Goal: Task Accomplishment & Management: Manage account settings

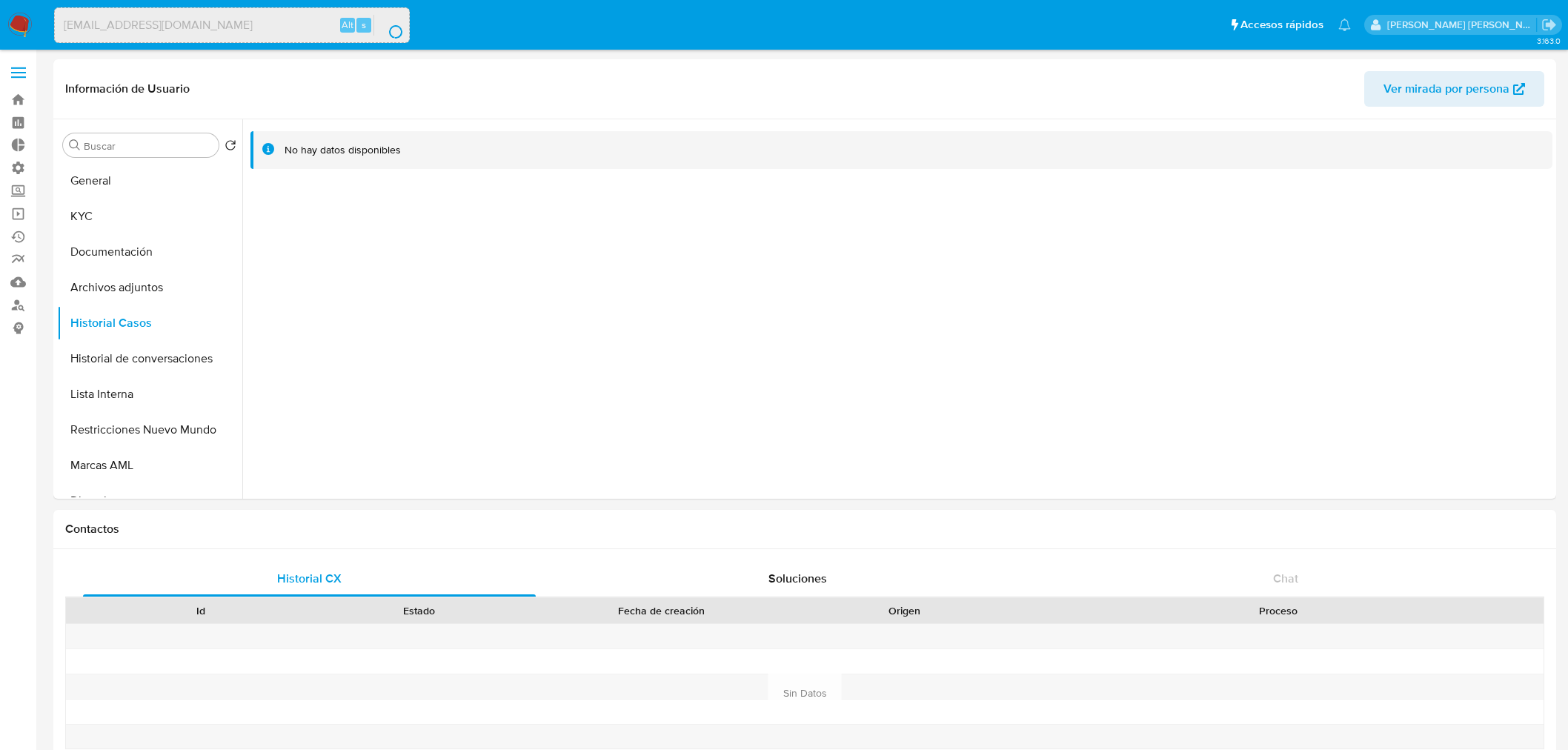
select select "10"
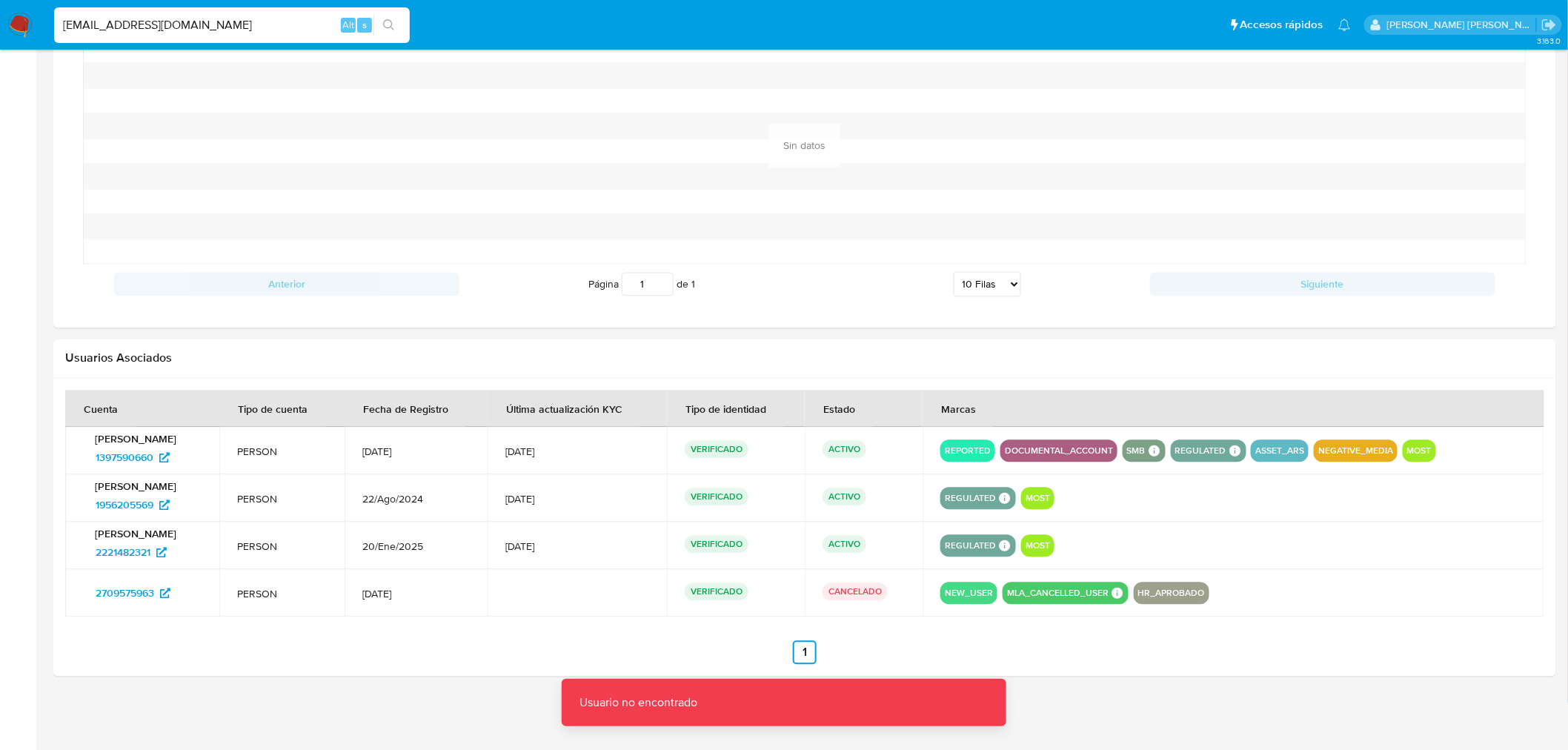
click at [247, 32] on input "martinnnu78369@yahoo.com.ar" at bounding box center [232, 25] width 356 height 19
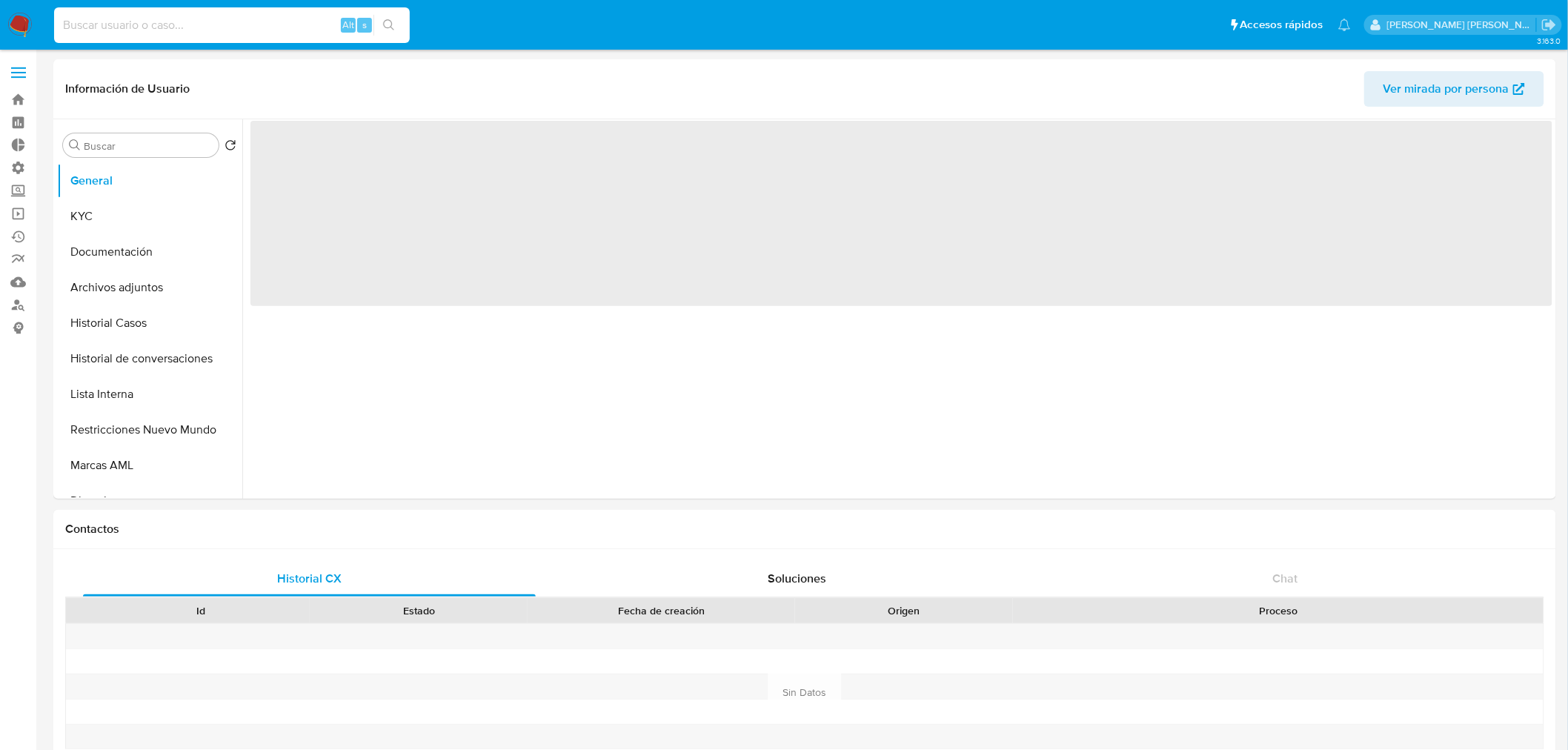
click at [213, 30] on input at bounding box center [232, 25] width 356 height 19
paste input "martinnnu78369@yahoo.com.ar"
type input "martinnnu78369@yahoo.com.ar"
select select "10"
type input "[EMAIL_ADDRESS][DOMAIN_NAME]"
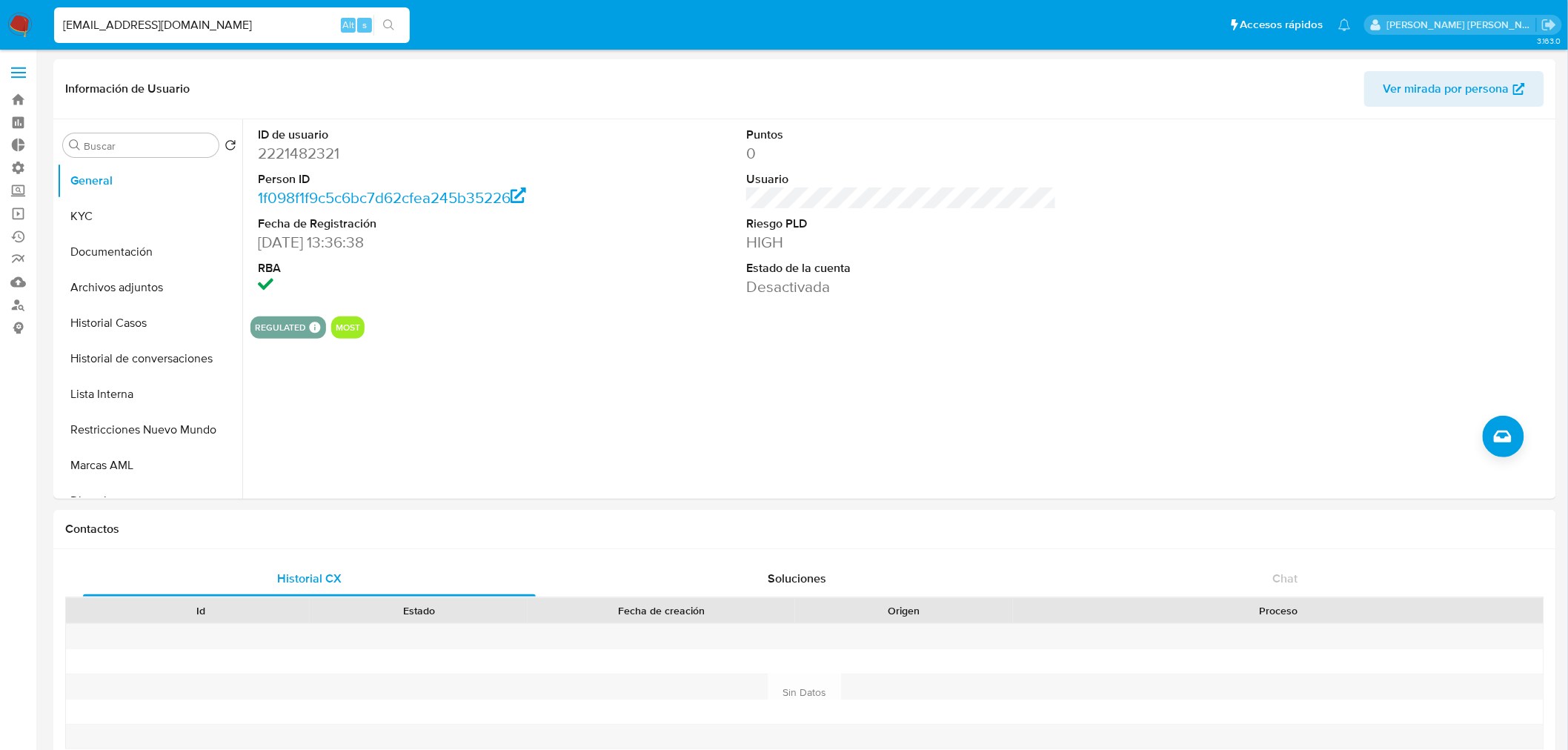
click at [9, 19] on img at bounding box center [20, 25] width 25 height 25
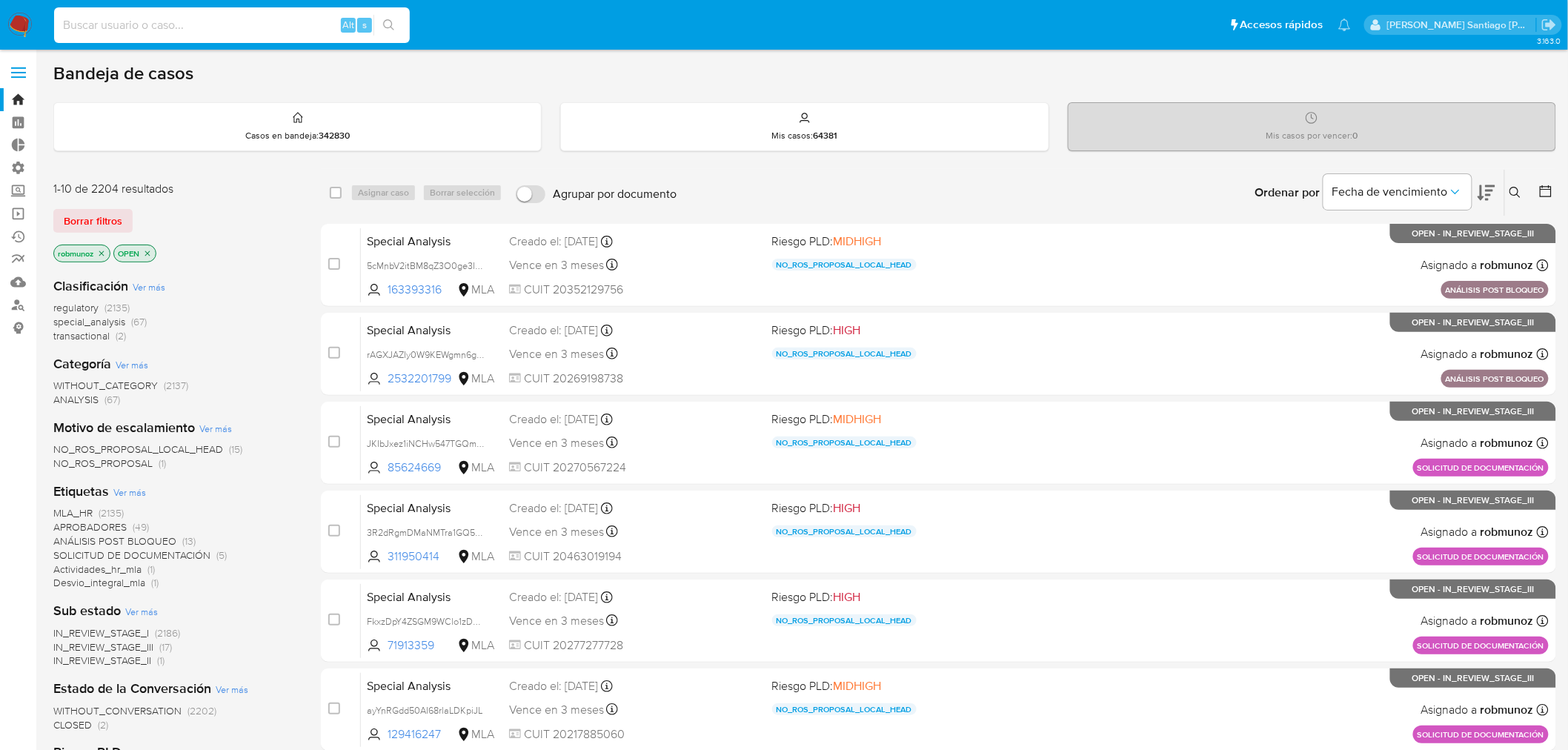
click at [195, 30] on input at bounding box center [232, 25] width 356 height 19
paste input "martinnnu78369@yahoo.com.ar"
type input "martinnnu78369@yahoo.com.ar"
click at [24, 217] on link "Operaciones masivas" at bounding box center [88, 214] width 176 height 23
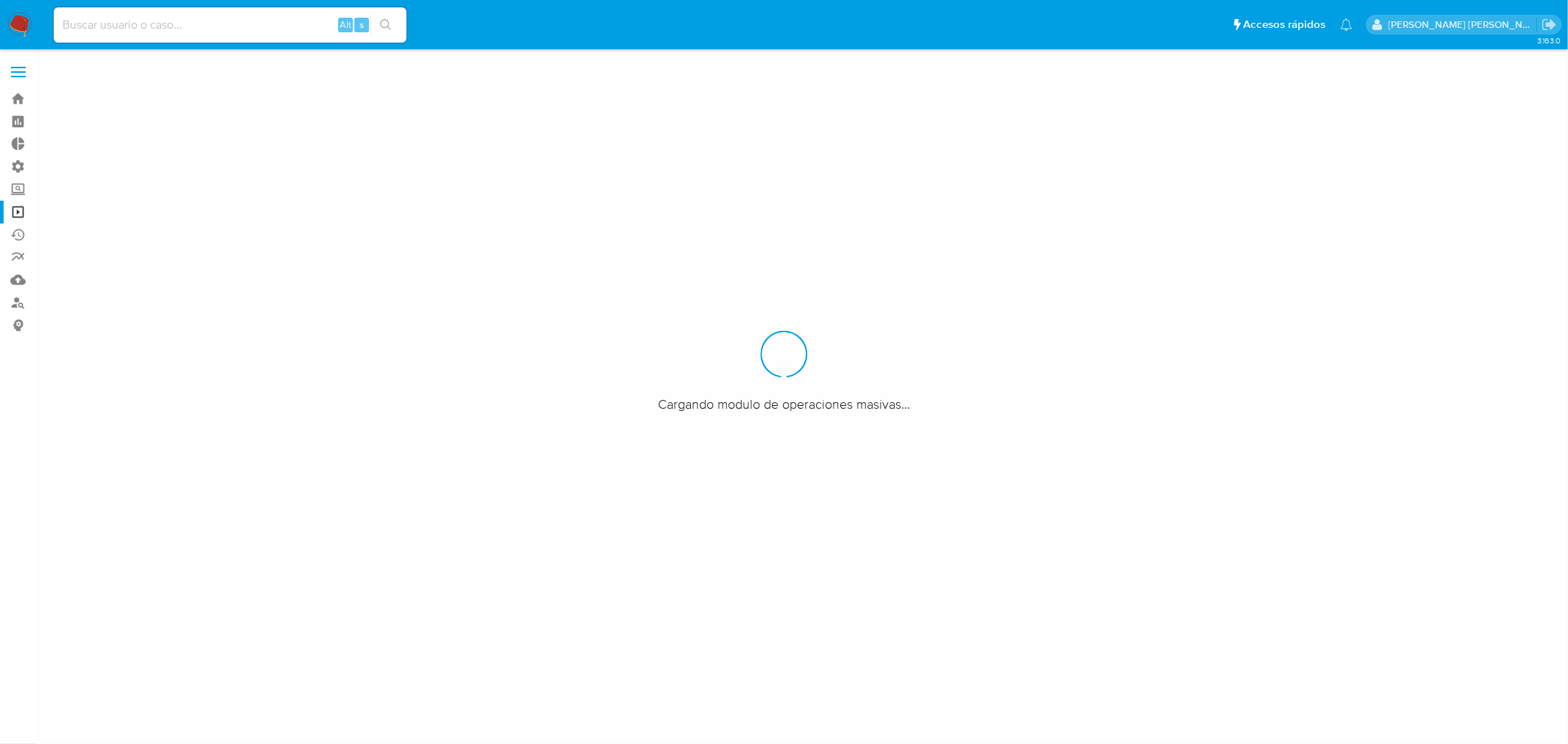
click at [16, 283] on link "Mulan" at bounding box center [87, 279] width 175 height 22
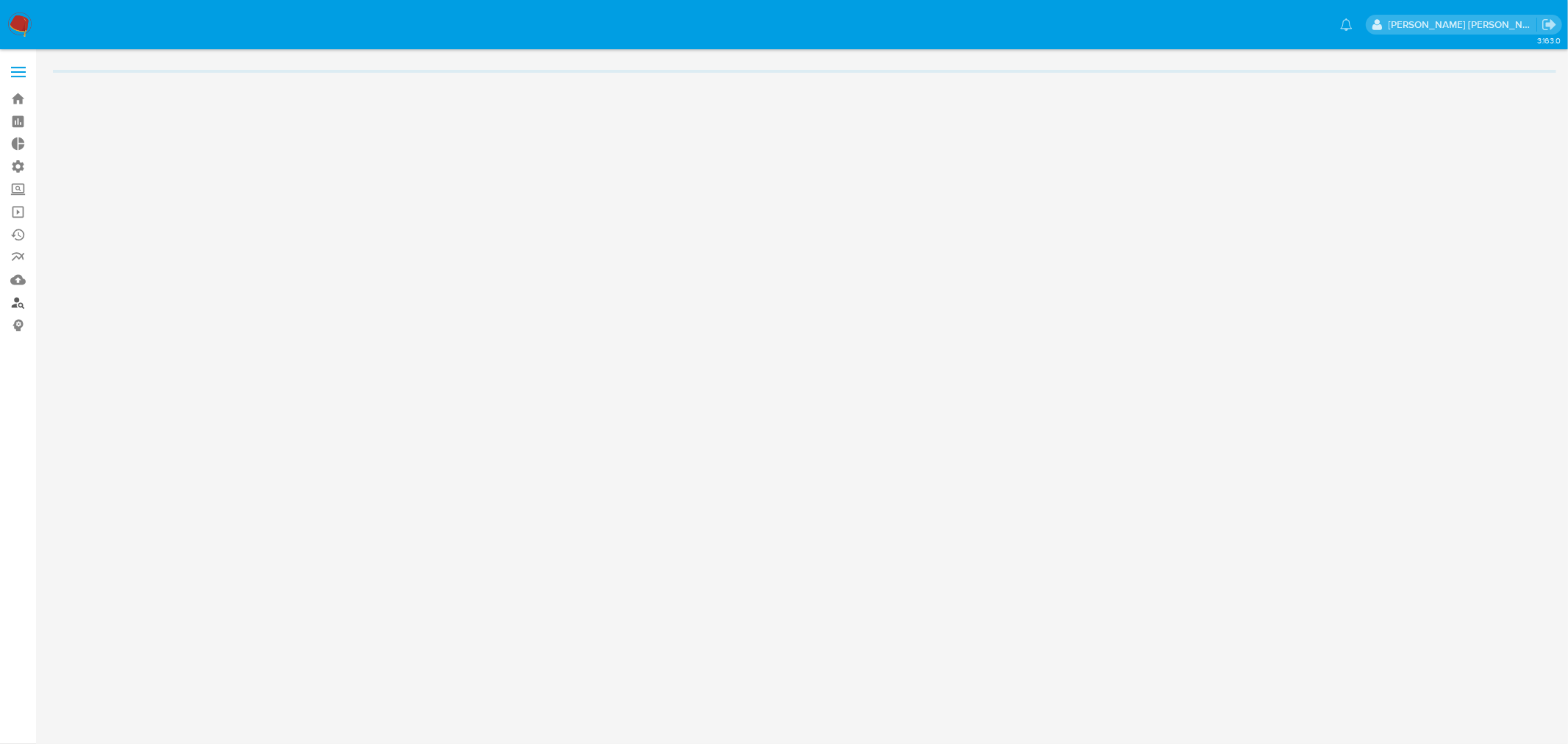
click at [13, 295] on link "Buscador de personas" at bounding box center [87, 302] width 175 height 22
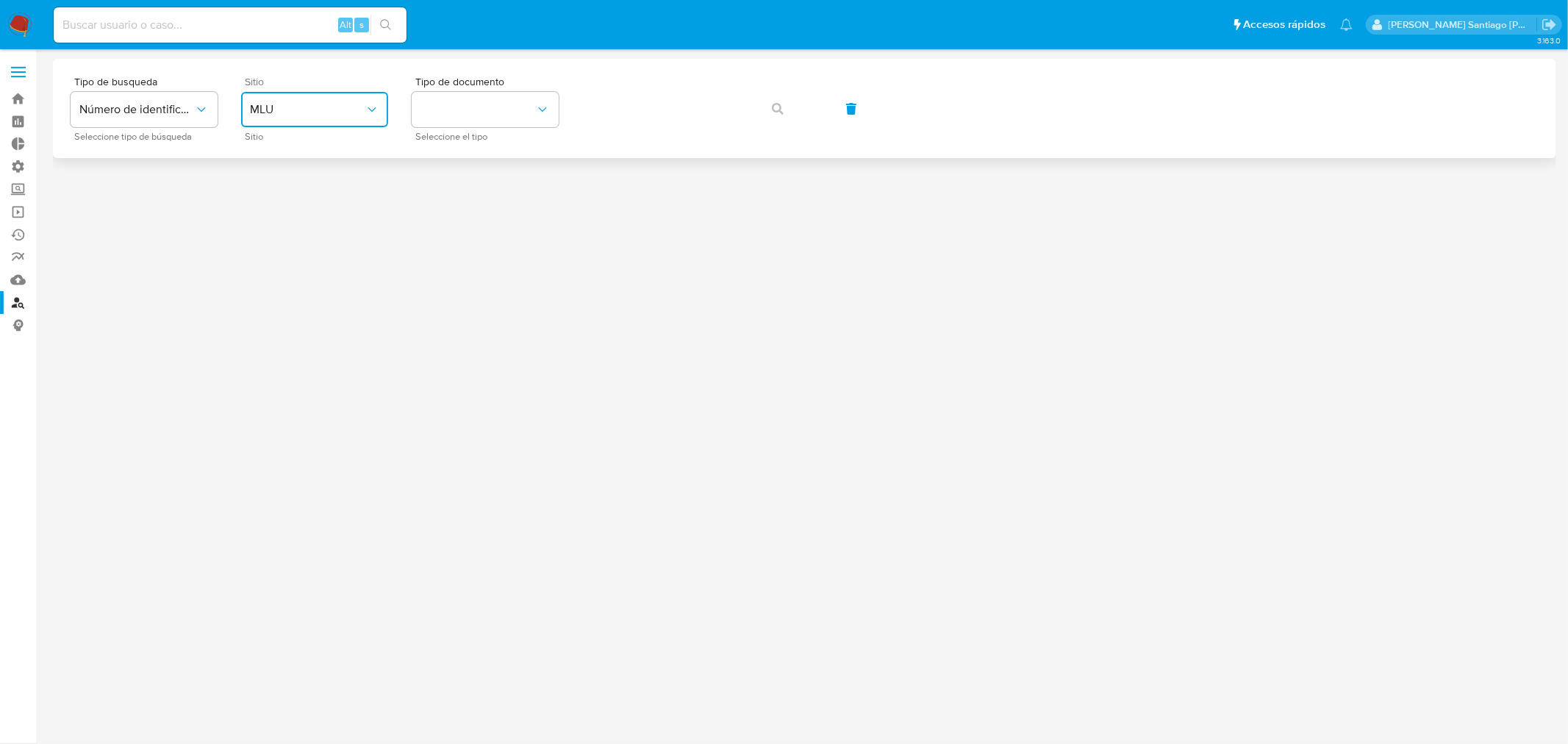
click at [353, 121] on button "MLU" at bounding box center [315, 109] width 147 height 35
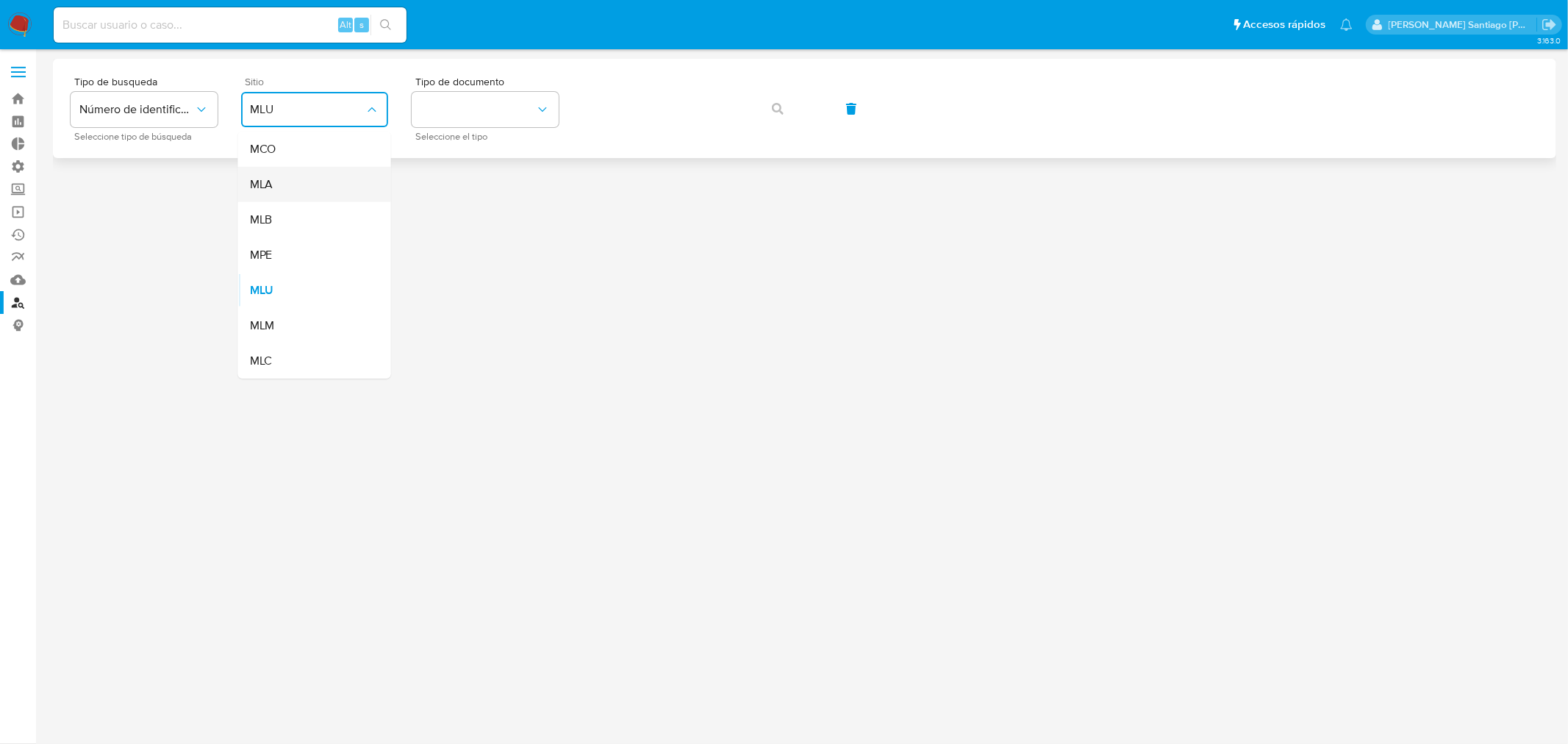
click at [304, 195] on div "MLA" at bounding box center [310, 184] width 121 height 35
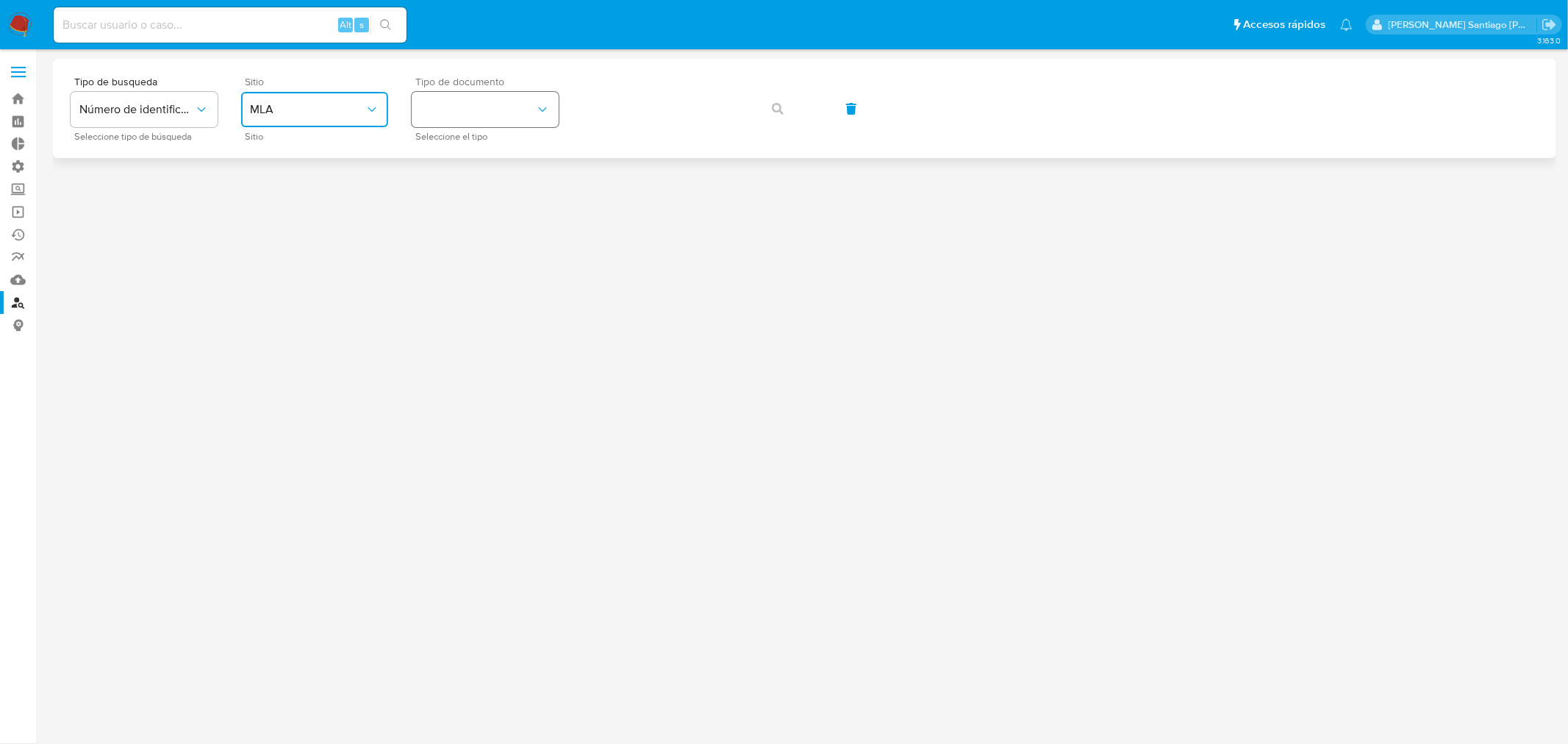
click at [453, 114] on button "identificationType" at bounding box center [485, 109] width 147 height 35
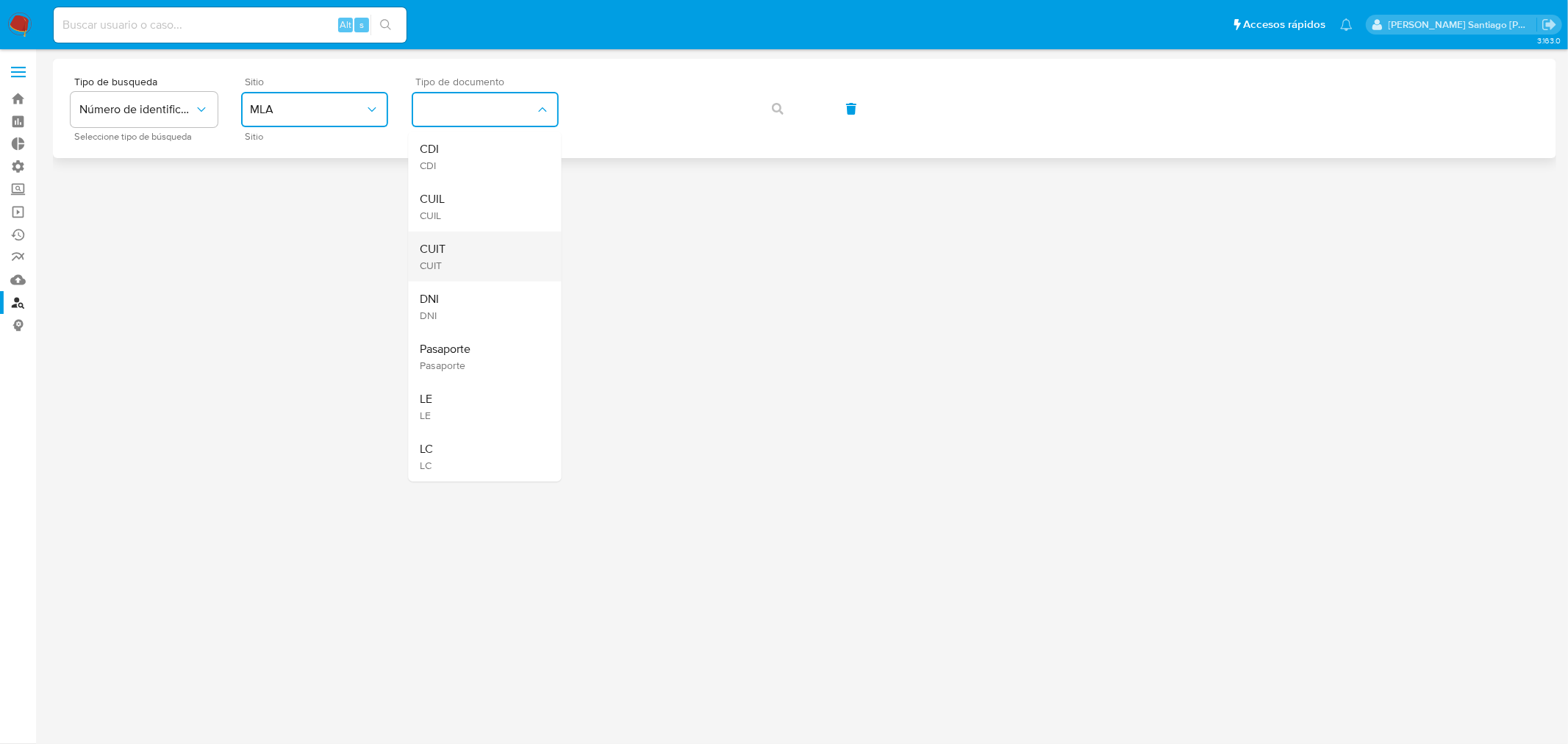
click at [450, 253] on div "CUIT CUIT" at bounding box center [480, 256] width 121 height 50
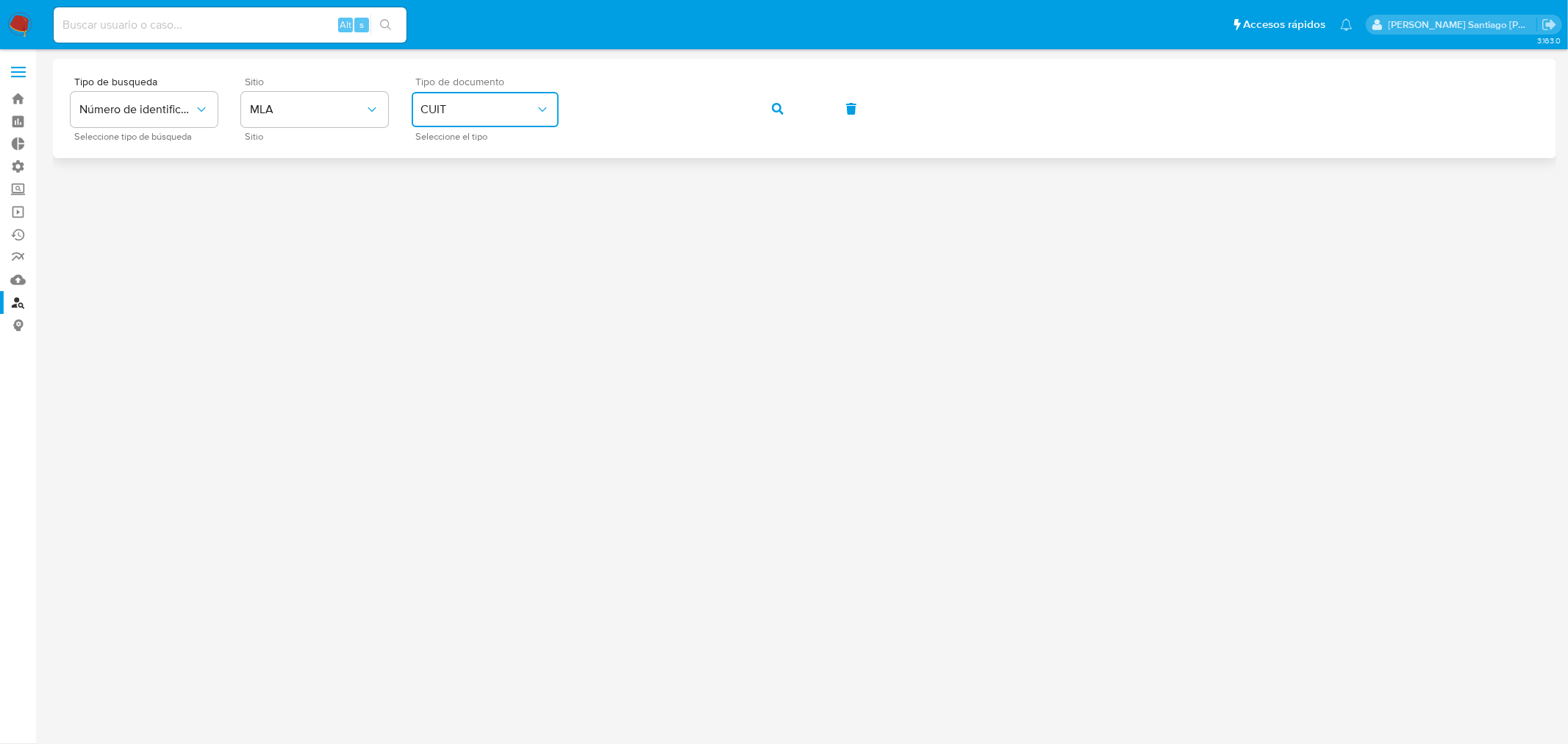
click at [486, 120] on button "CUIT" at bounding box center [485, 109] width 147 height 35
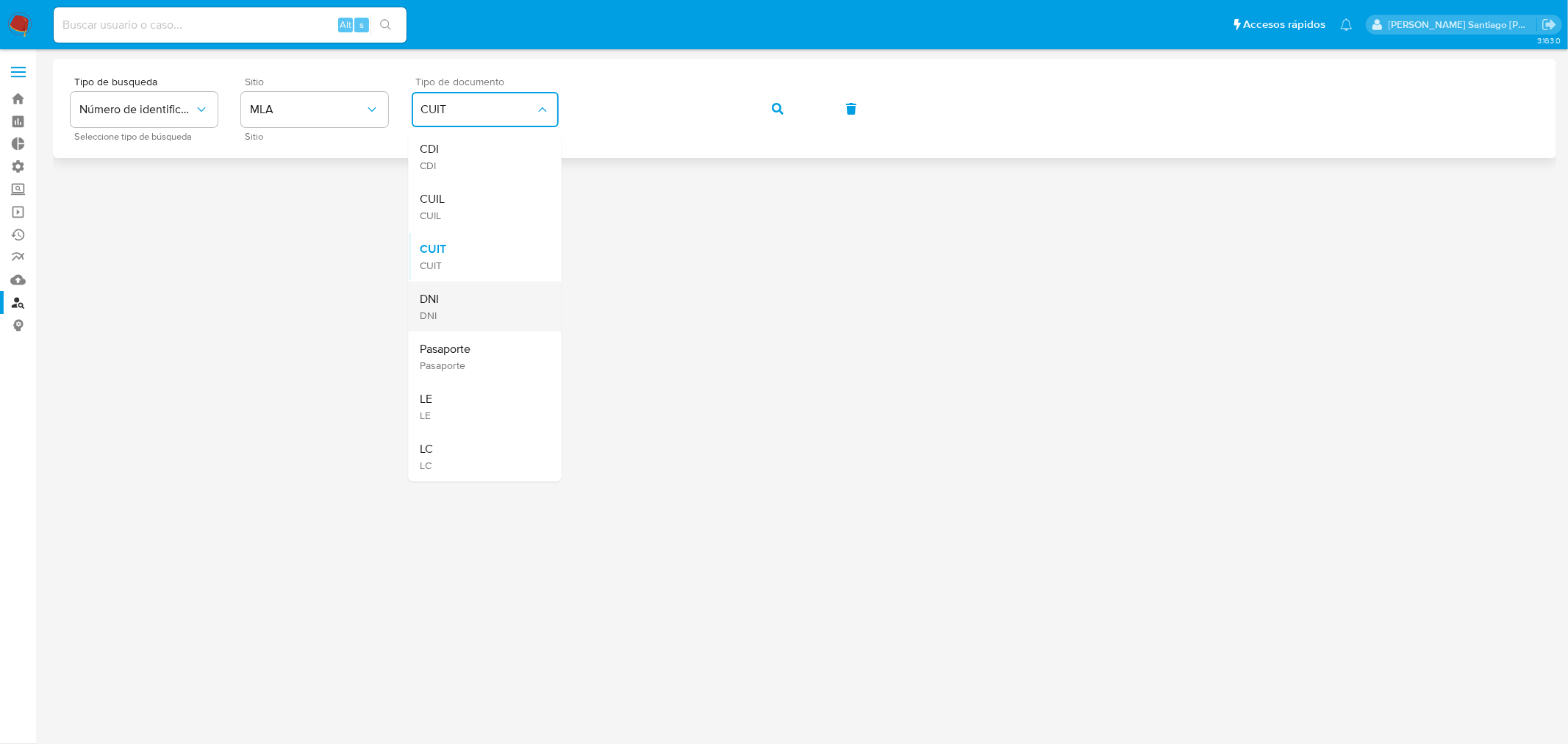
click at [445, 287] on div "DNI DNI" at bounding box center [480, 306] width 121 height 50
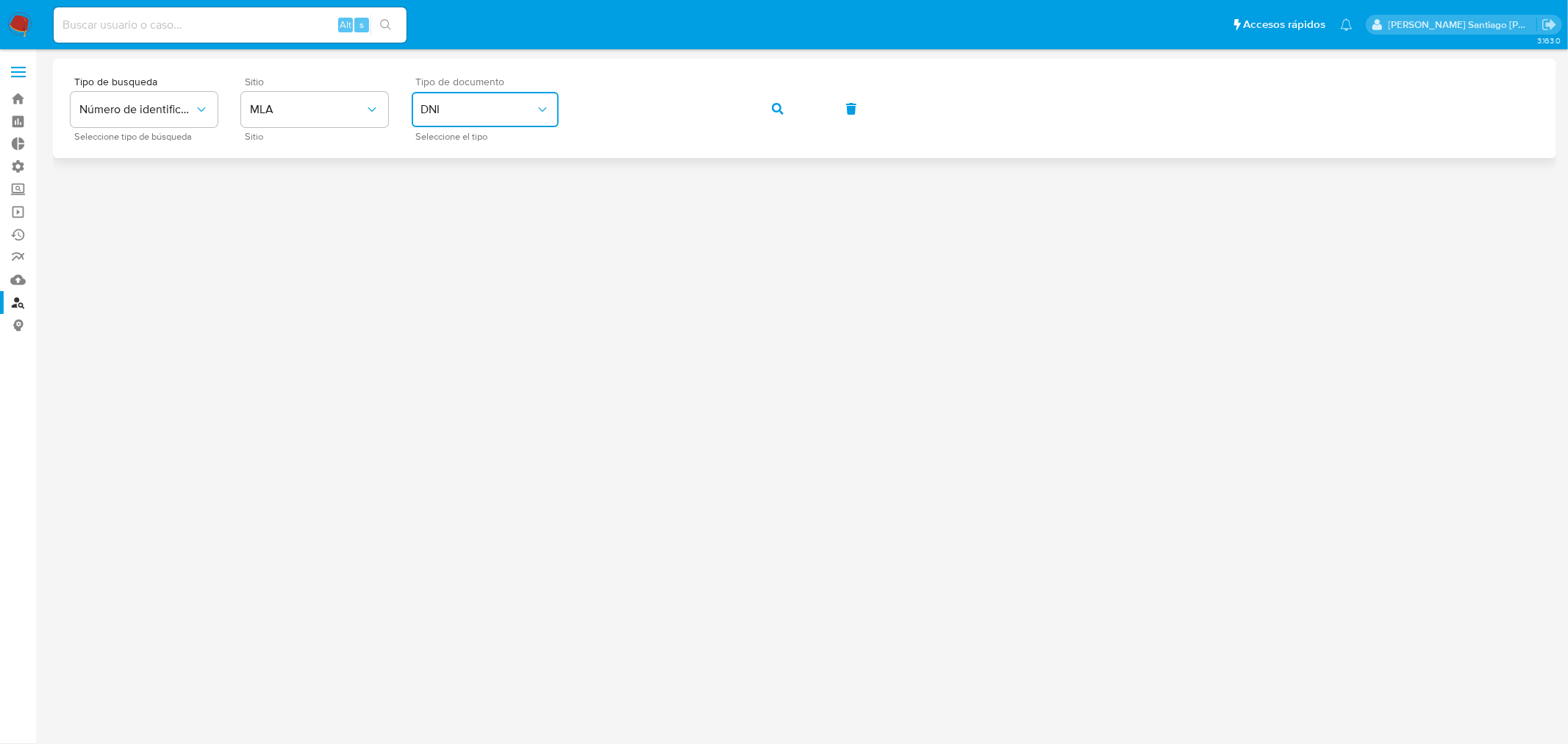
click at [772, 127] on div "Tipo de busqueda Número de identificación Seleccione tipo de búsqueda Sitio MLA…" at bounding box center [804, 108] width 1468 height 64
click at [774, 121] on span "button" at bounding box center [778, 109] width 12 height 32
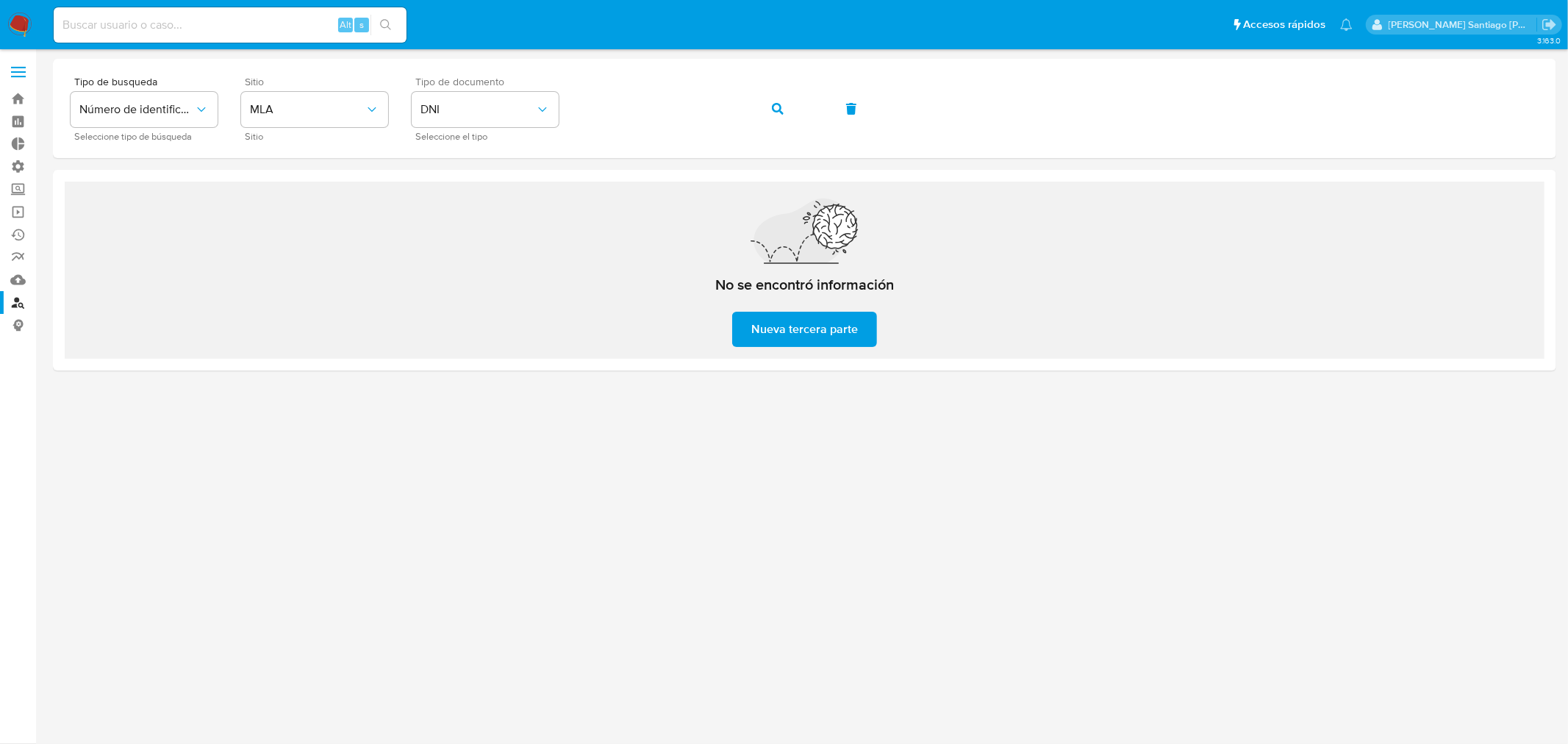
click at [818, 341] on span "Nueva tercera parte" at bounding box center [804, 329] width 106 height 32
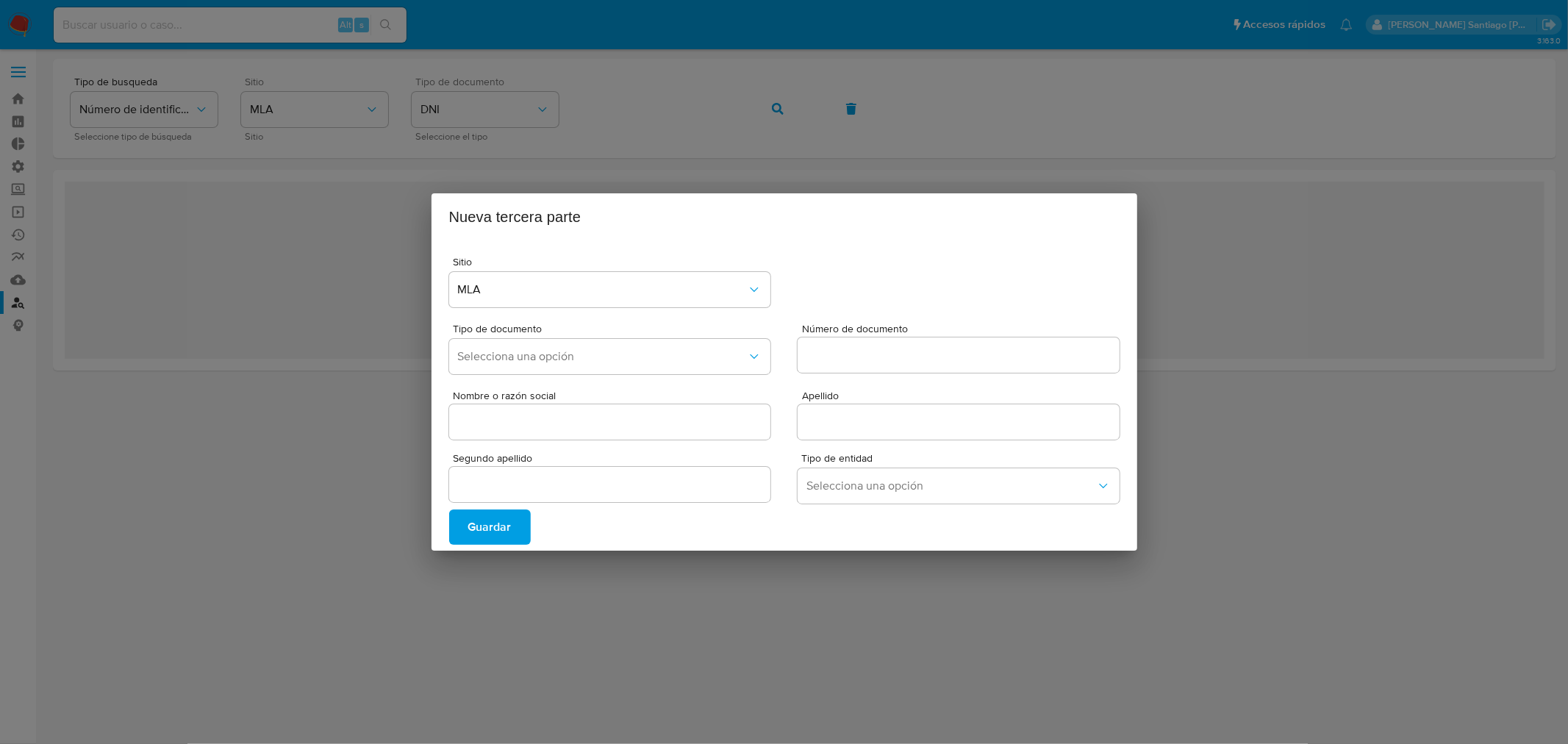
click at [795, 611] on div "Nueva tercera parte Sitio MLA Tipo de documento Selecciona una opción Número de…" at bounding box center [784, 372] width 1568 height 744
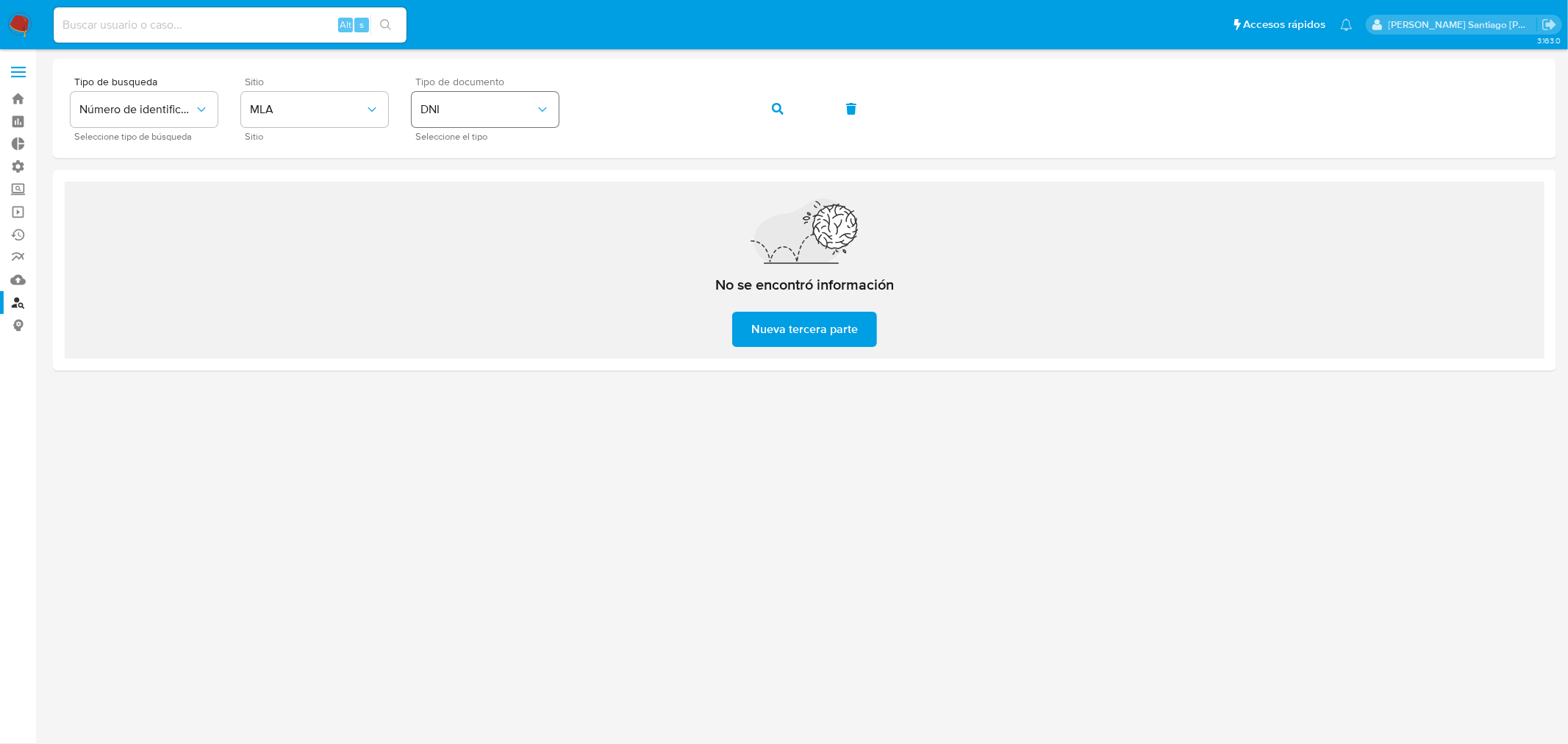
click at [533, 115] on span "DNI" at bounding box center [477, 109] width 115 height 15
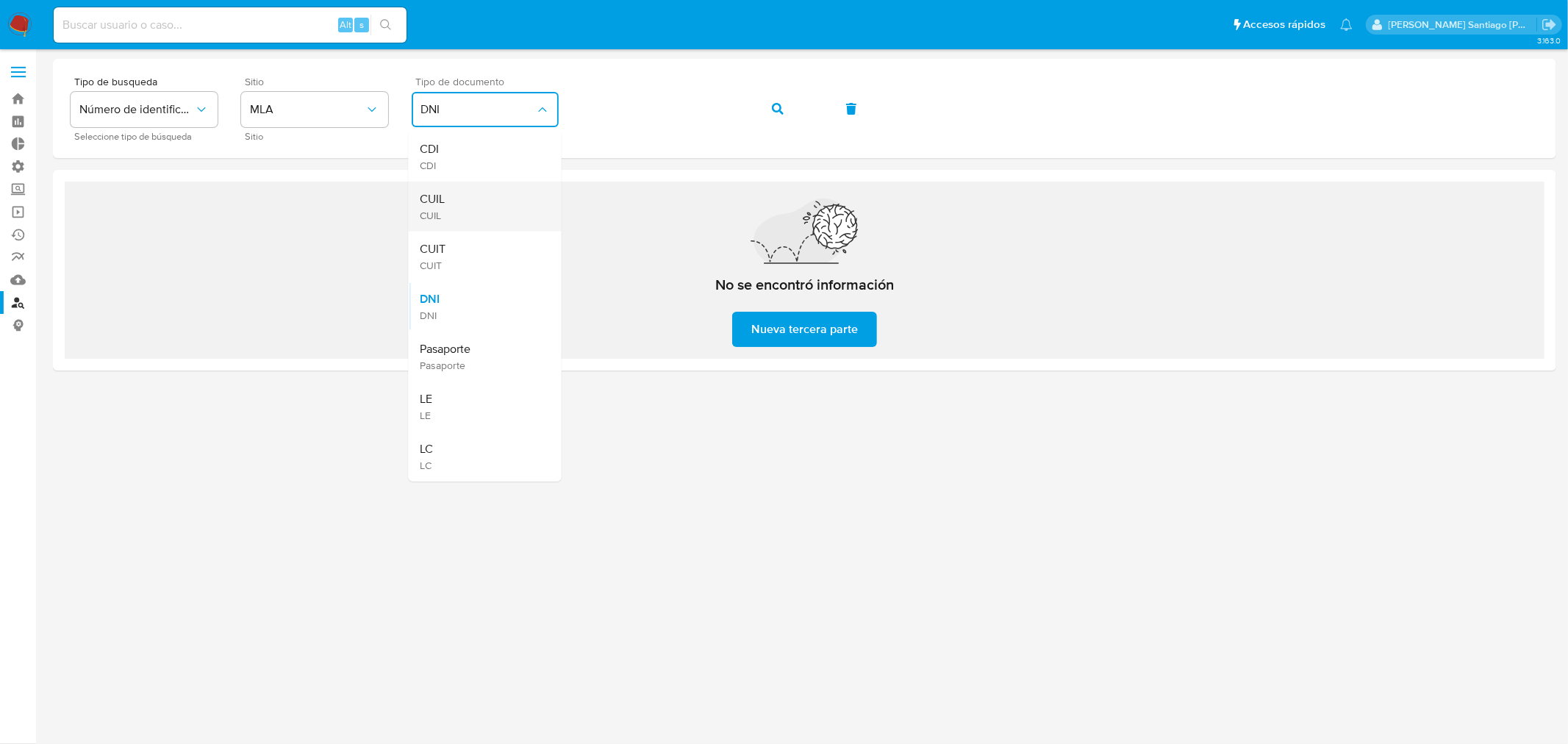
click at [504, 207] on div "CUIL CUIL" at bounding box center [480, 206] width 121 height 50
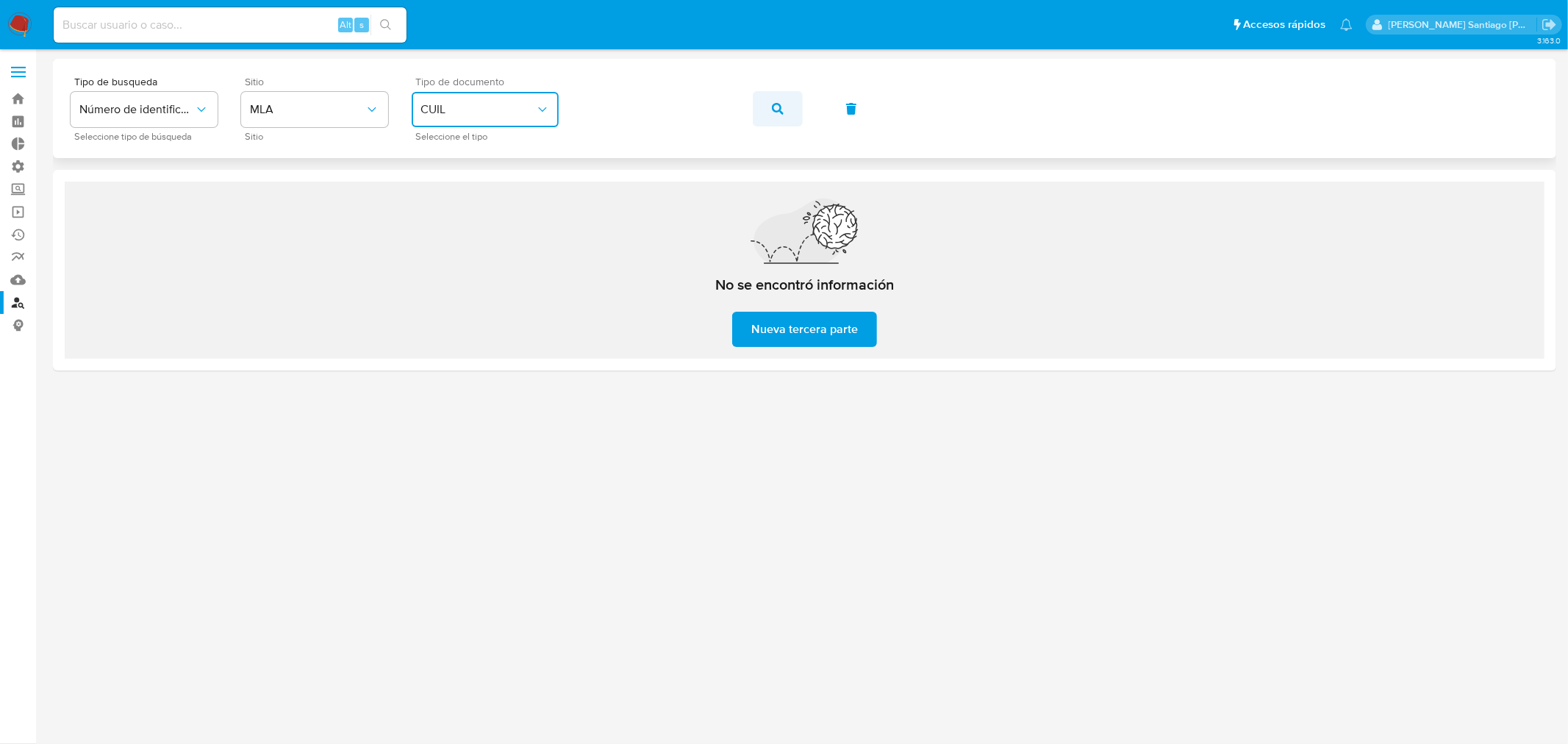
click at [780, 99] on span "button" at bounding box center [778, 109] width 12 height 32
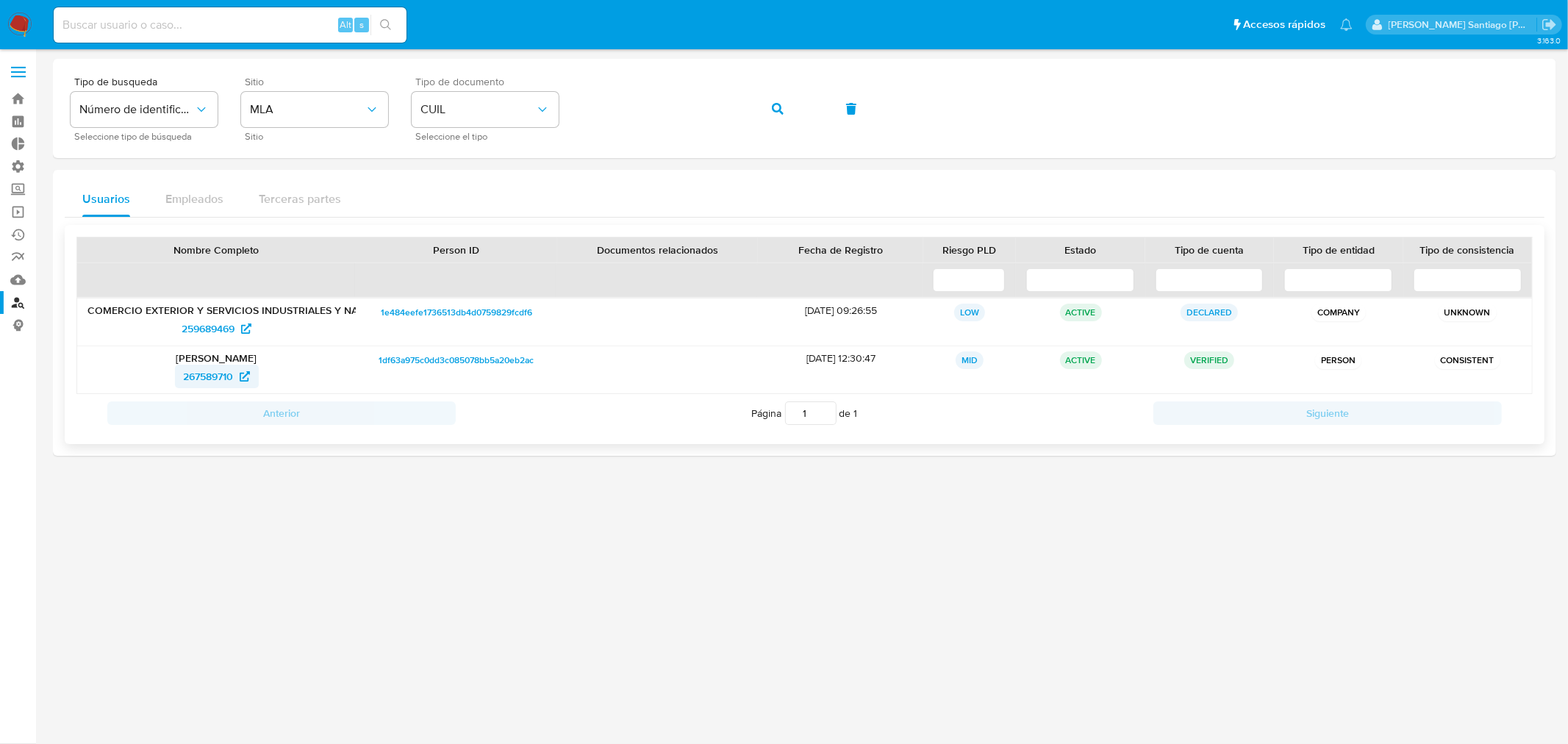
click at [211, 375] on span "267589710" at bounding box center [208, 375] width 50 height 23
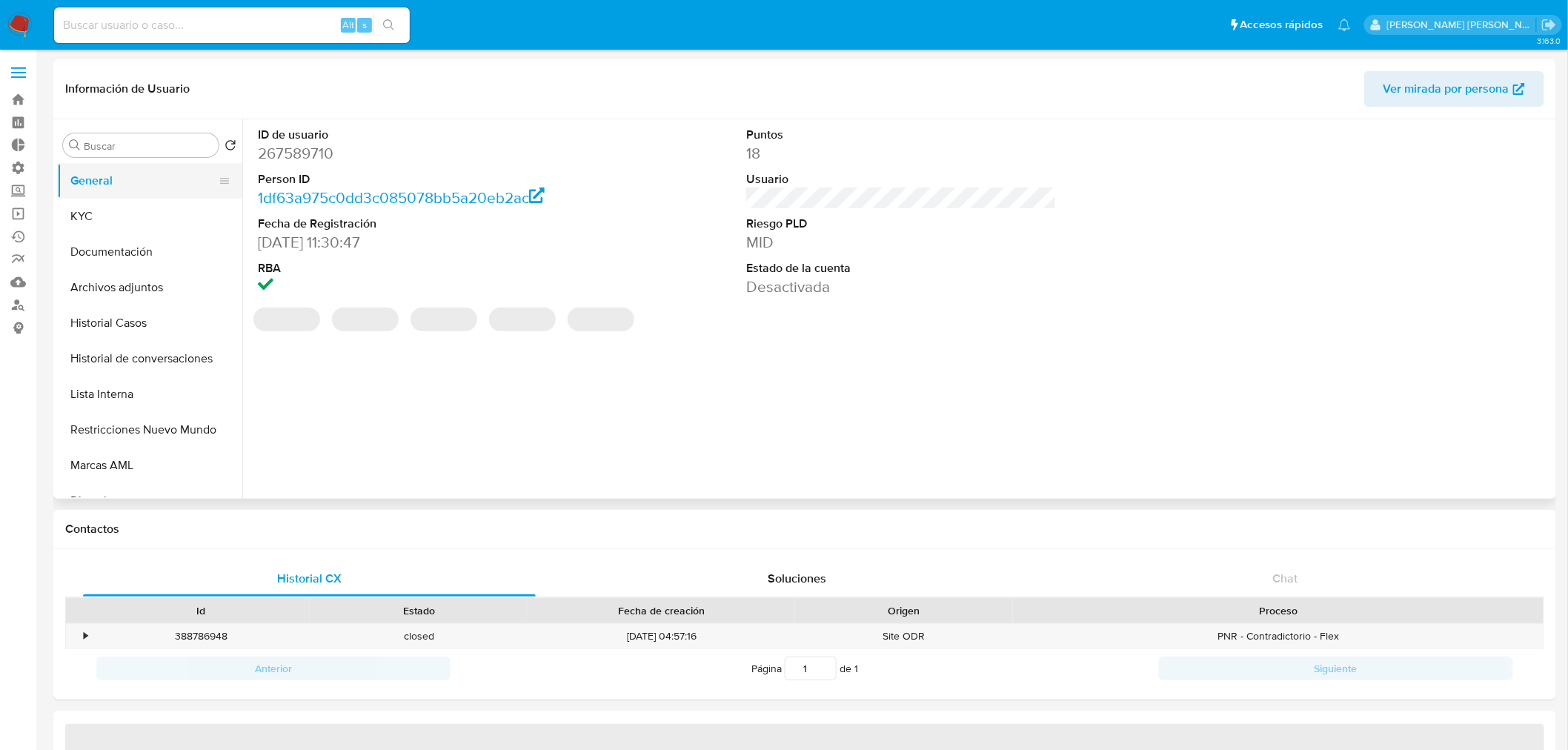
select select "10"
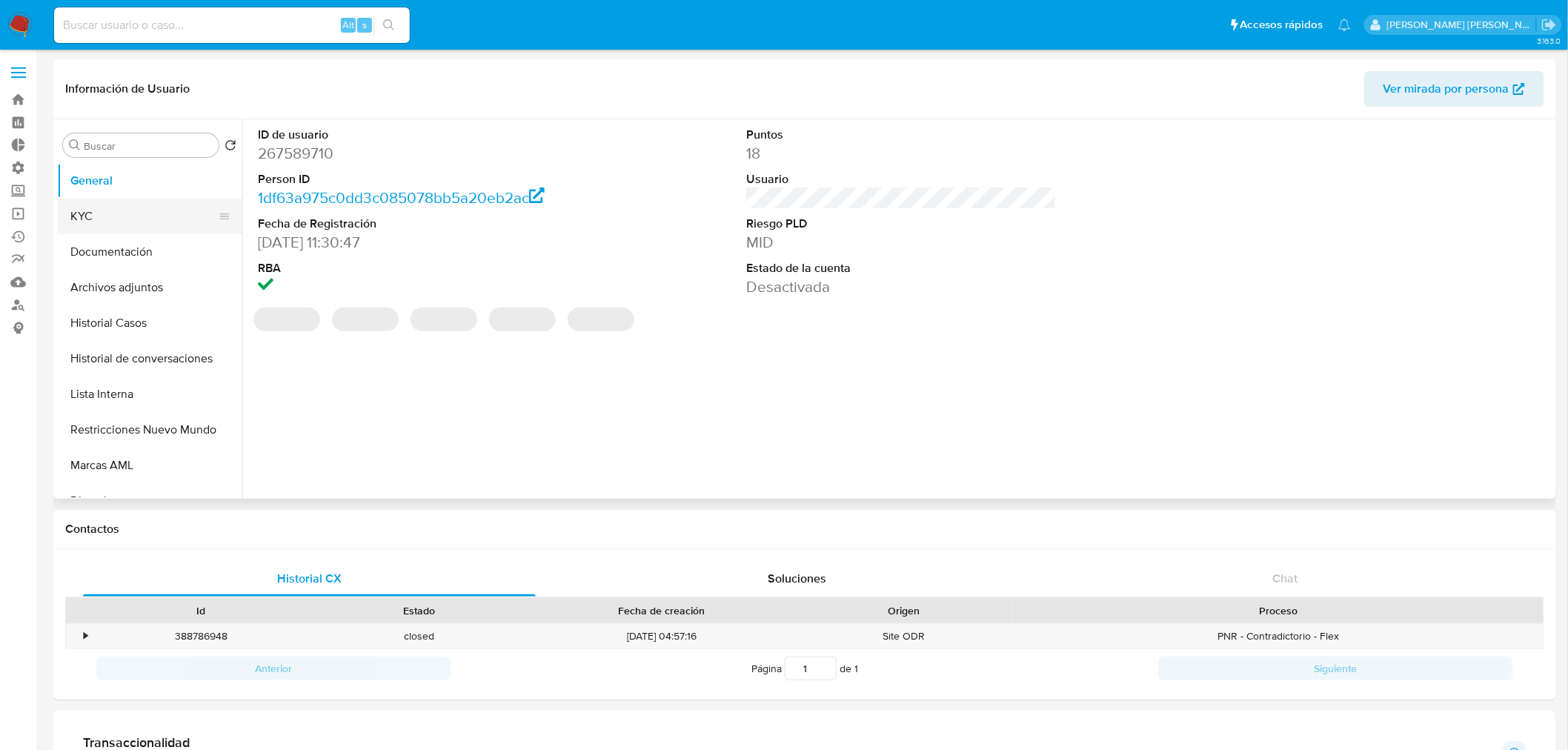
click at [87, 226] on button "KYC" at bounding box center [144, 216] width 173 height 35
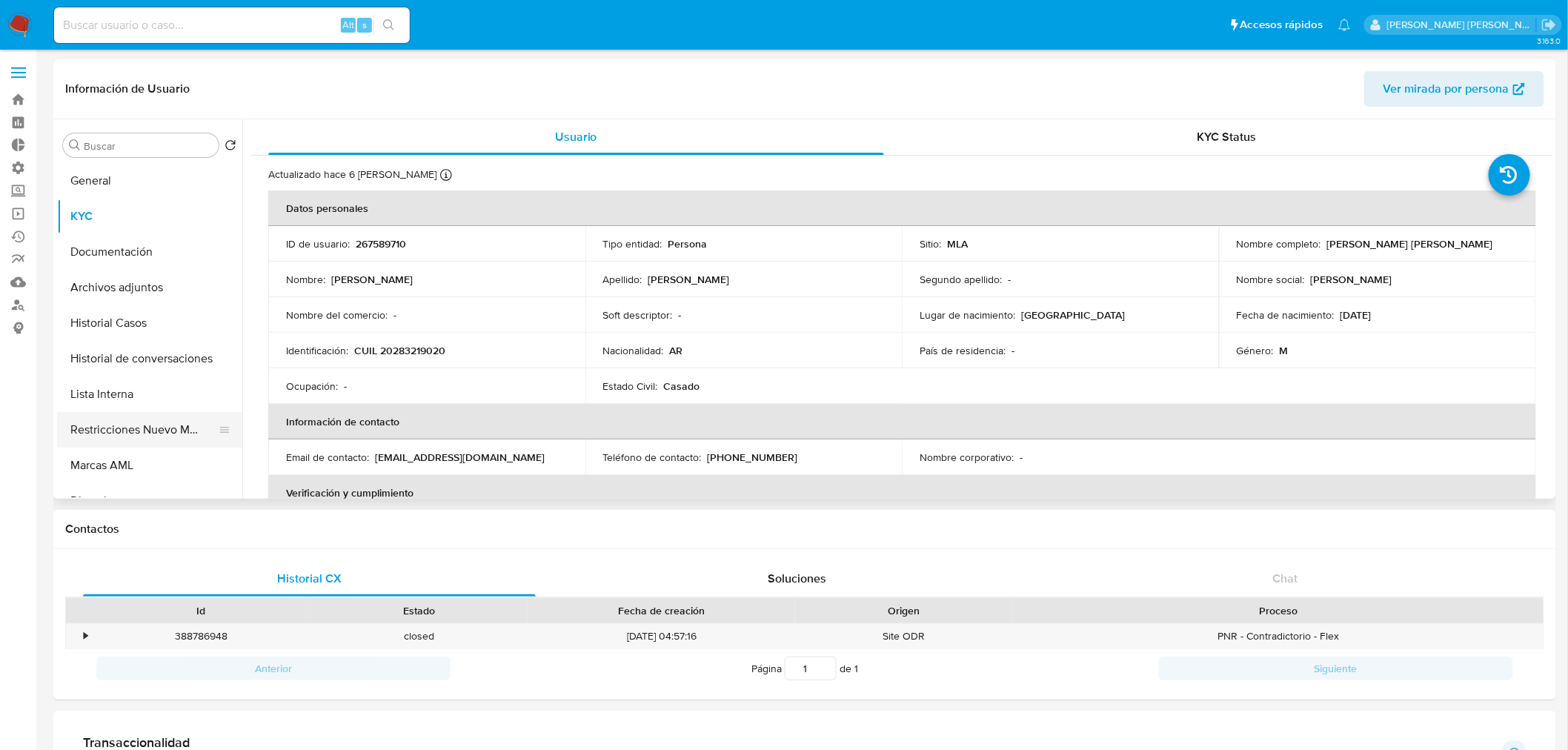
click at [163, 425] on button "Restricciones Nuevo Mundo" at bounding box center [144, 429] width 173 height 35
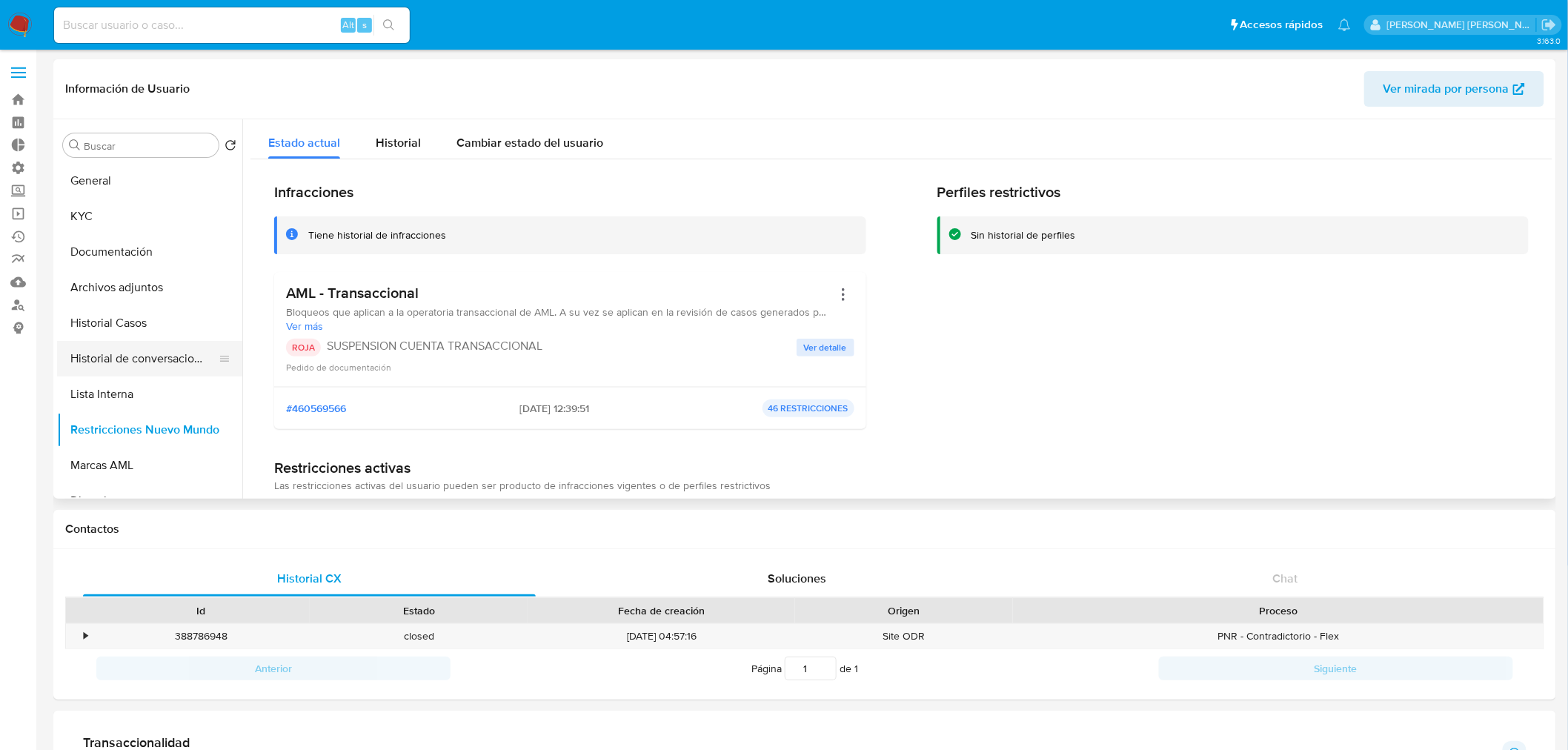
click at [125, 344] on button "Historial de conversaciones" at bounding box center [144, 358] width 173 height 35
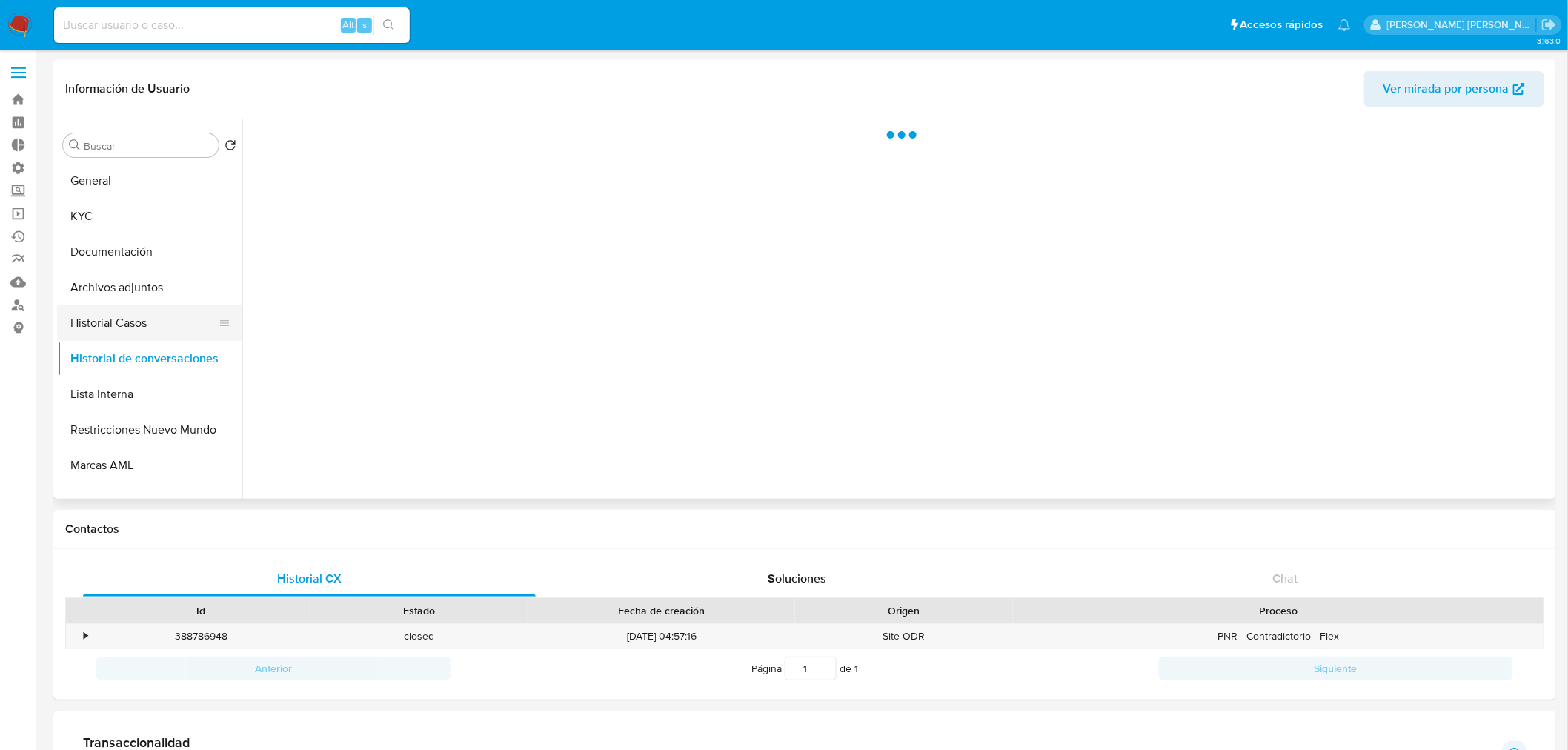
click at [116, 327] on button "Historial Casos" at bounding box center [144, 323] width 173 height 35
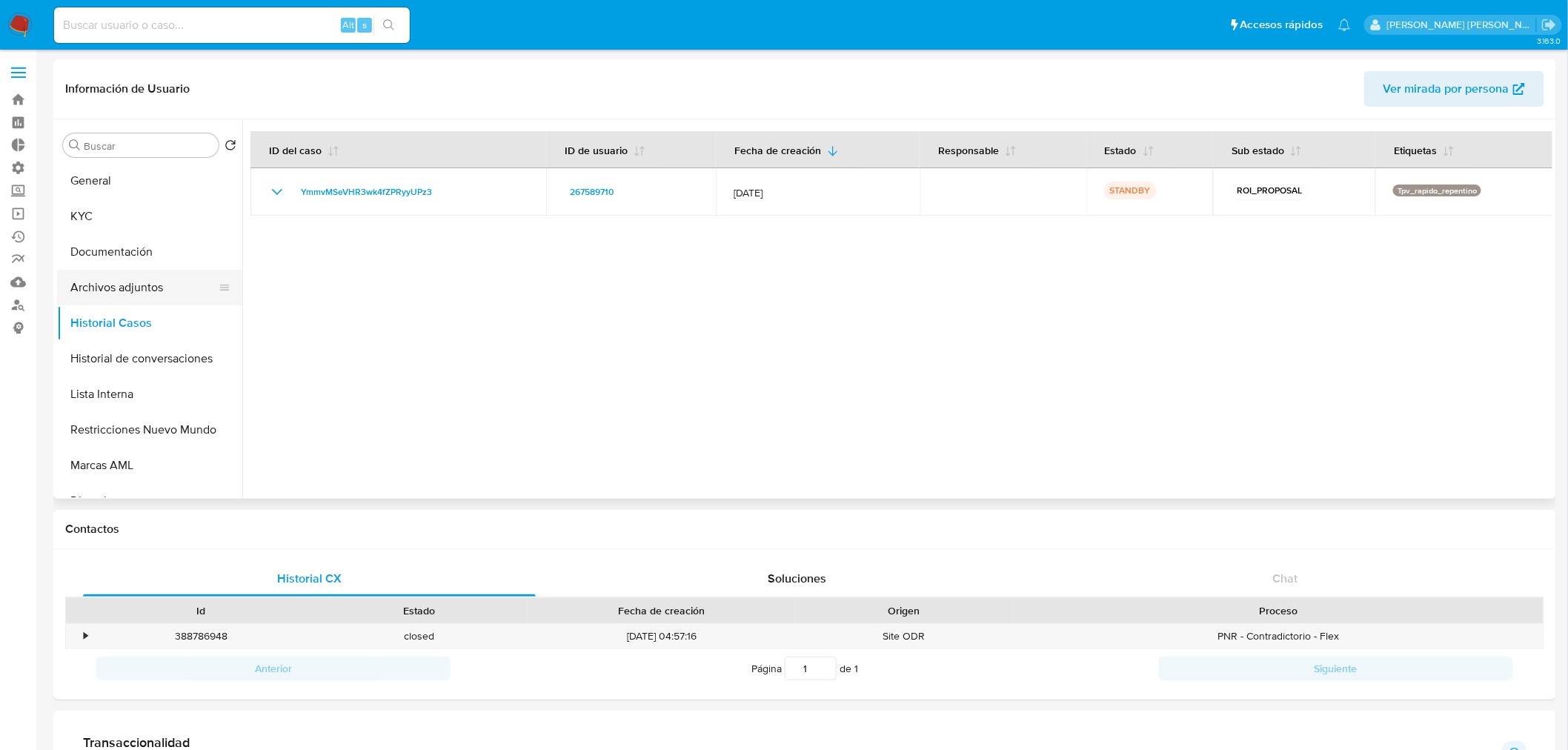
click at [101, 289] on button "Archivos adjuntos" at bounding box center [144, 287] width 173 height 35
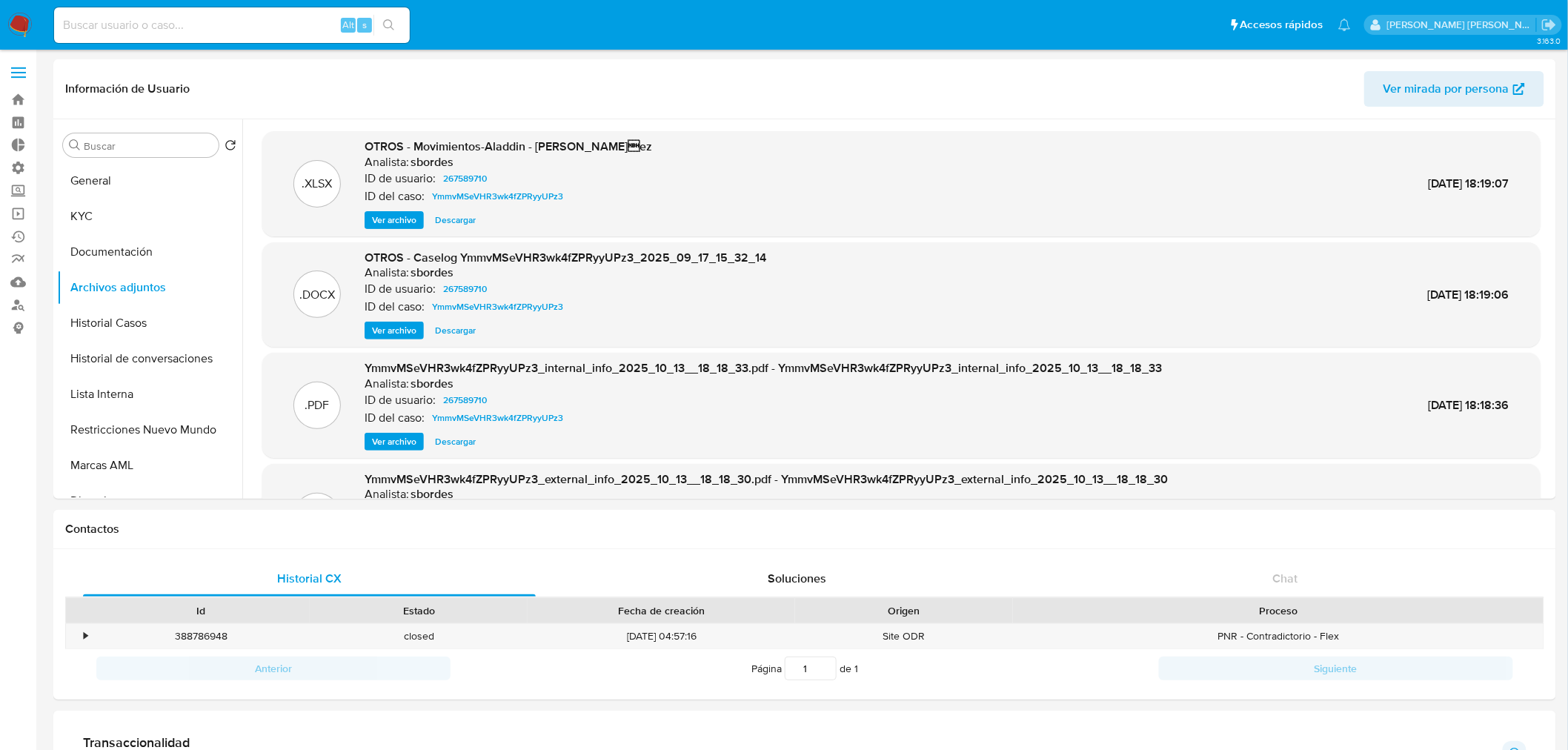
click at [19, 19] on img at bounding box center [20, 25] width 25 height 25
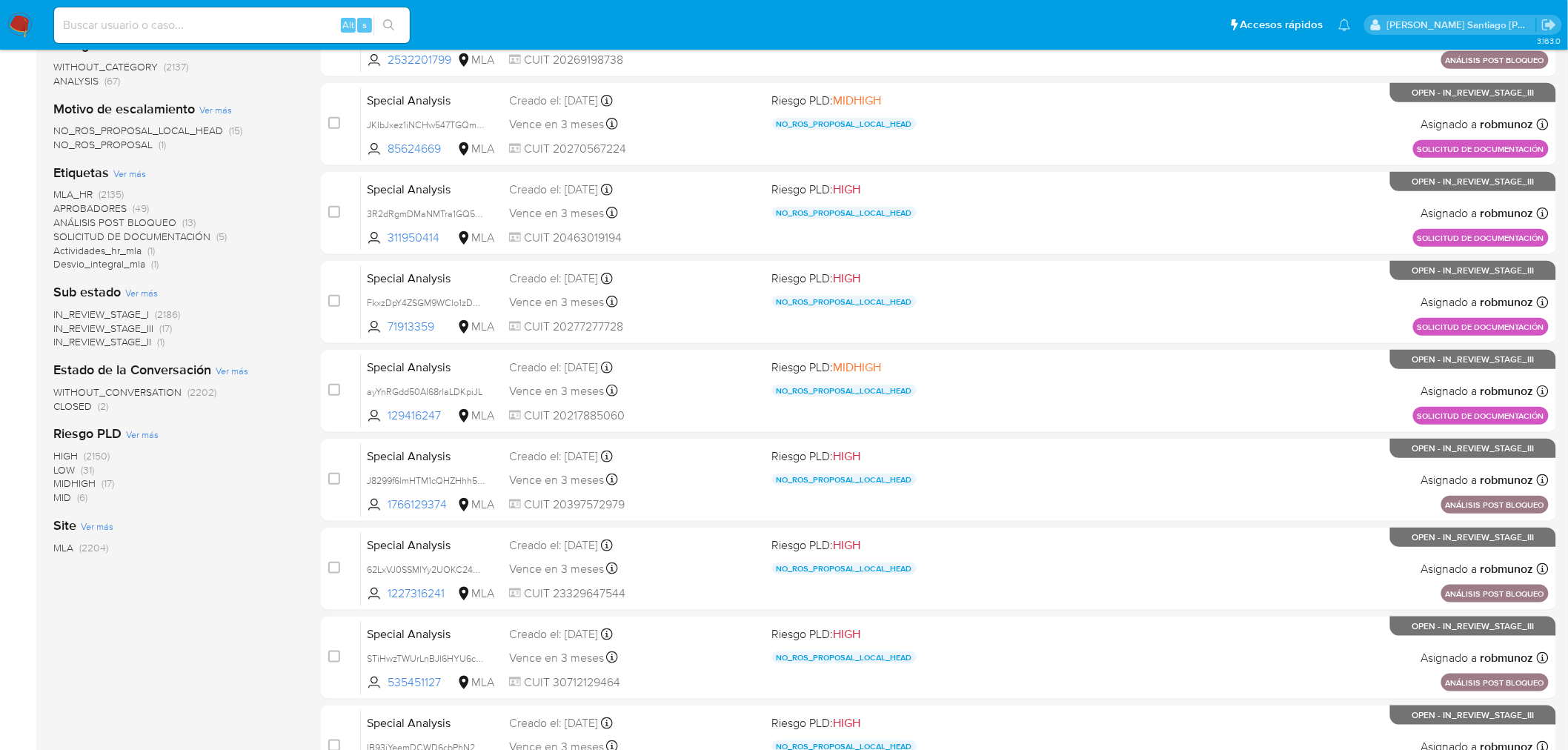
scroll to position [472, 0]
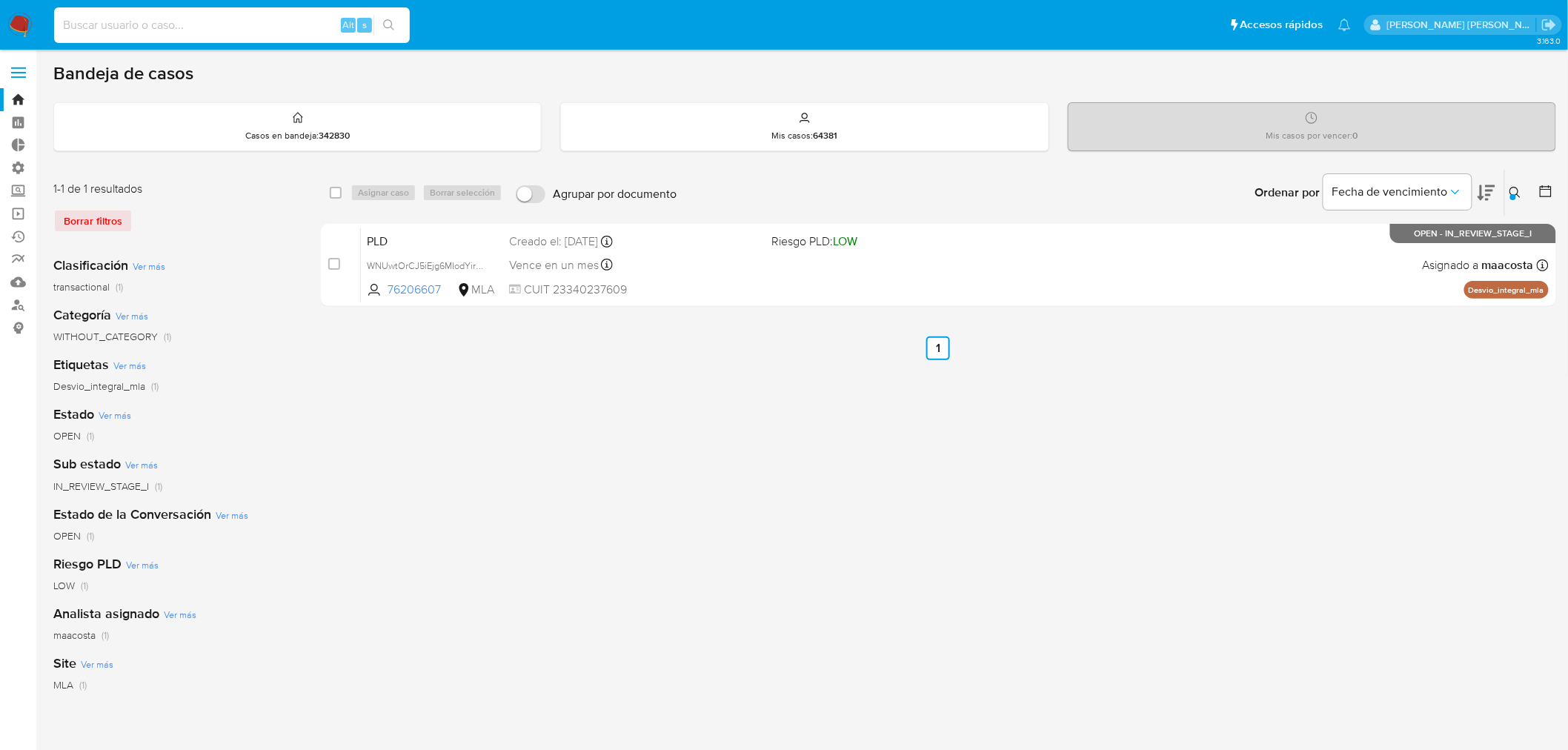
paste input "187576890"
click at [253, 23] on input at bounding box center [232, 25] width 356 height 19
type input "187576890"
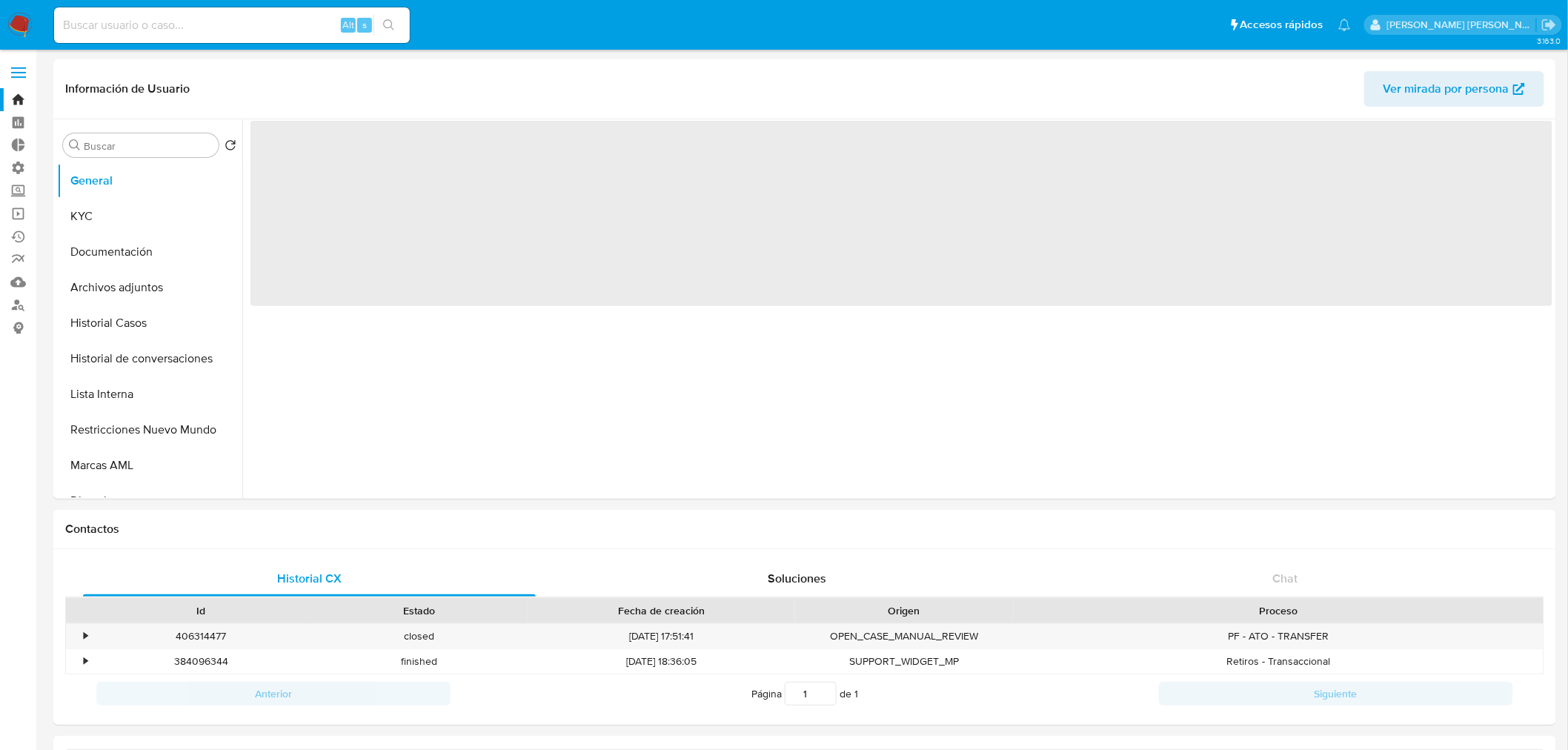
select select "10"
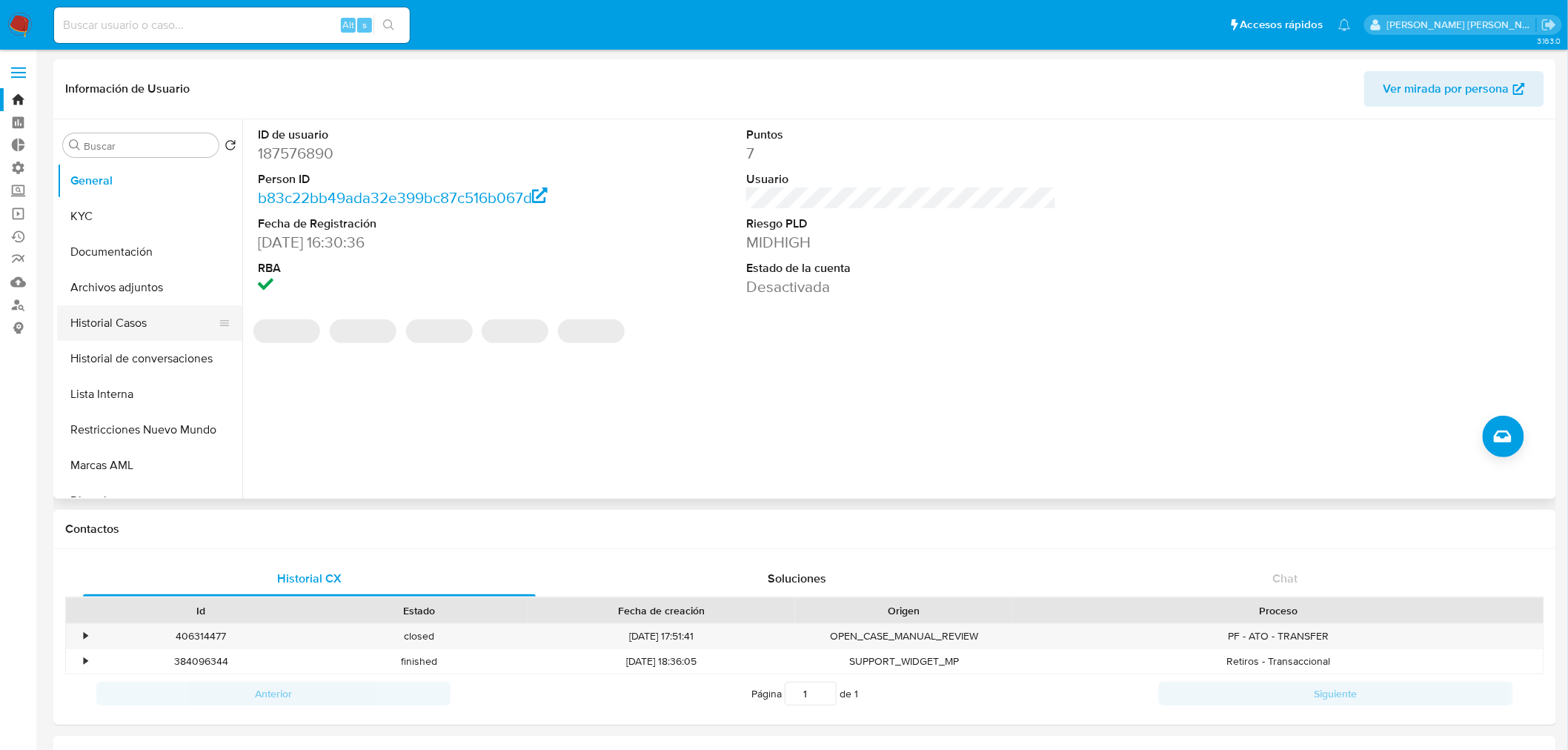
click at [164, 328] on button "Historial Casos" at bounding box center [144, 323] width 173 height 35
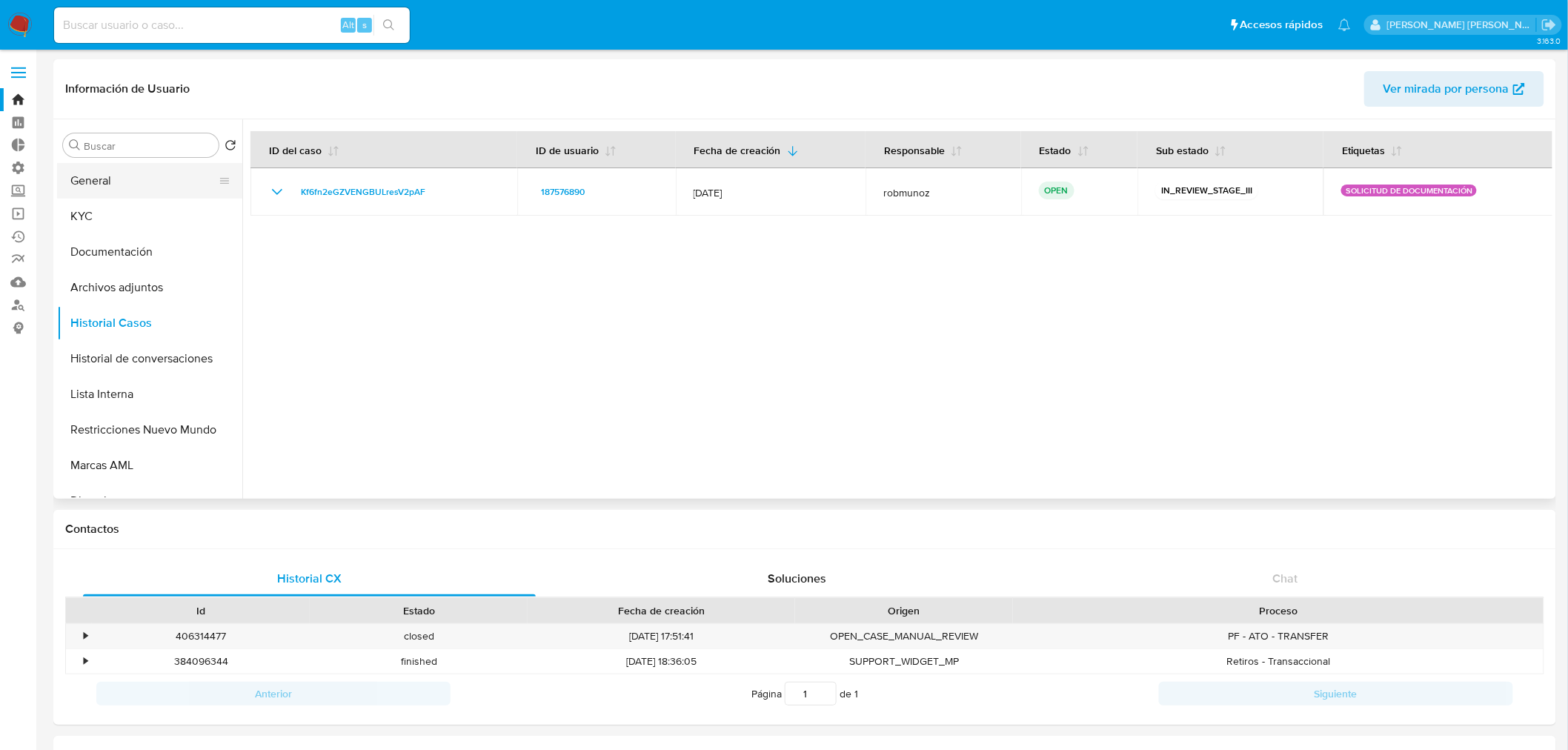
drag, startPoint x: 104, startPoint y: 184, endPoint x: 73, endPoint y: 181, distance: 31.1
click at [73, 181] on button "General" at bounding box center [144, 181] width 173 height 35
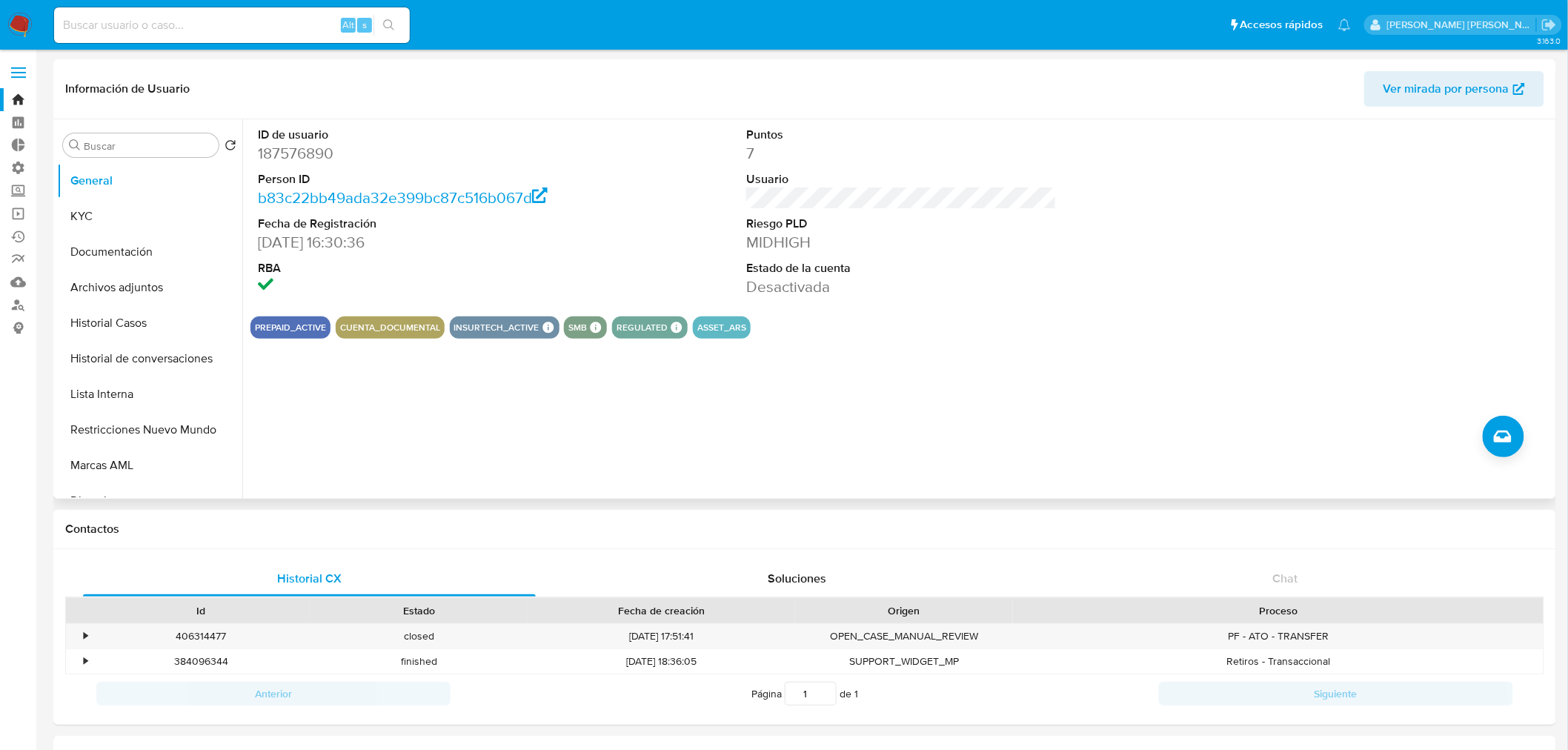
click at [890, 316] on div "PREPAID_ACTIVE CUENTA_DOCUMENTAL INSURTECH_ACTIVE INSURTECH ACTIVE PRODUCTS Gar…" at bounding box center [901, 327] width 1302 height 22
paste input "466597110"
click at [259, 29] on input at bounding box center [232, 25] width 356 height 19
type input "466597110"
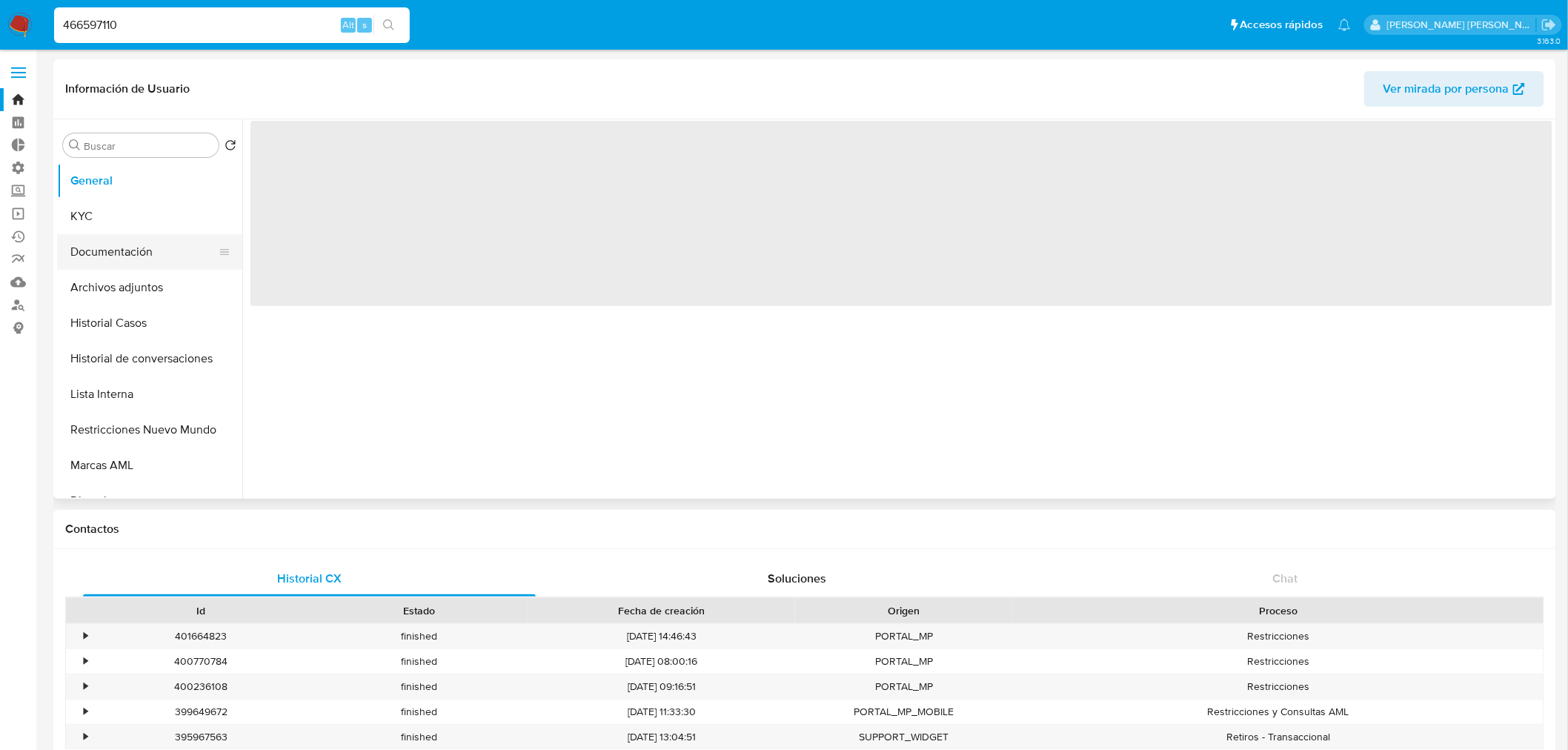
select select "10"
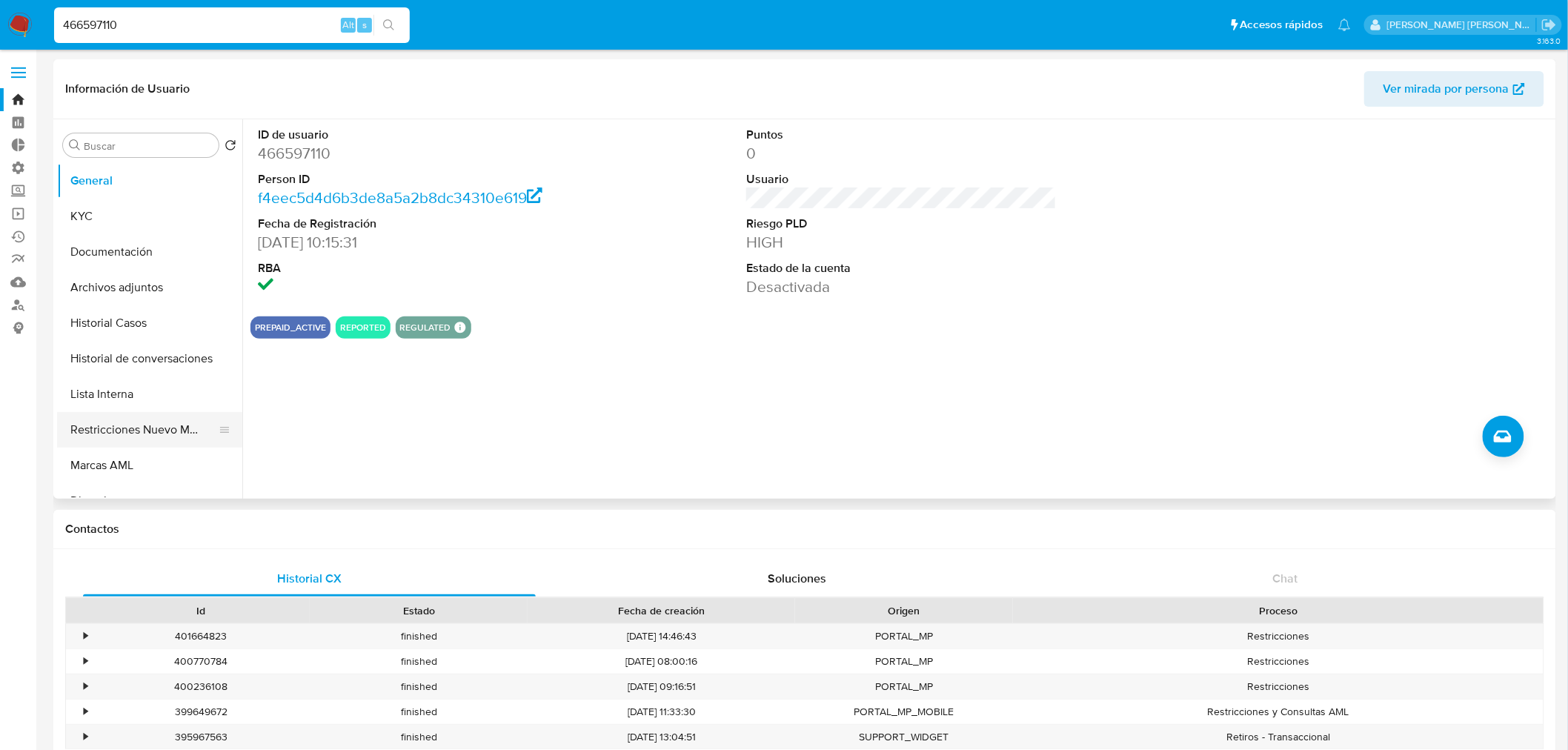
click at [132, 437] on button "Restricciones Nuevo Mundo" at bounding box center [144, 429] width 173 height 35
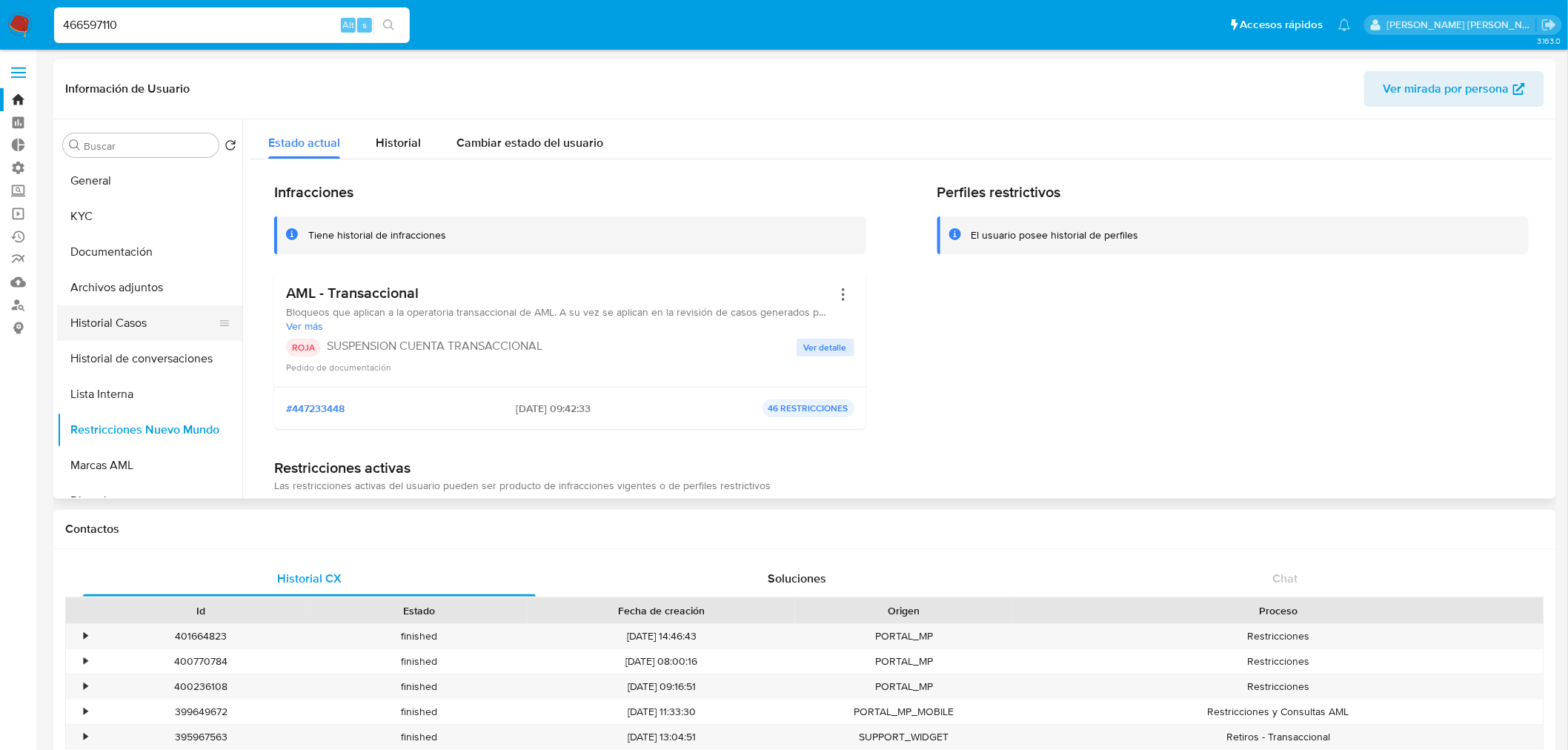
click at [130, 330] on button "Historial Casos" at bounding box center [144, 323] width 173 height 35
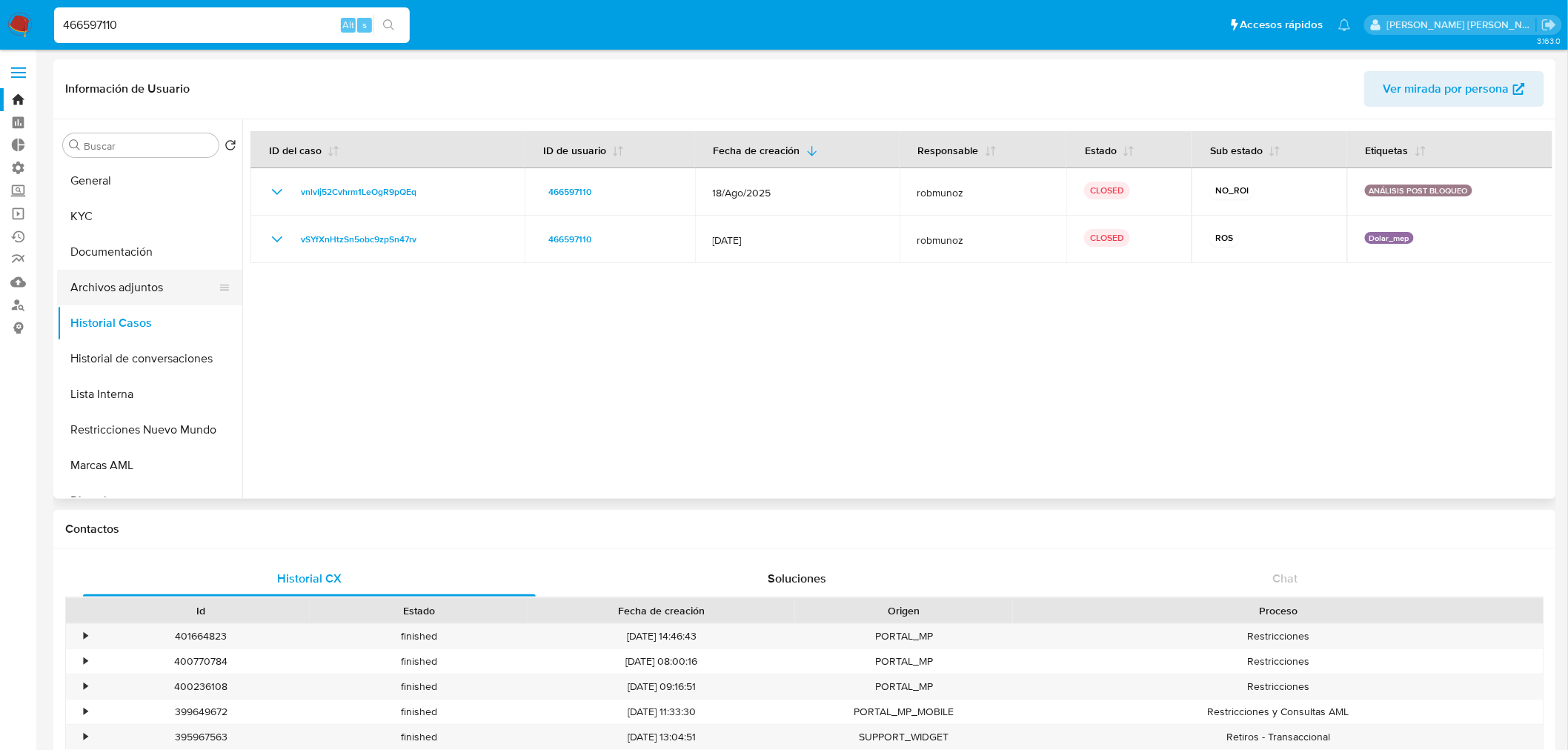
click at [107, 291] on button "Archivos adjuntos" at bounding box center [144, 287] width 173 height 35
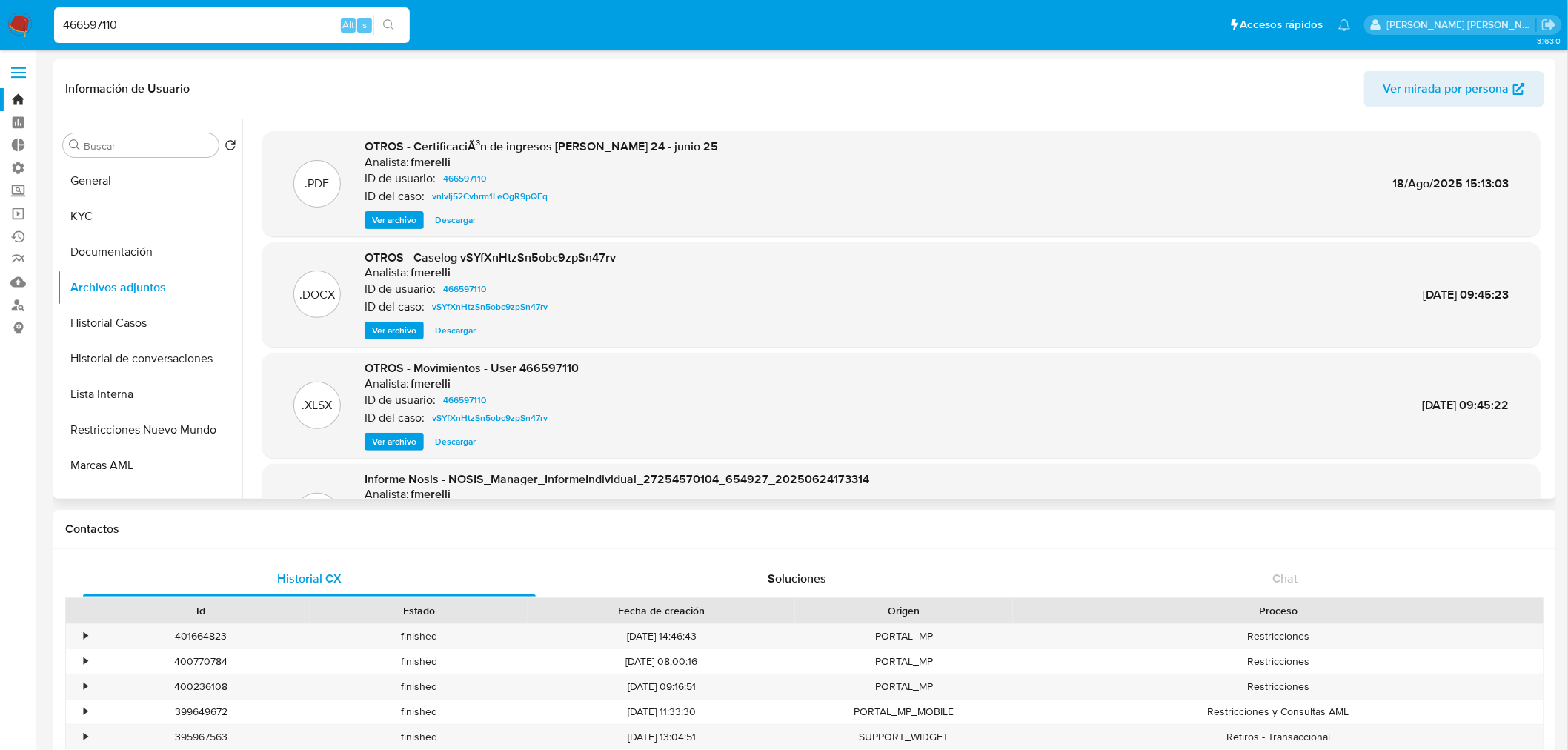
click at [413, 335] on span "Ver archivo" at bounding box center [394, 331] width 45 height 15
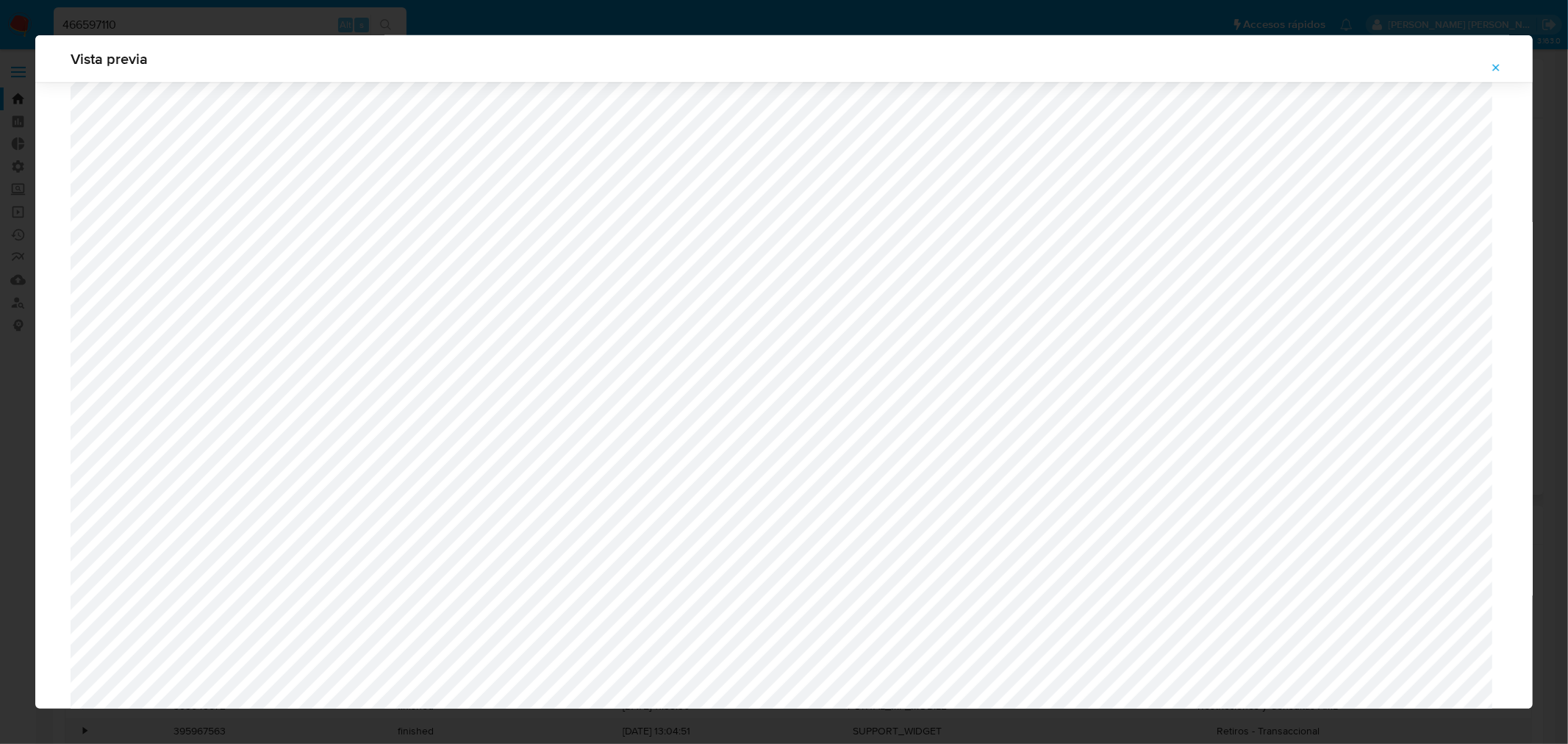
scroll to position [1225, 0]
click at [1496, 62] on icon "Attachment preview" at bounding box center [1496, 67] width 12 height 12
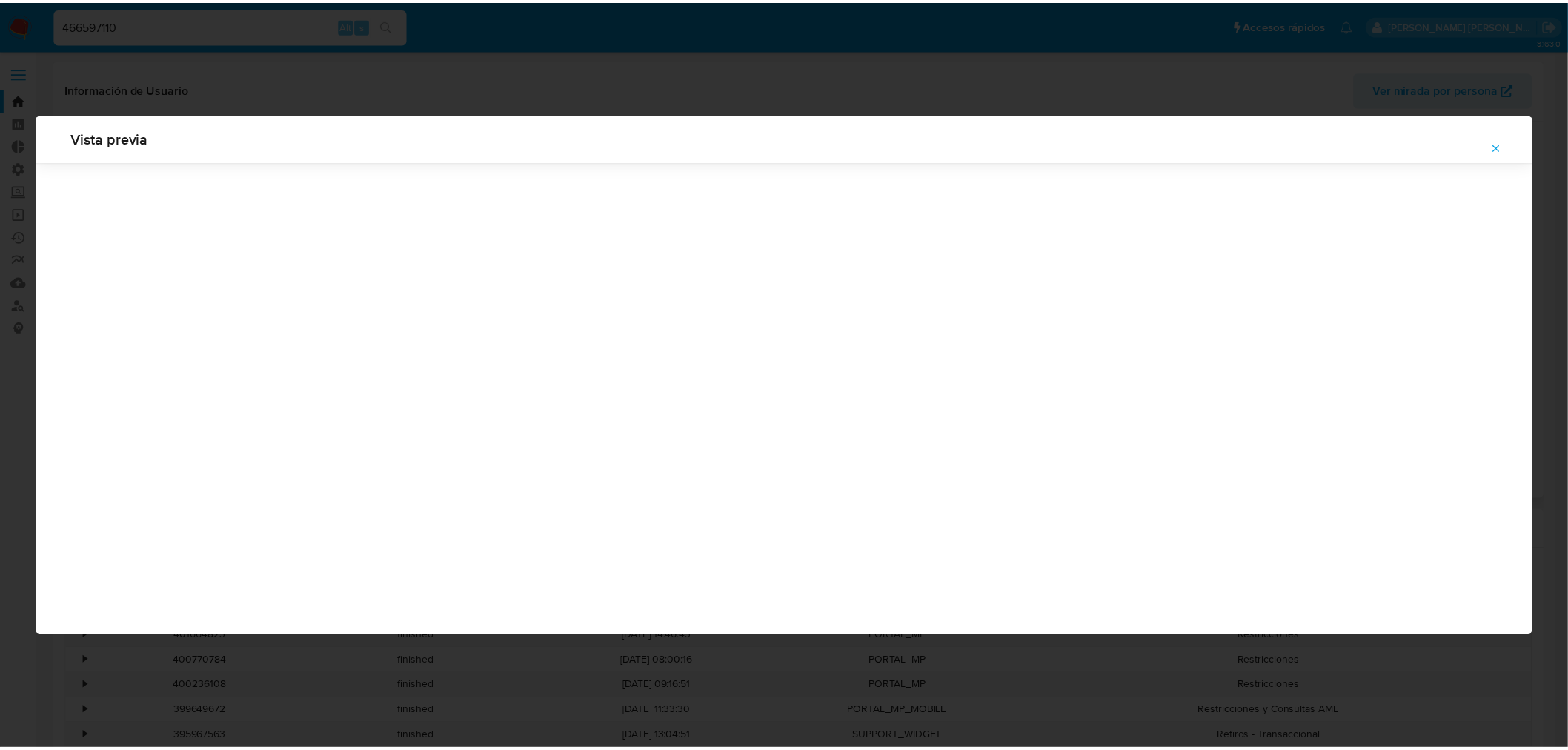
scroll to position [0, 0]
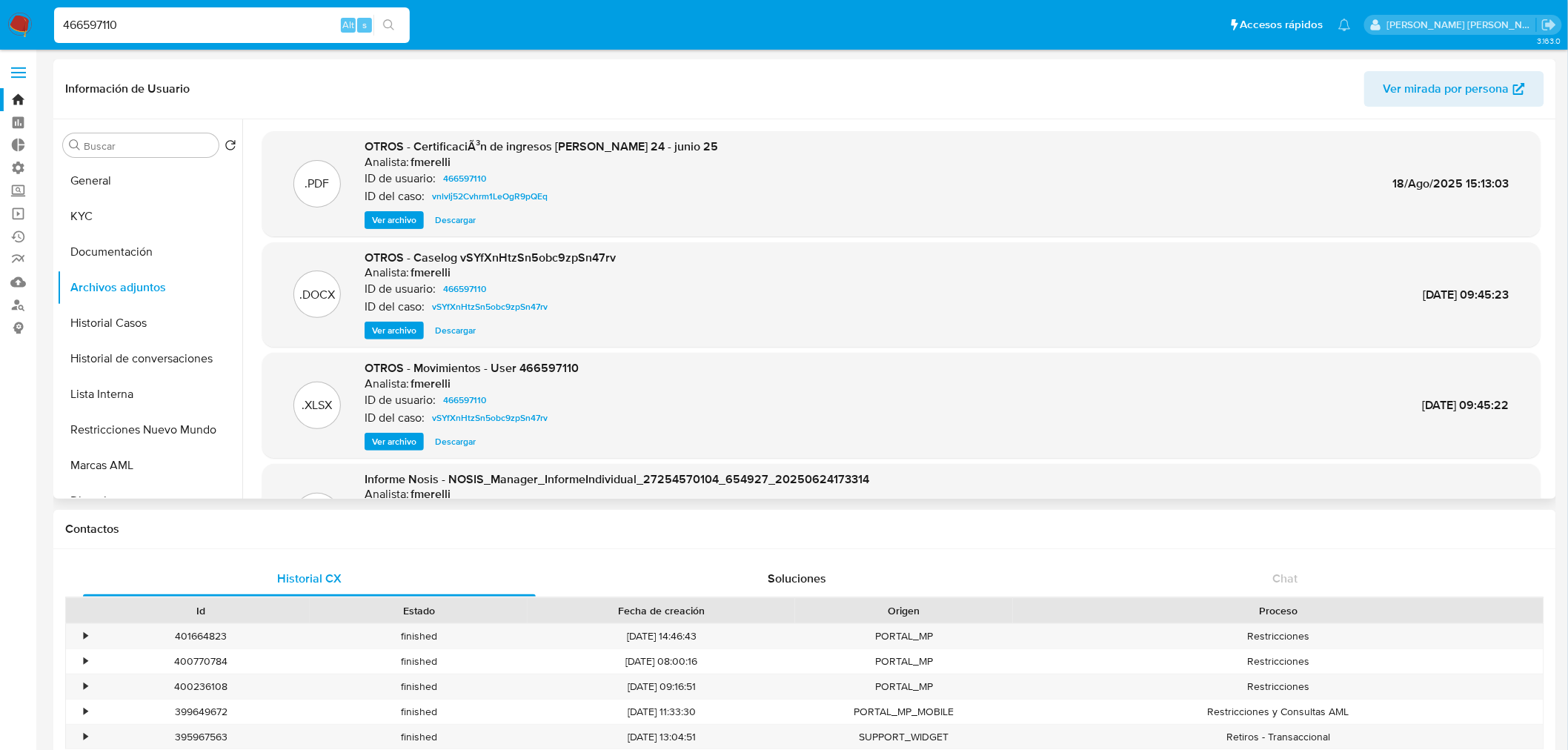
click at [376, 216] on span "Ver archivo" at bounding box center [394, 220] width 45 height 15
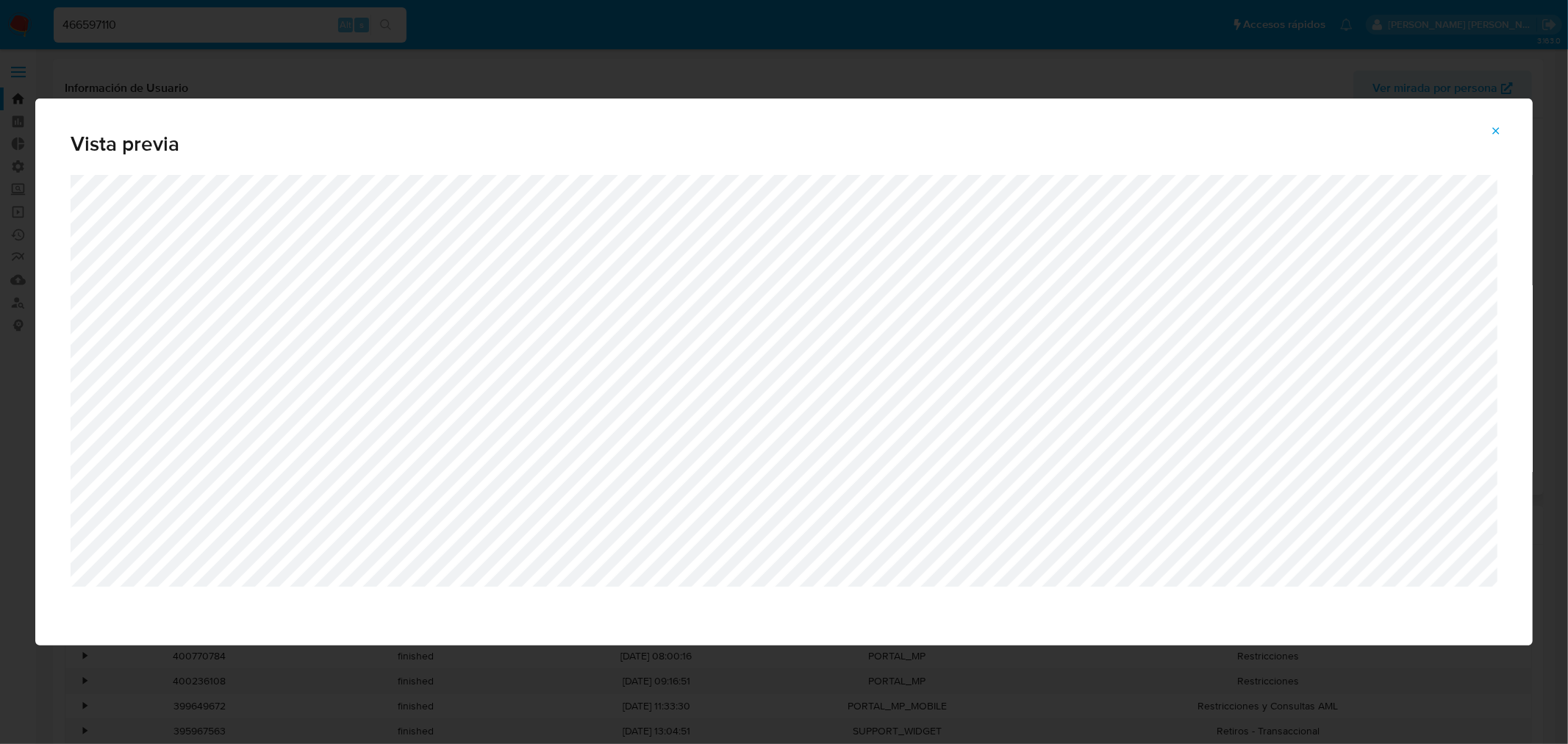
click at [1492, 130] on icon "Attachment preview" at bounding box center [1496, 131] width 12 height 12
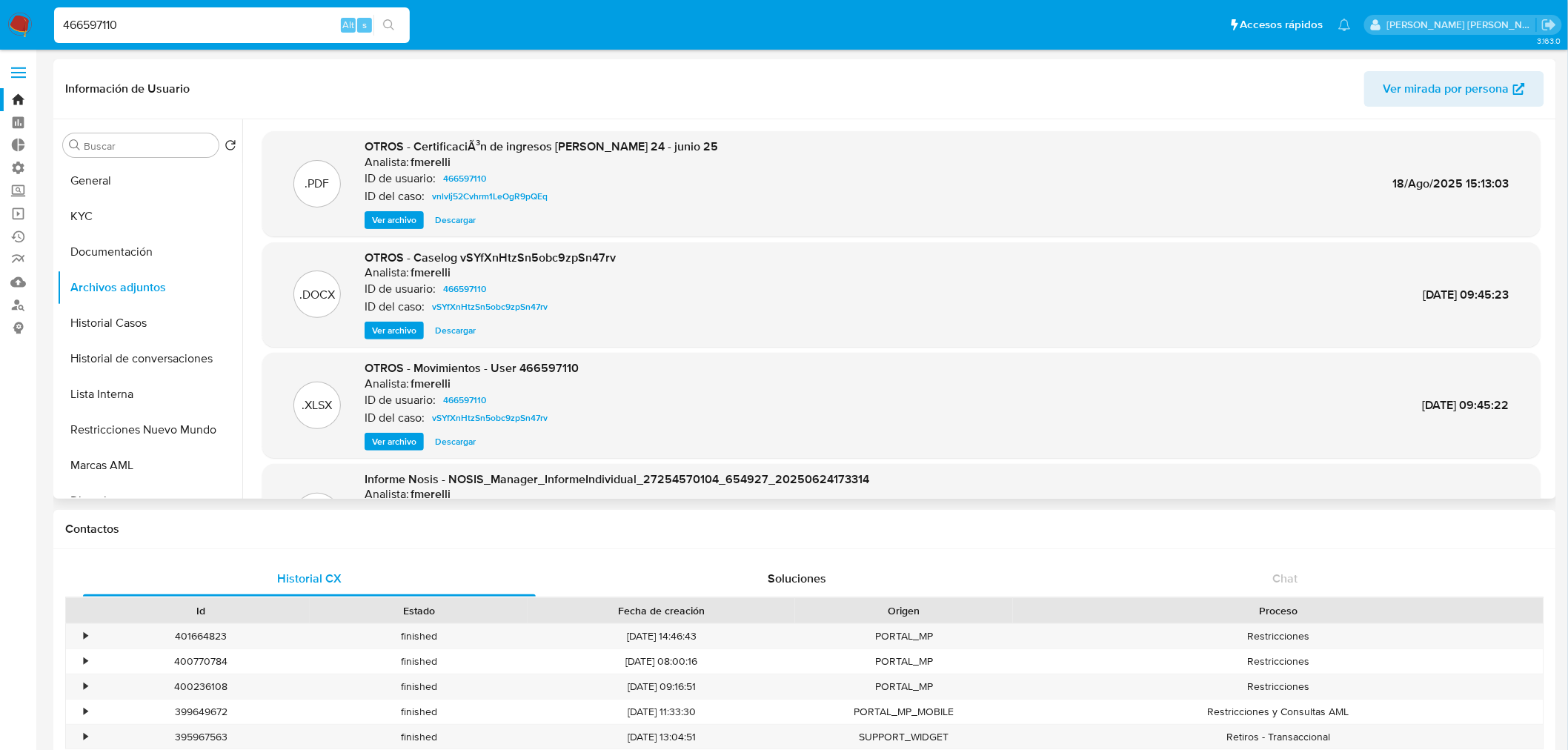
click at [11, 17] on img at bounding box center [20, 25] width 25 height 25
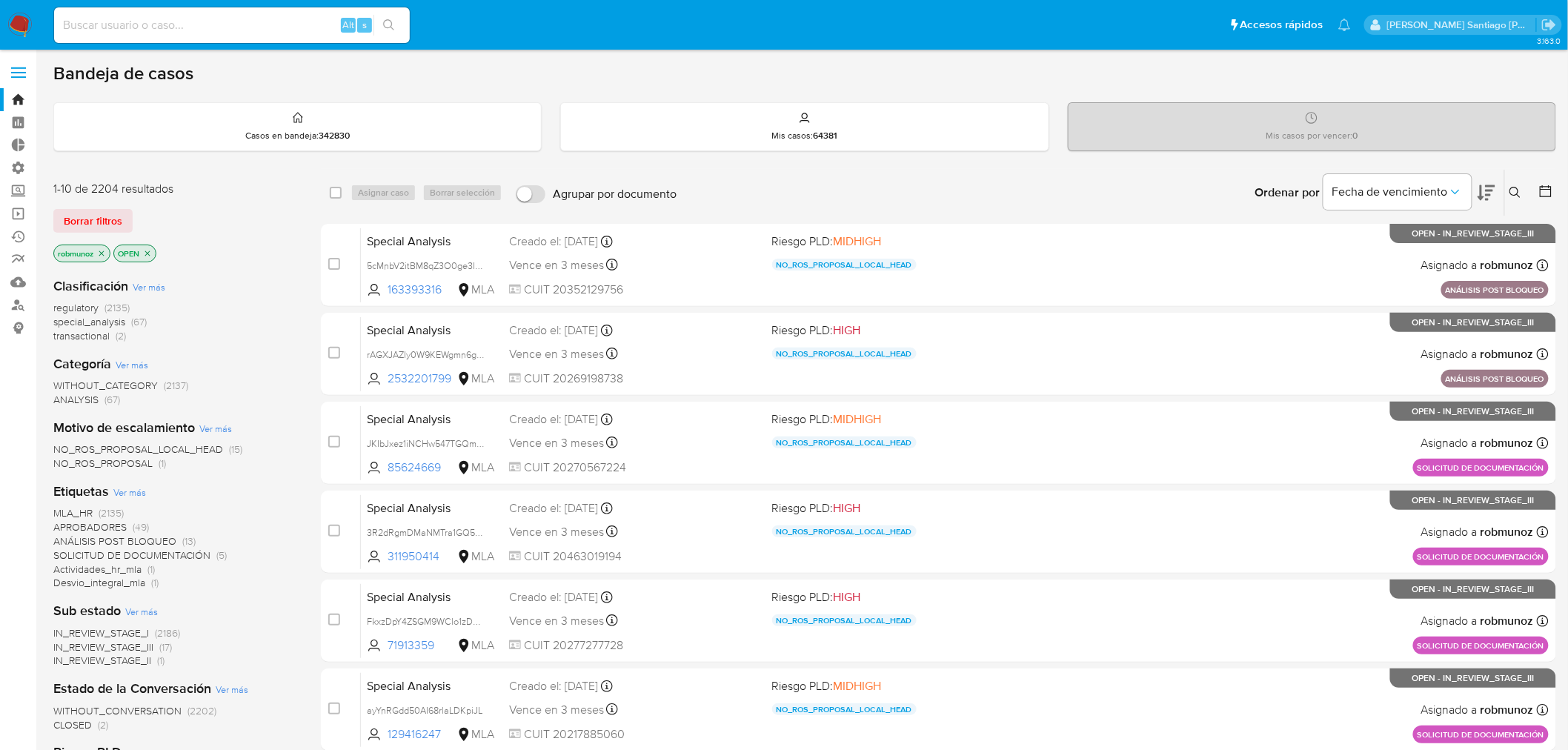
click at [1513, 189] on icon at bounding box center [1516, 193] width 12 height 12
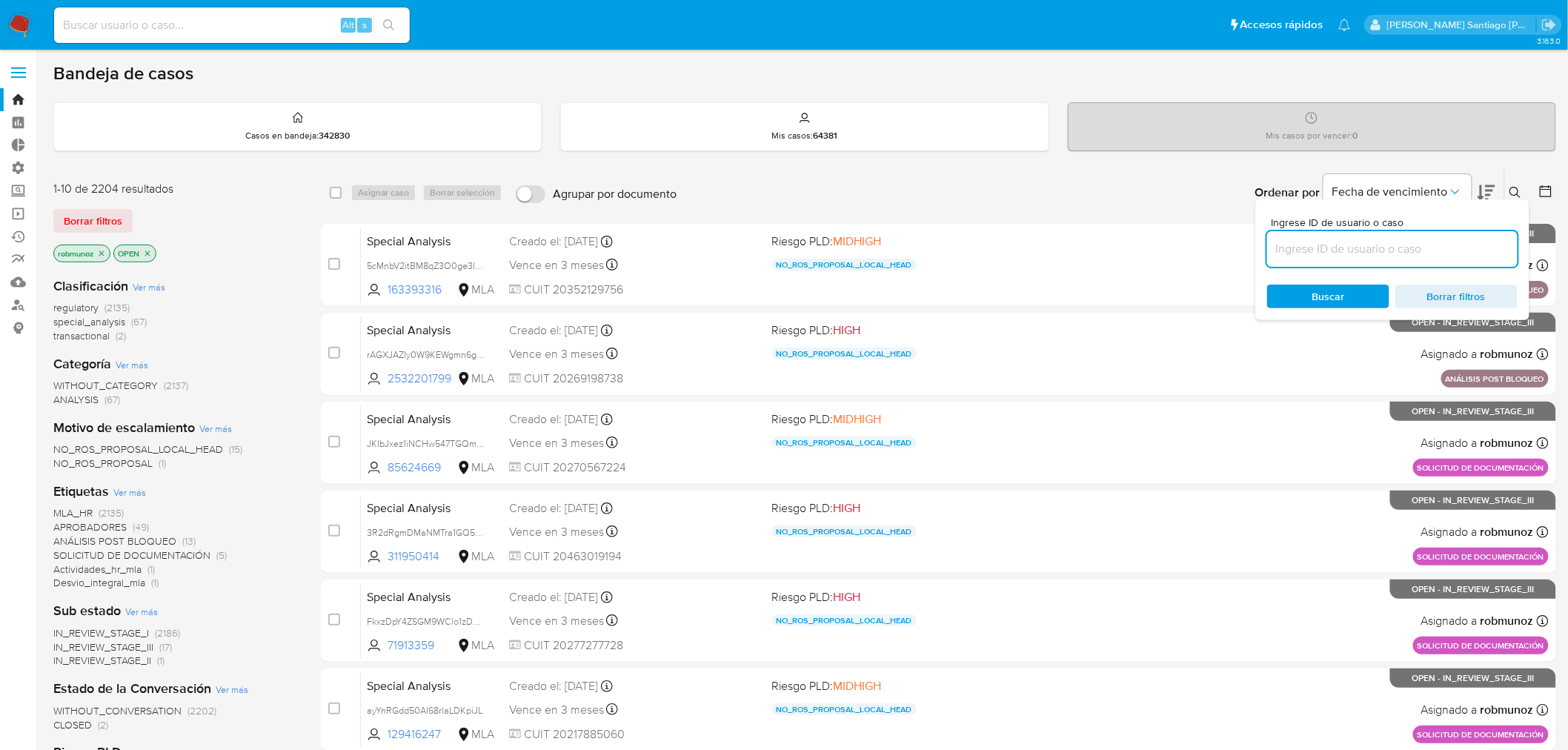
click at [1375, 247] on input at bounding box center [1392, 248] width 250 height 19
type input "lcQFuKP755Wwcv1I11mSJzq7"
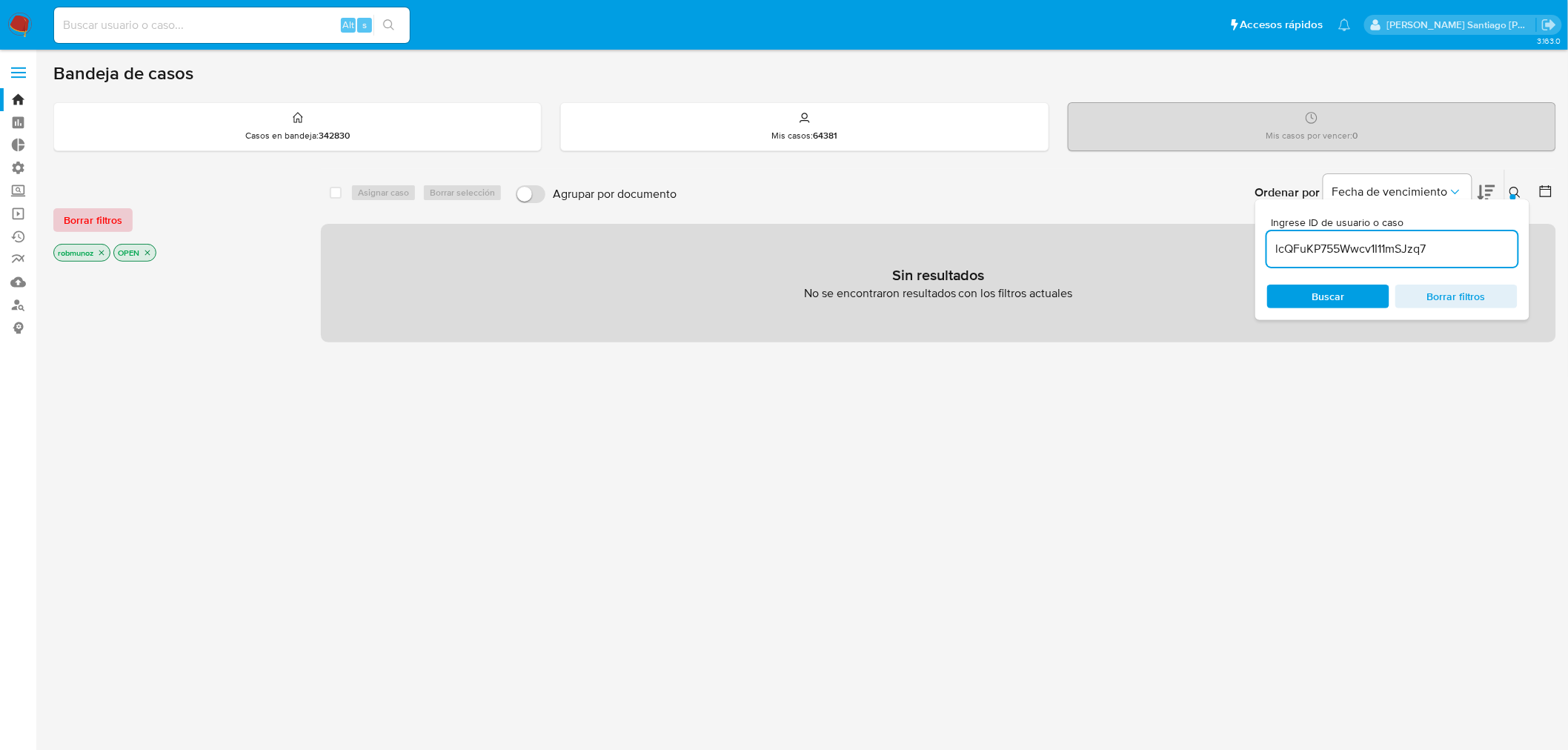
click at [75, 220] on span "Borrar filtros" at bounding box center [92, 220] width 58 height 20
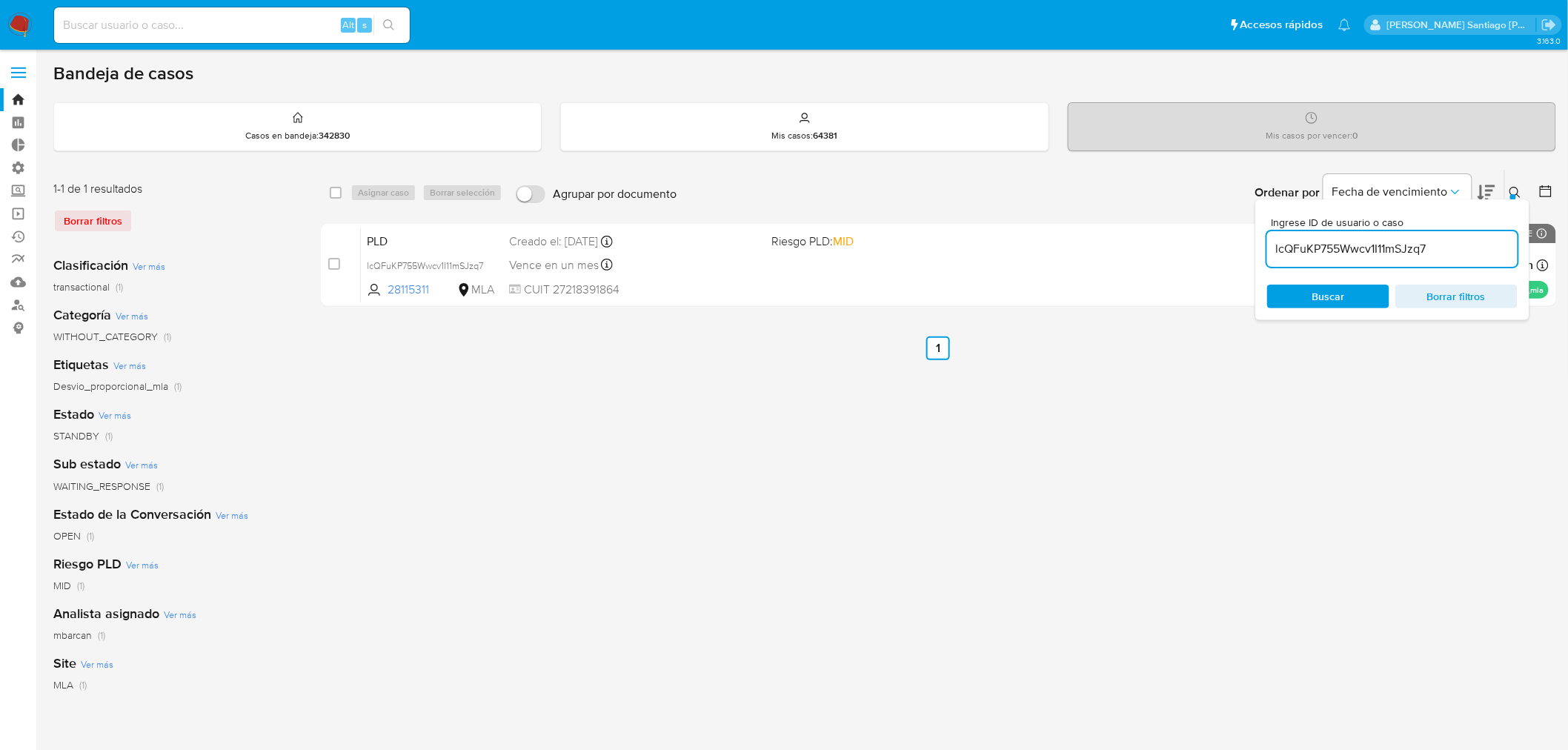
click at [1514, 184] on button at bounding box center [1517, 193] width 24 height 18
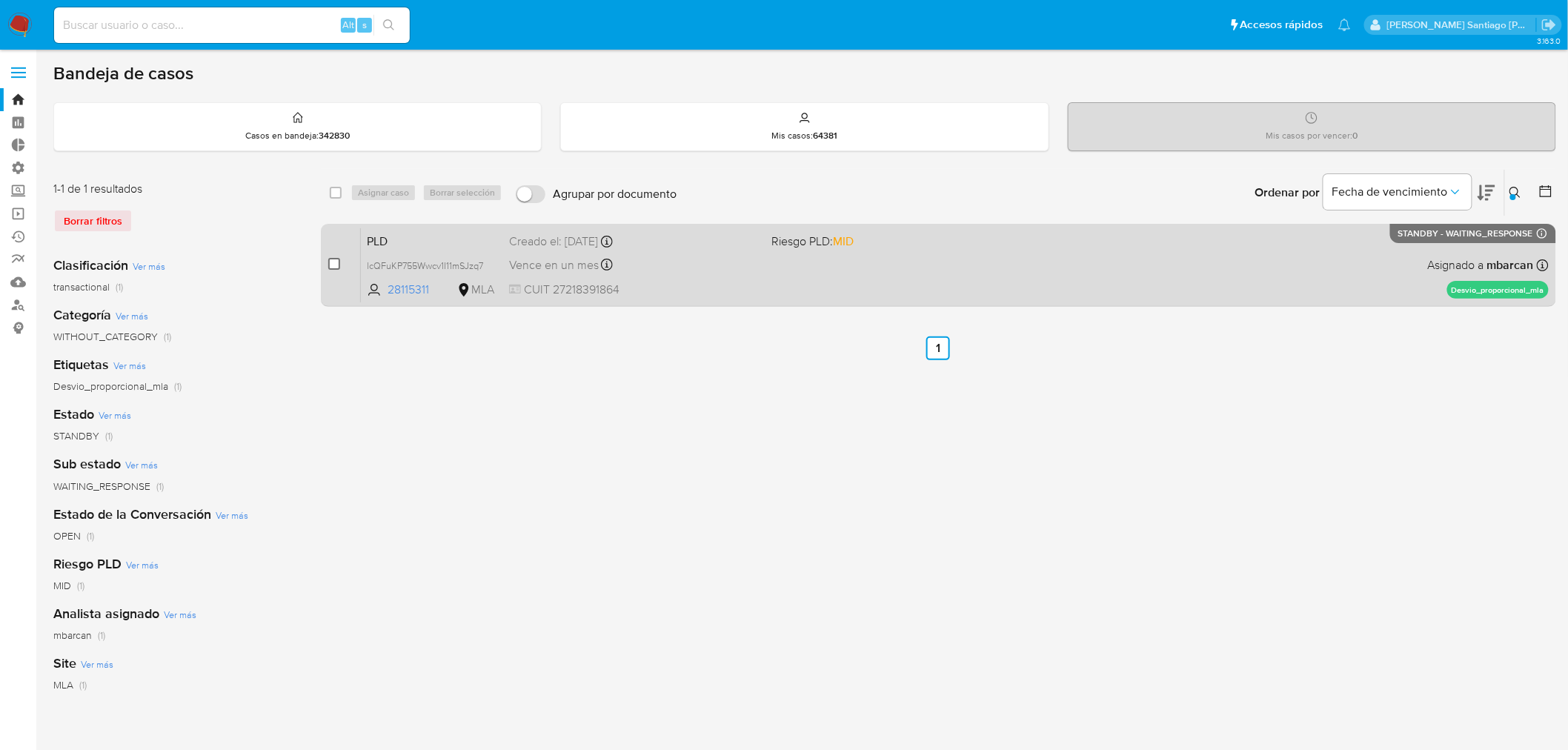
click at [333, 265] on input "checkbox" at bounding box center [334, 264] width 12 height 12
checkbox input "true"
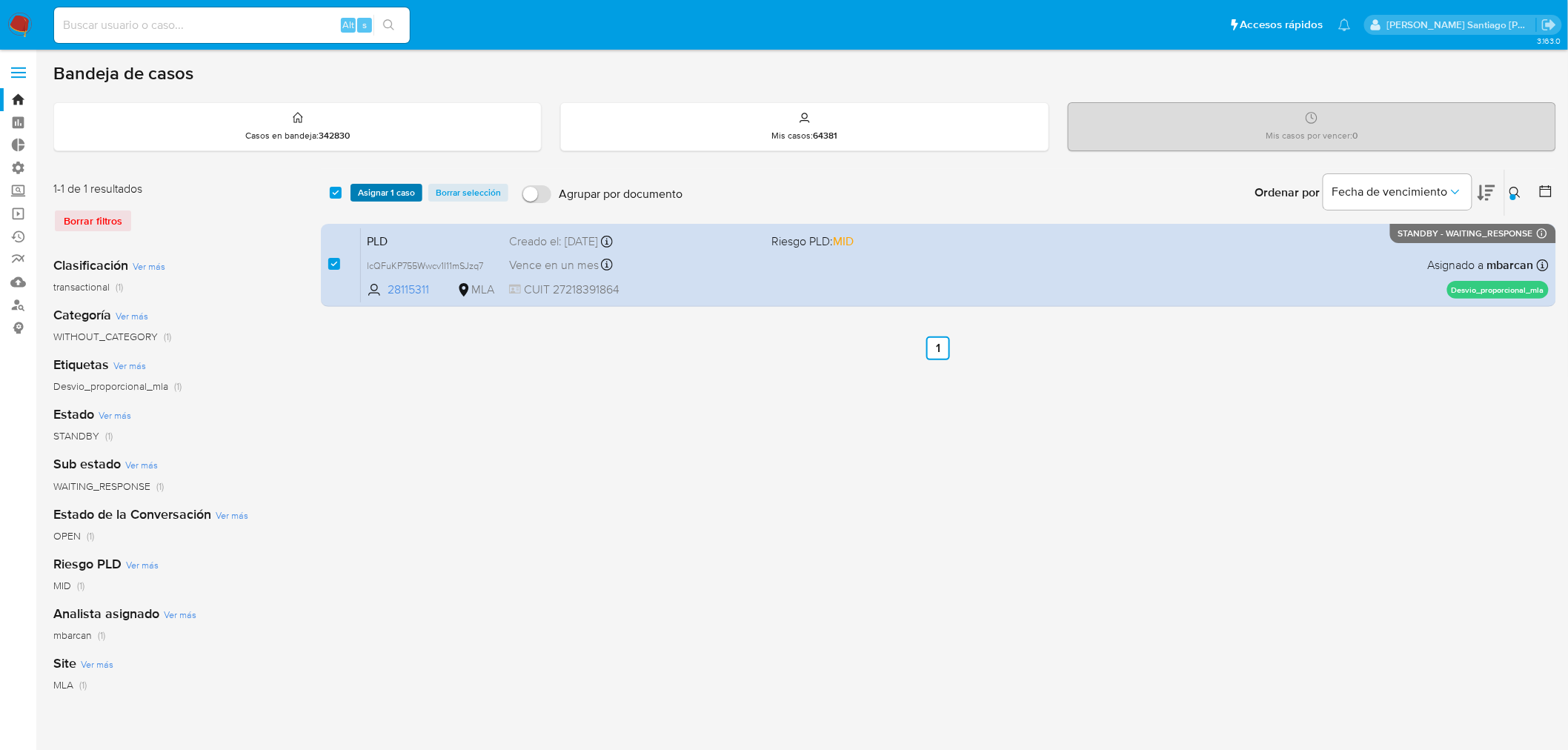
click at [381, 198] on span "Asignar 1 caso" at bounding box center [387, 193] width 57 height 15
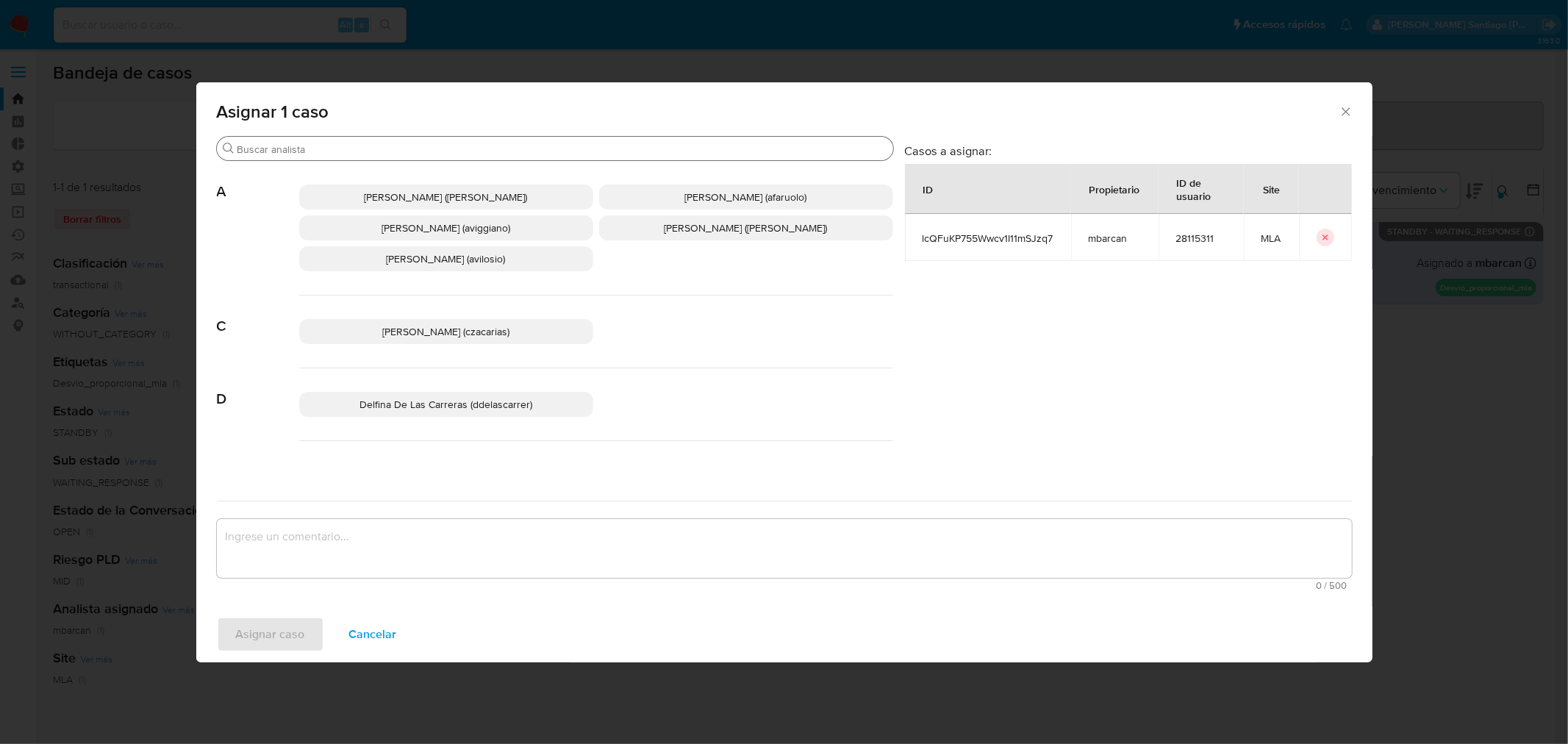
click at [456, 150] on input "Buscar" at bounding box center [562, 149] width 650 height 13
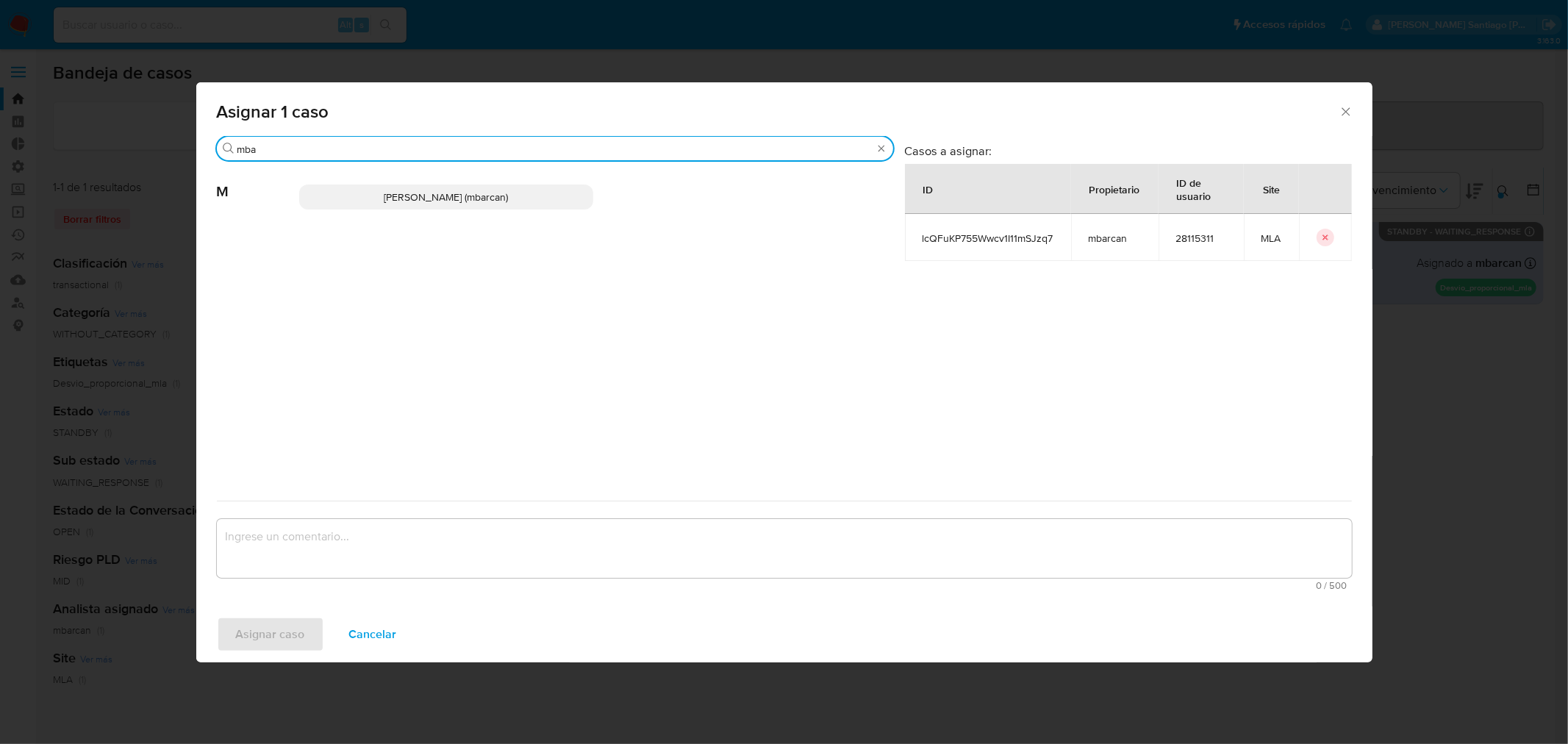
type input "mba"
click at [432, 195] on span "Magali Iael Barcan (mbarcan)" at bounding box center [446, 197] width 124 height 15
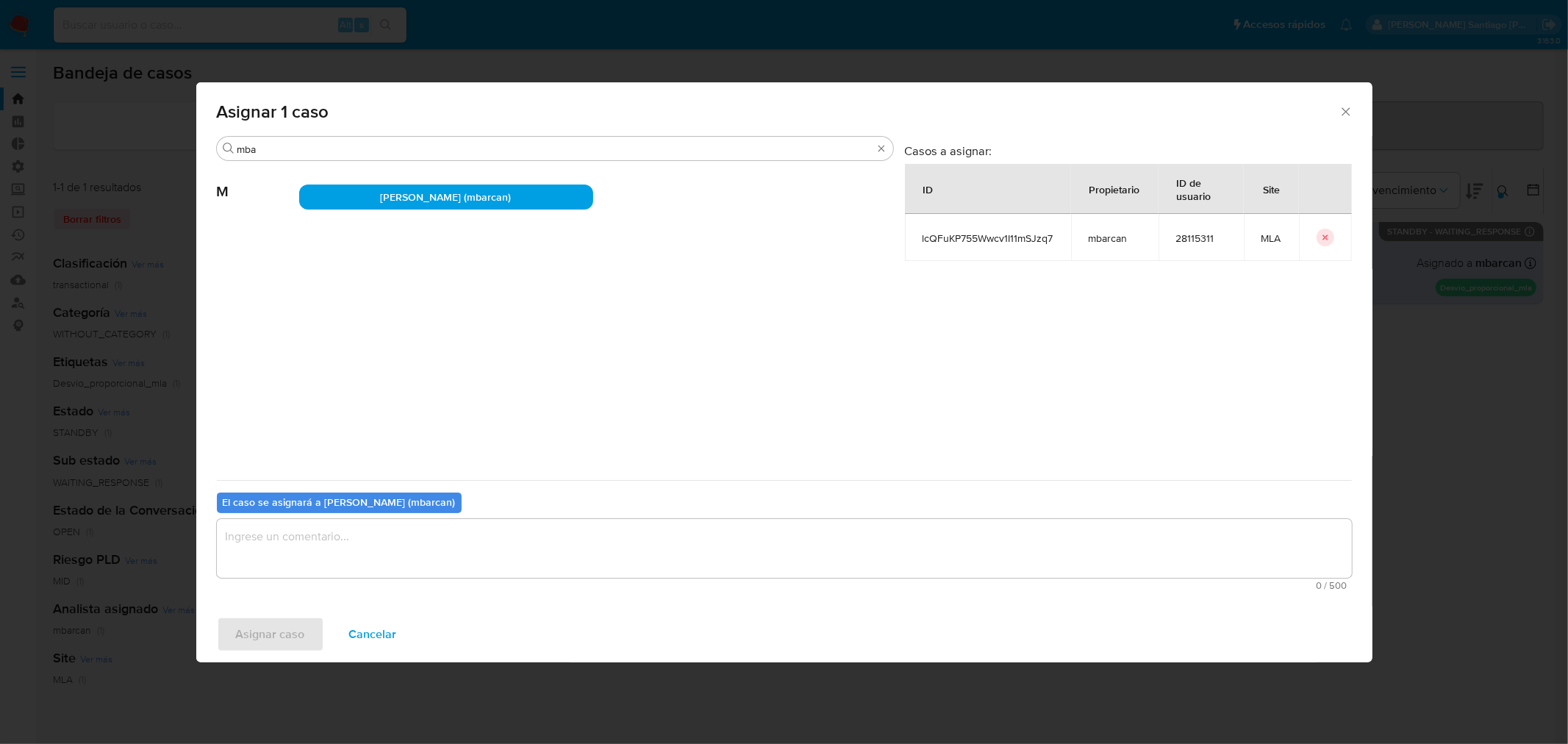
click at [394, 544] on textarea "assign-modal" at bounding box center [784, 548] width 1135 height 58
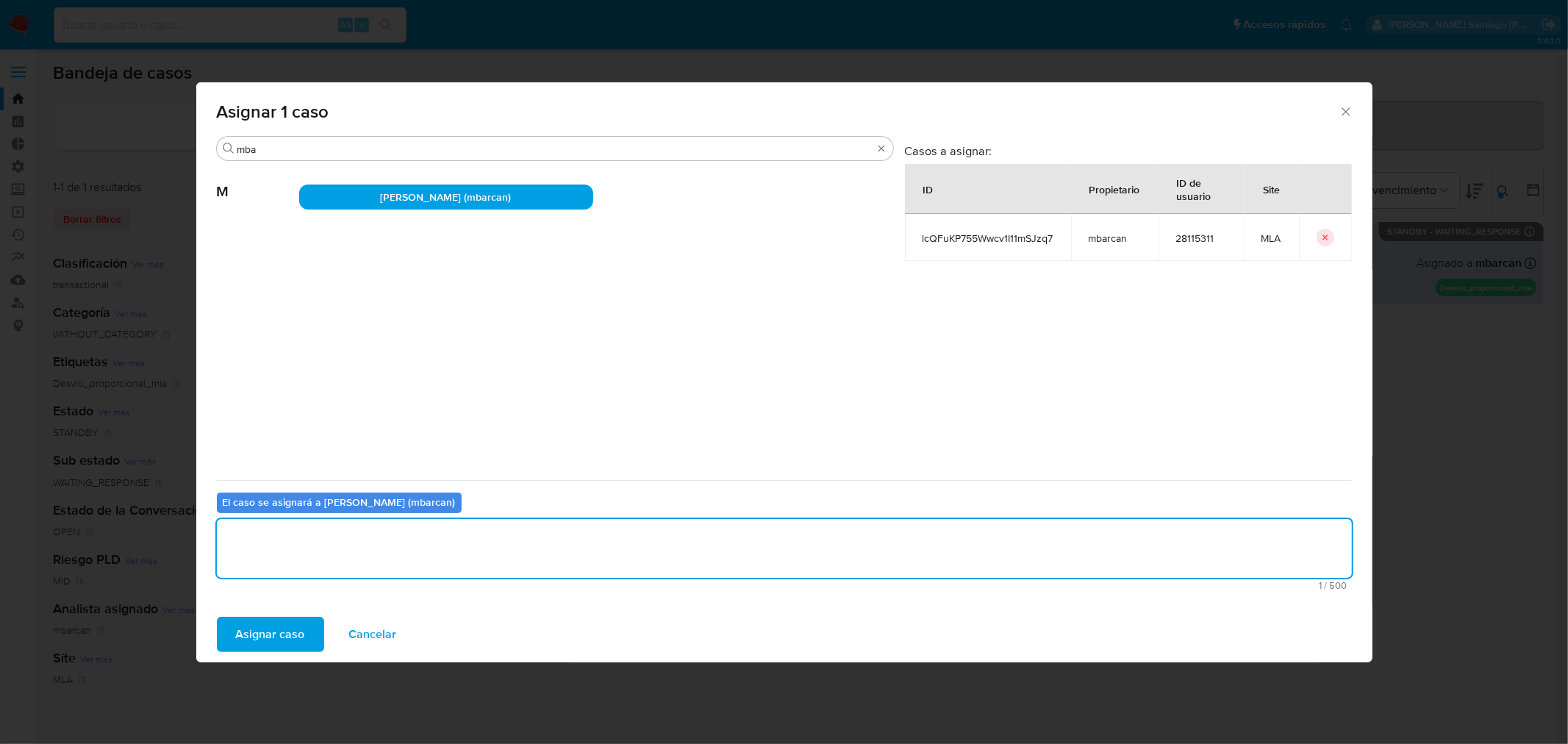
click at [261, 639] on span "Asignar caso" at bounding box center [271, 634] width 69 height 32
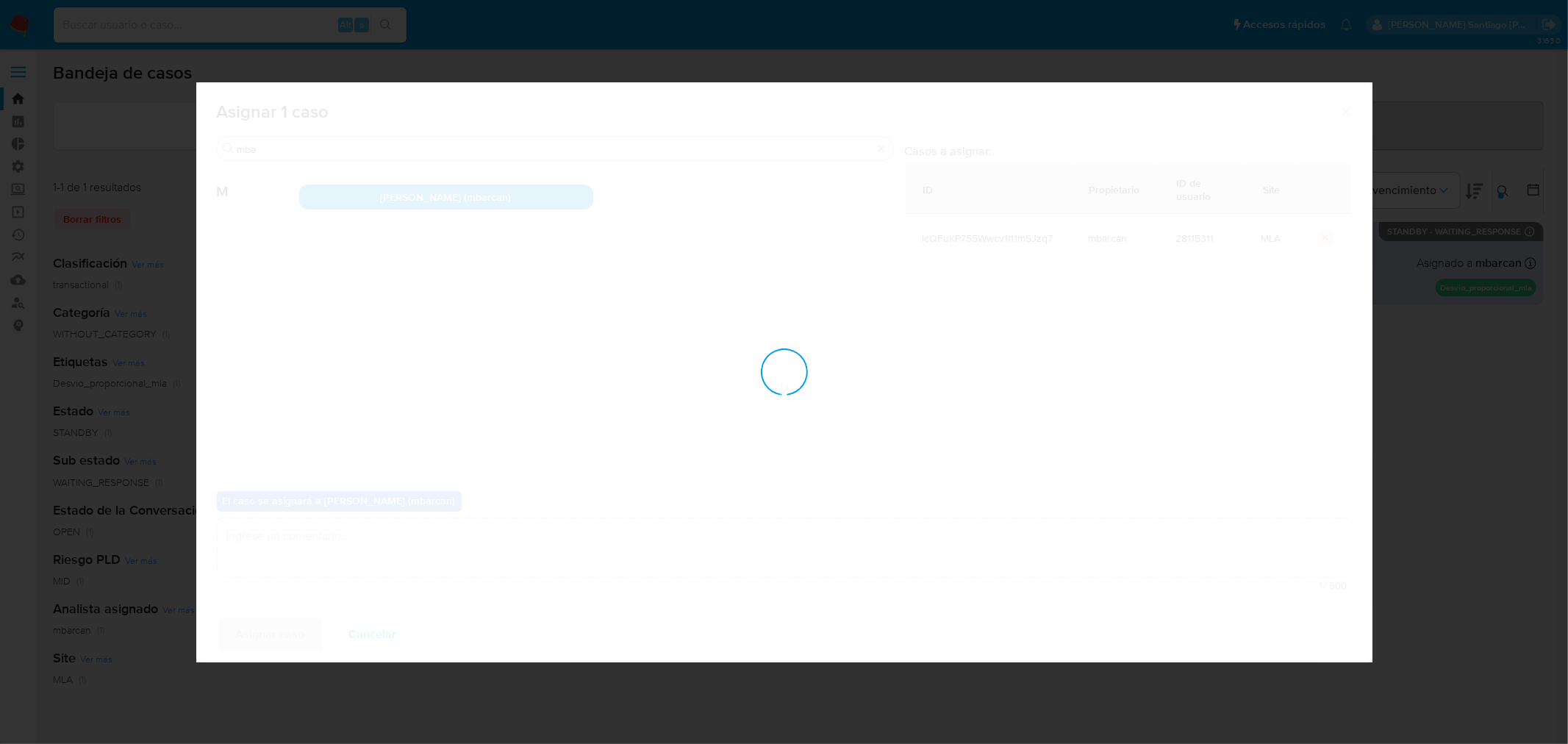
checkbox input "false"
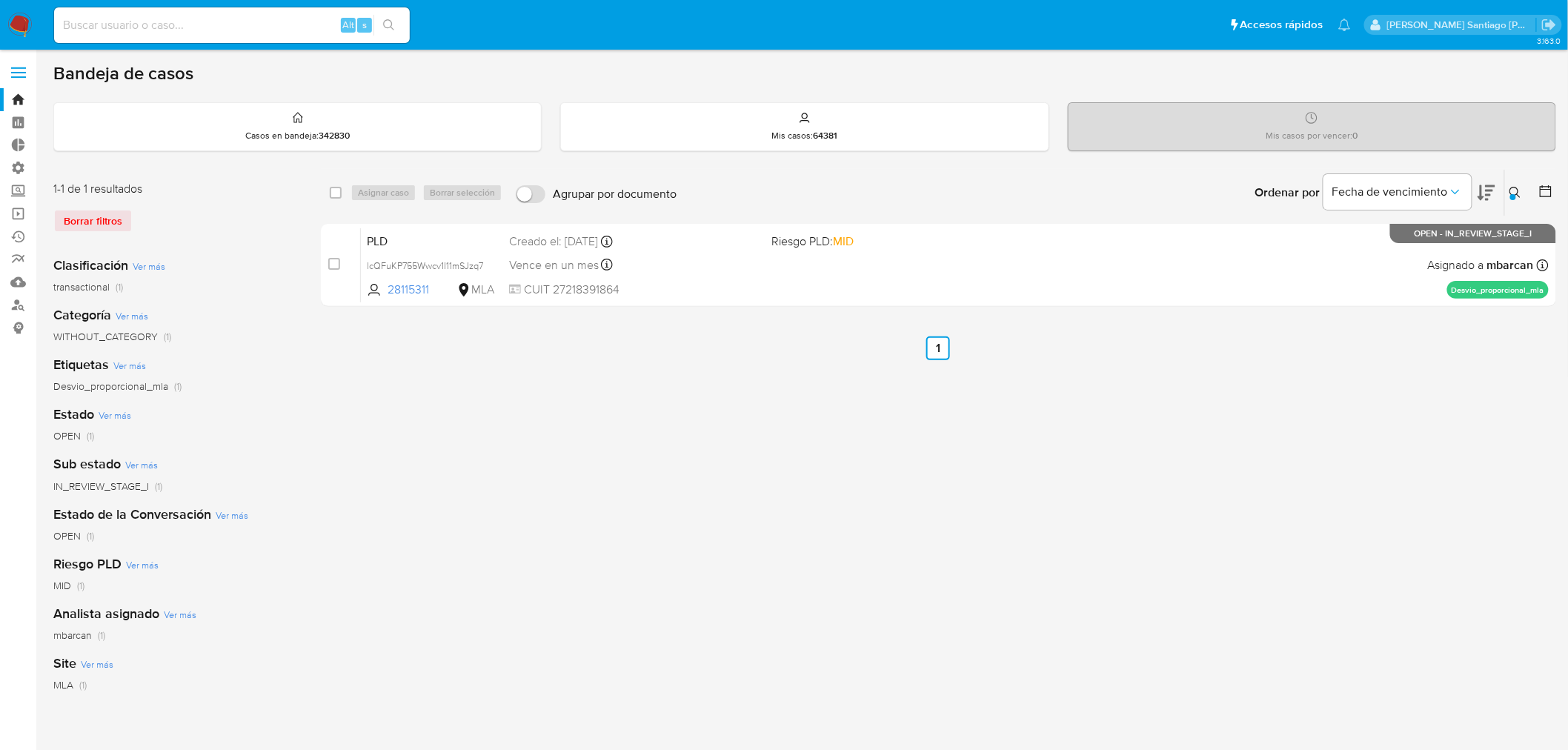
click at [224, 16] on input at bounding box center [232, 25] width 356 height 19
paste input "406051294"
type input "406051294"
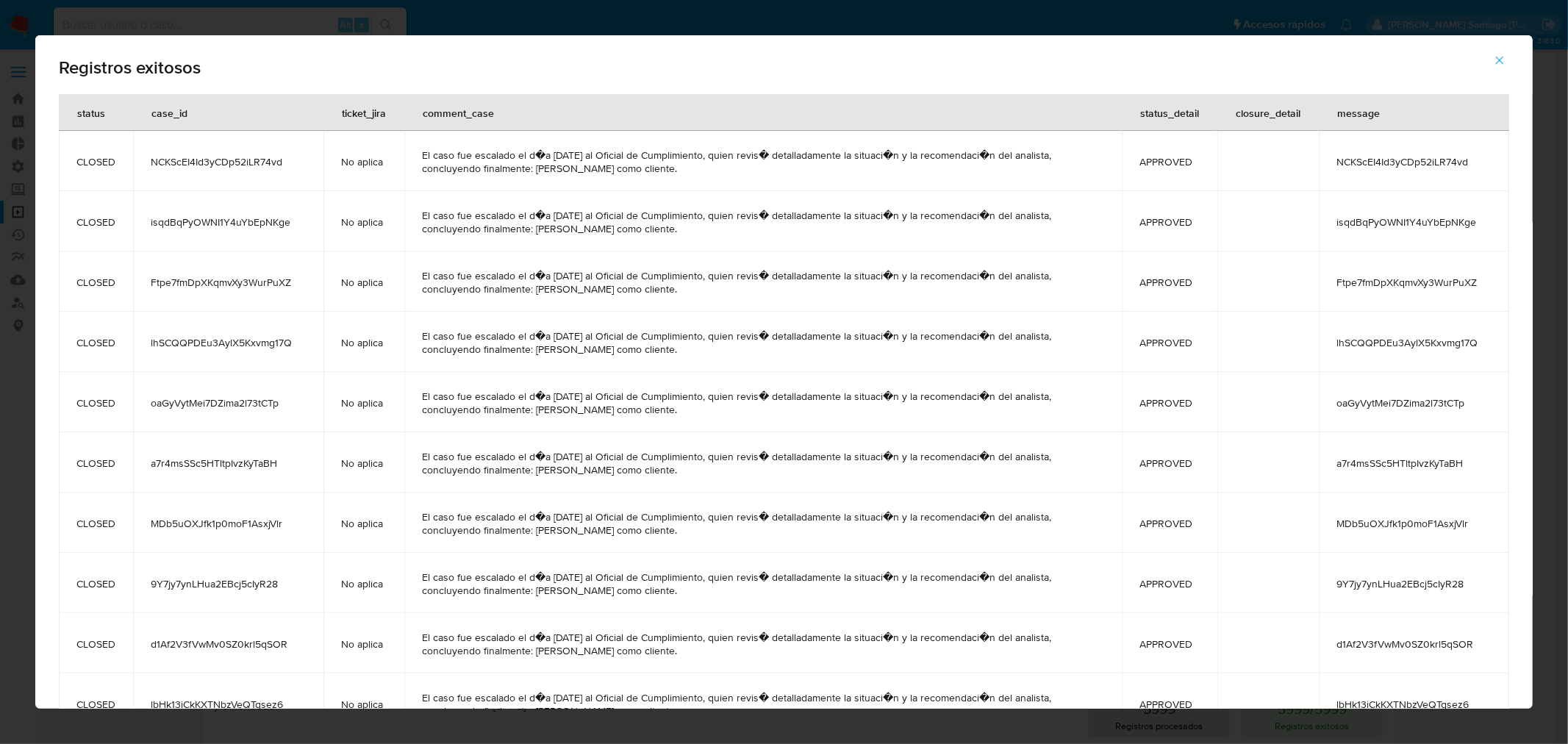
click at [1506, 67] on span "button" at bounding box center [1500, 60] width 13 height 32
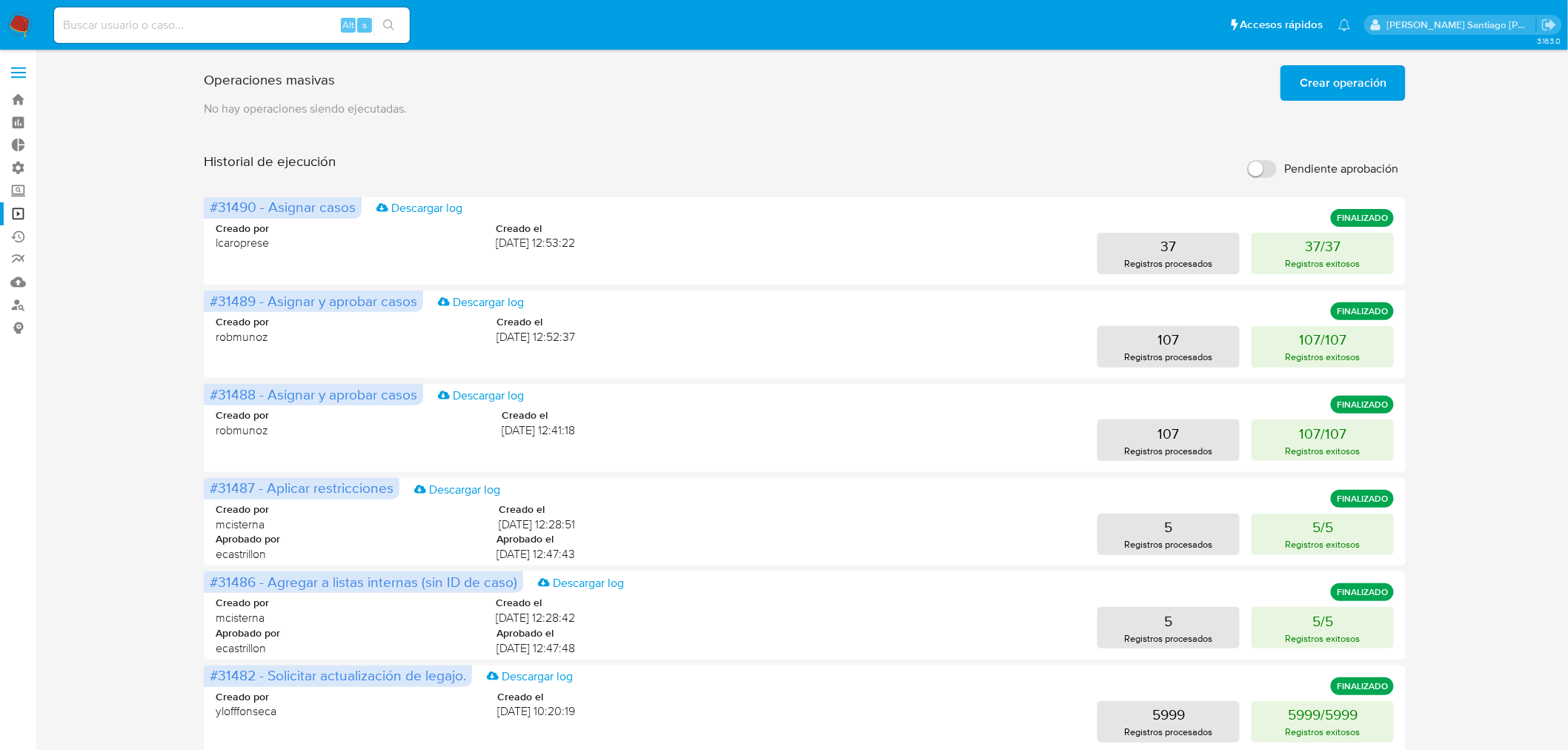
click at [191, 28] on input at bounding box center [232, 25] width 356 height 19
paste input "qr5V9UXtDNNrl4adAdD1rqMg"
type input "qr5V9UXtDNNrl4adAdD1rqMg"
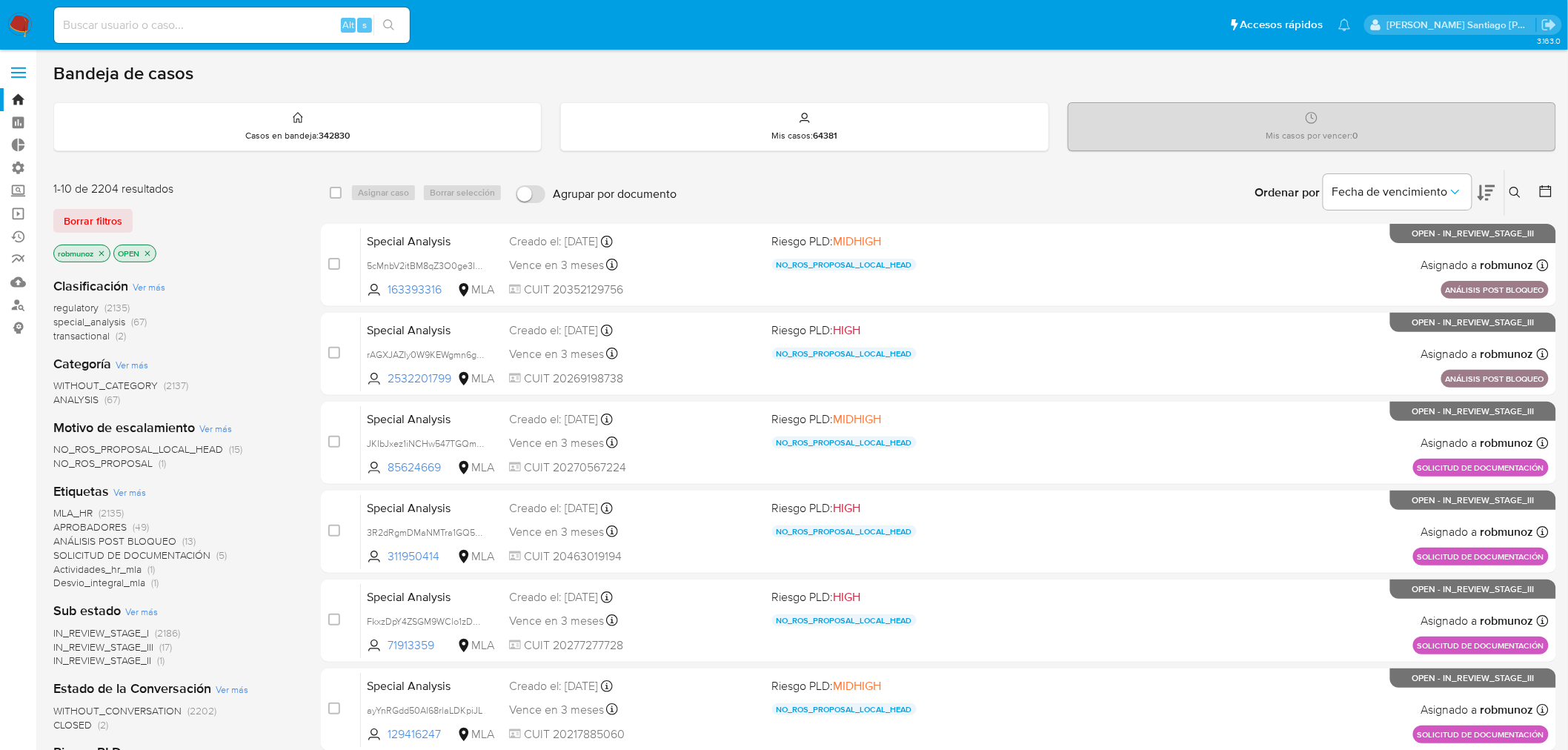
click at [1516, 190] on icon at bounding box center [1516, 193] width 12 height 12
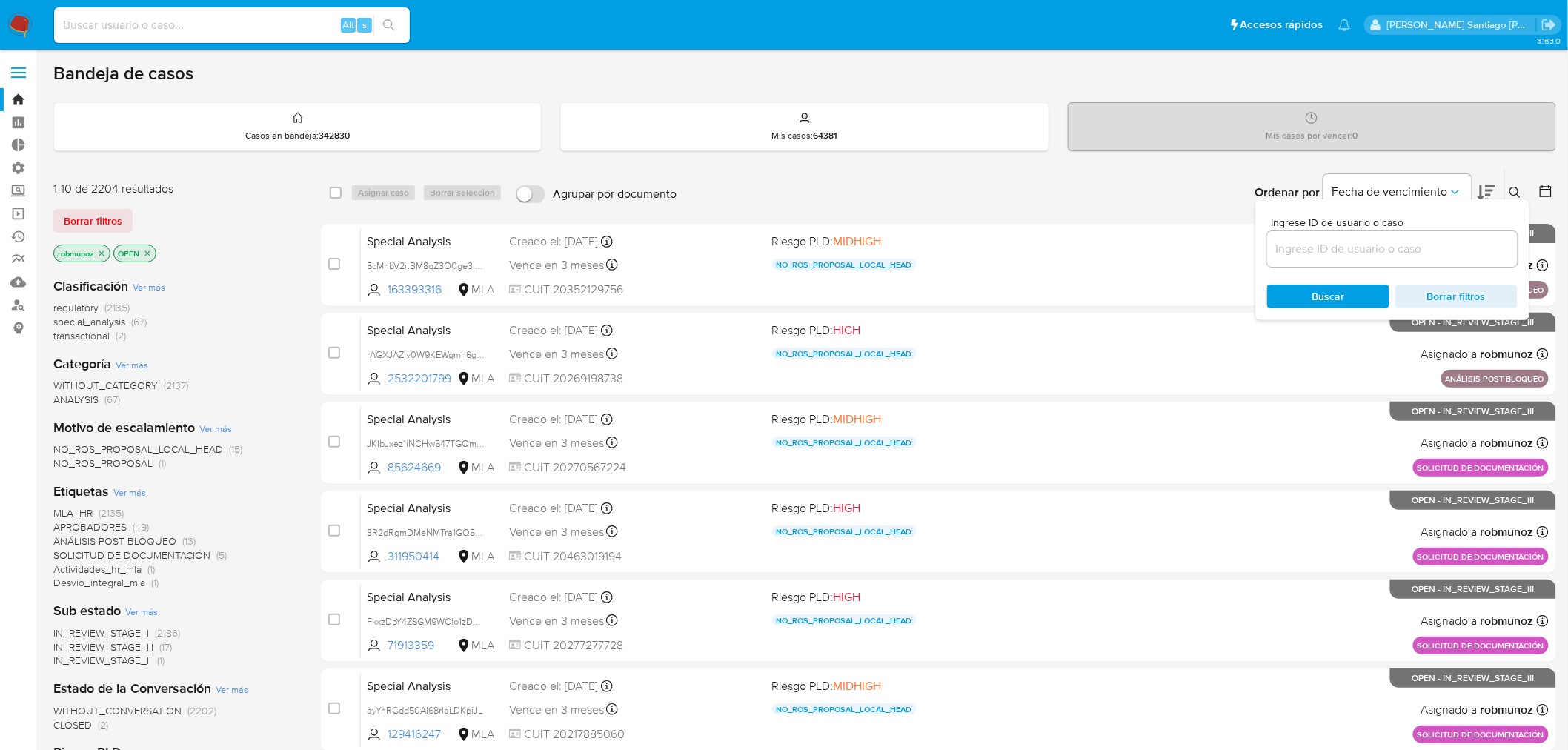
click at [1387, 260] on div at bounding box center [1392, 248] width 250 height 35
click at [1409, 255] on input at bounding box center [1392, 248] width 250 height 19
paste input "qr5V9UXtDNNrl4adAdD1rqMg"
type input "qr5V9UXtDNNrl4adAdD1rqMg"
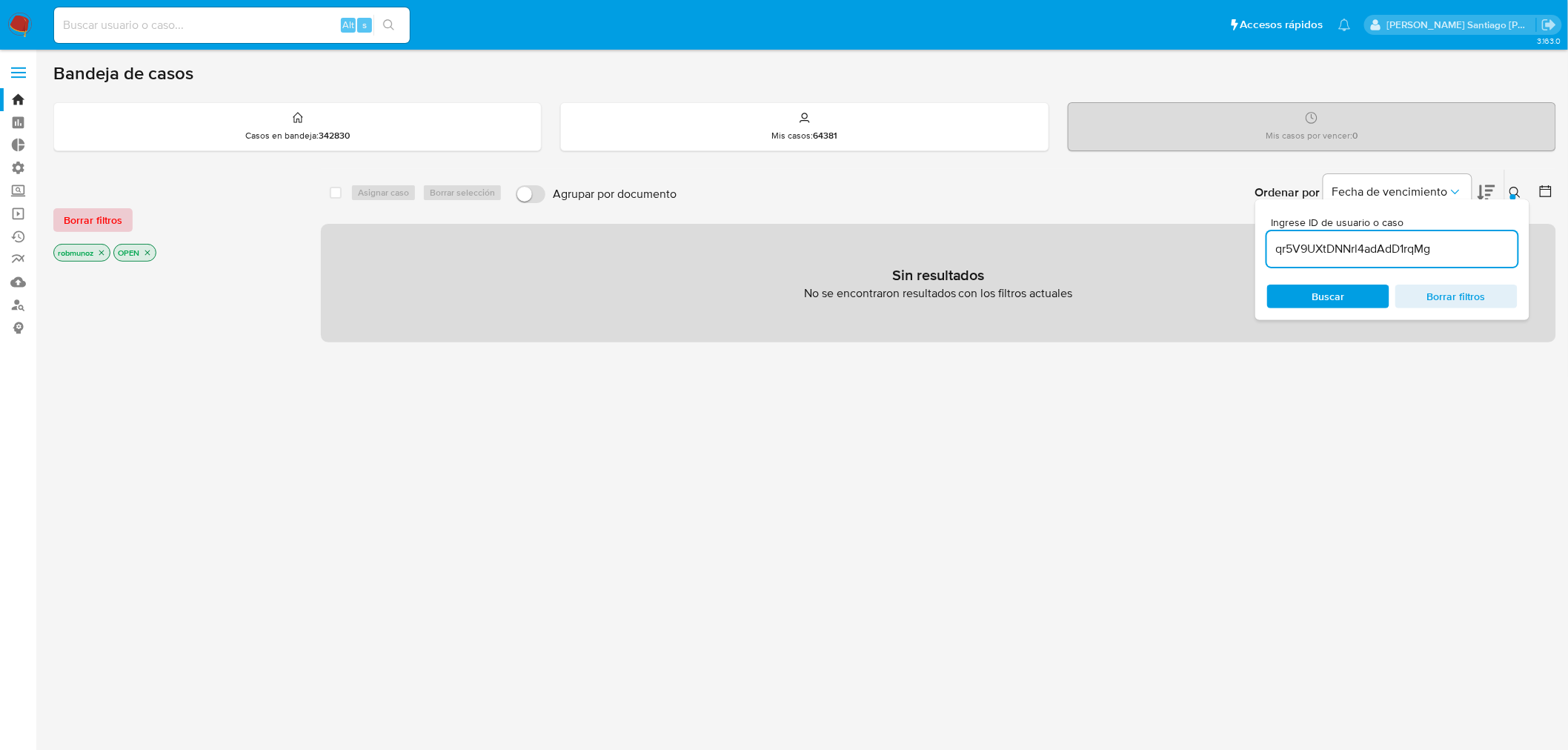
click at [65, 224] on span "Borrar filtros" at bounding box center [92, 220] width 58 height 20
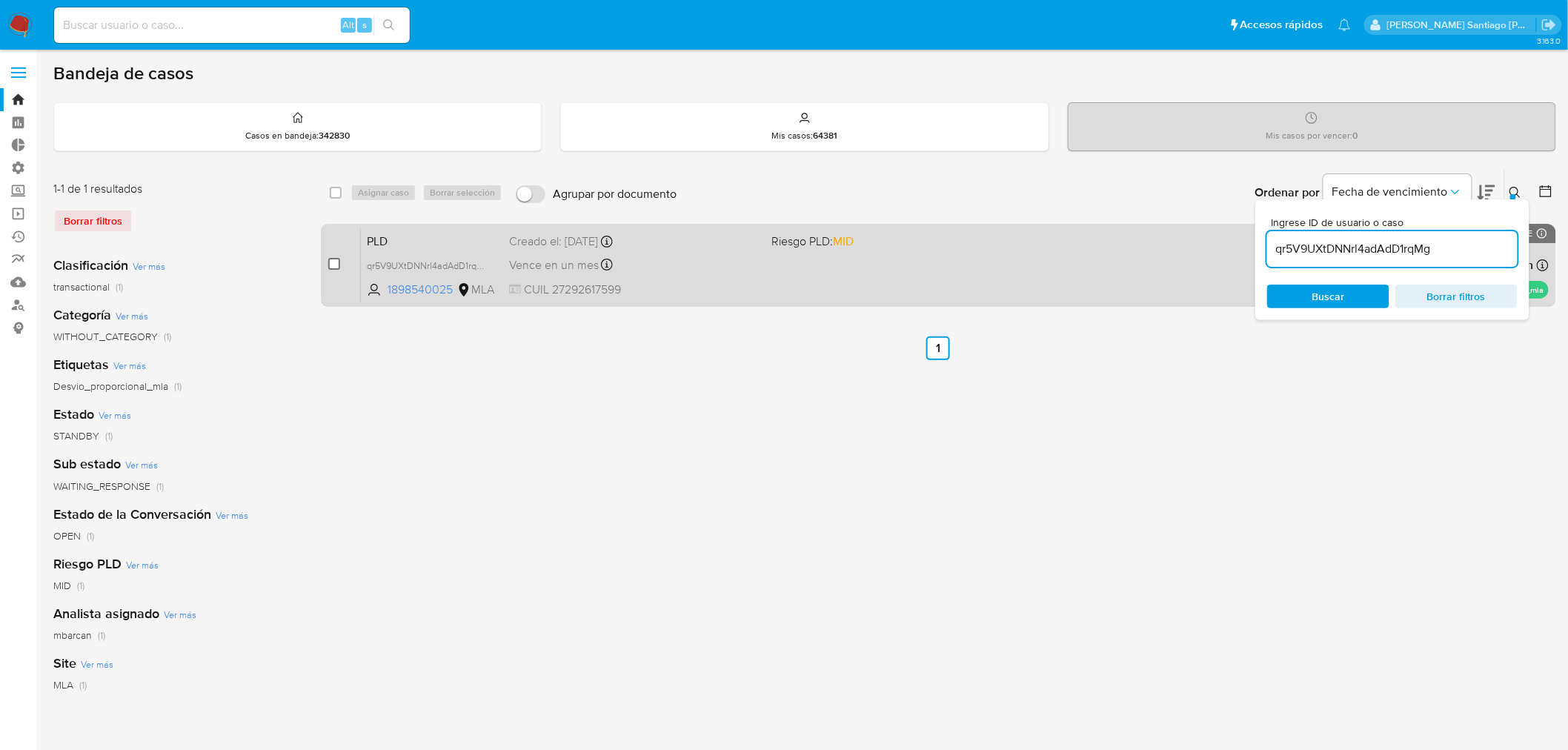
click at [337, 267] on input "checkbox" at bounding box center [334, 264] width 12 height 12
checkbox input "true"
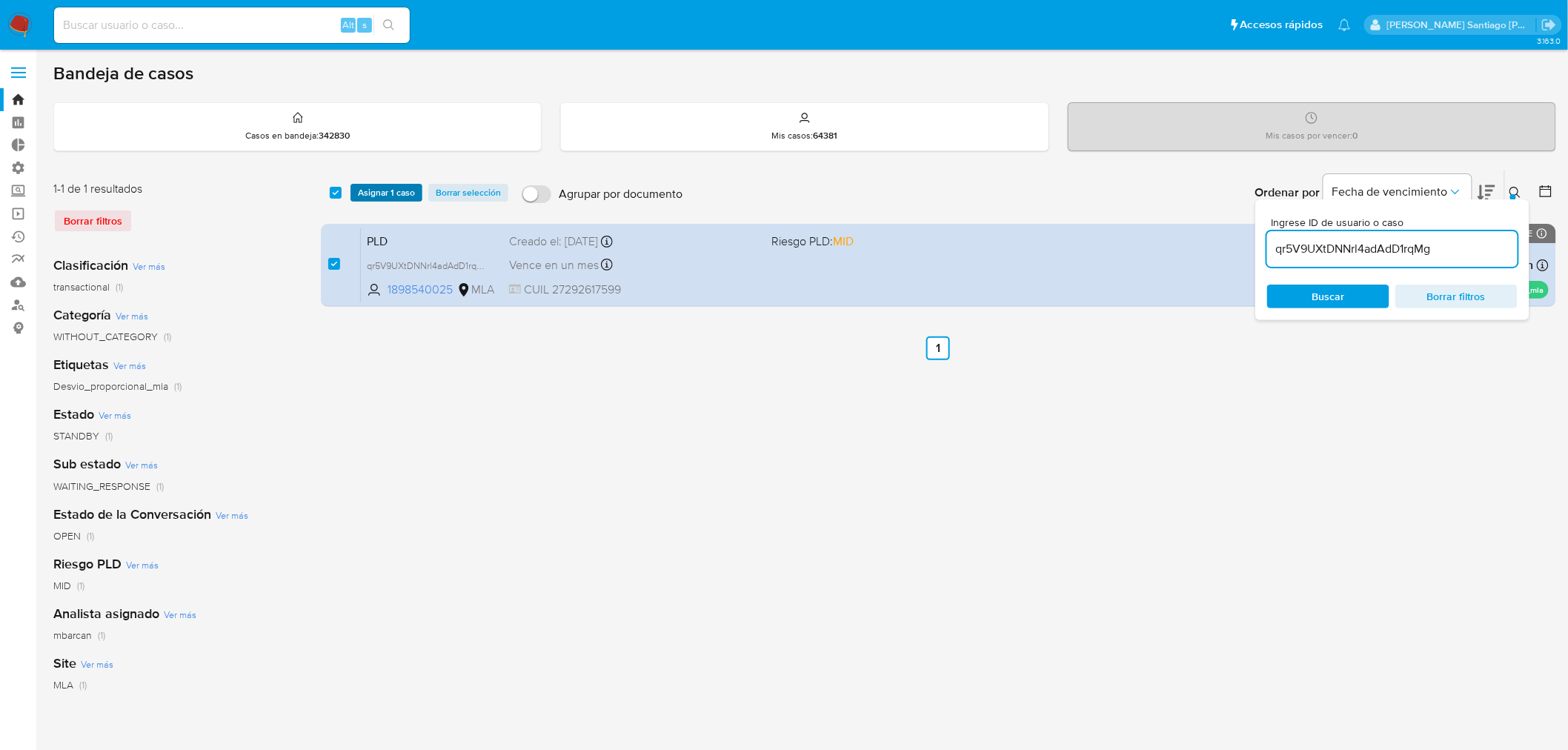
click at [380, 186] on span "Asignar 1 caso" at bounding box center [387, 193] width 57 height 15
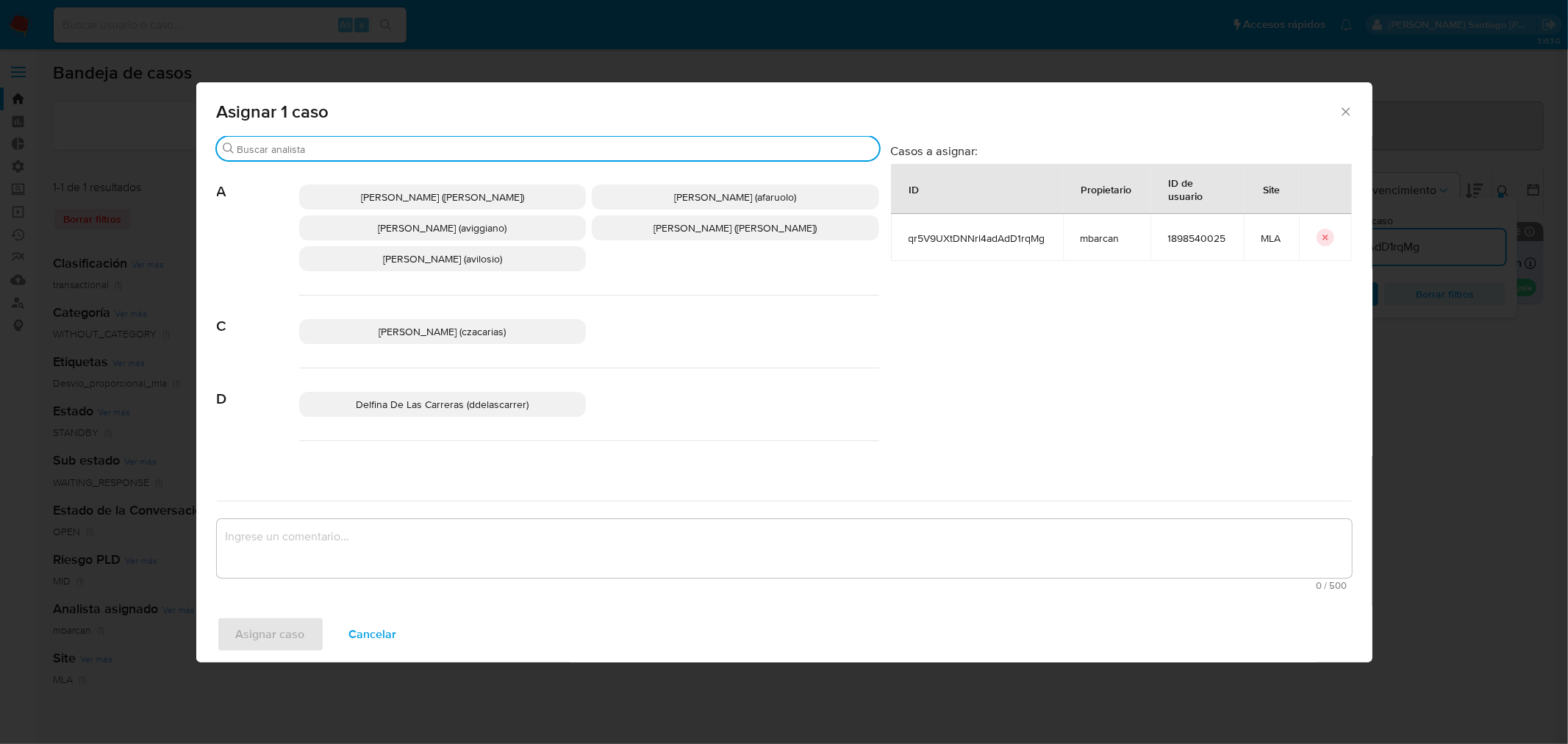
click at [392, 145] on input "Buscar" at bounding box center [555, 149] width 636 height 13
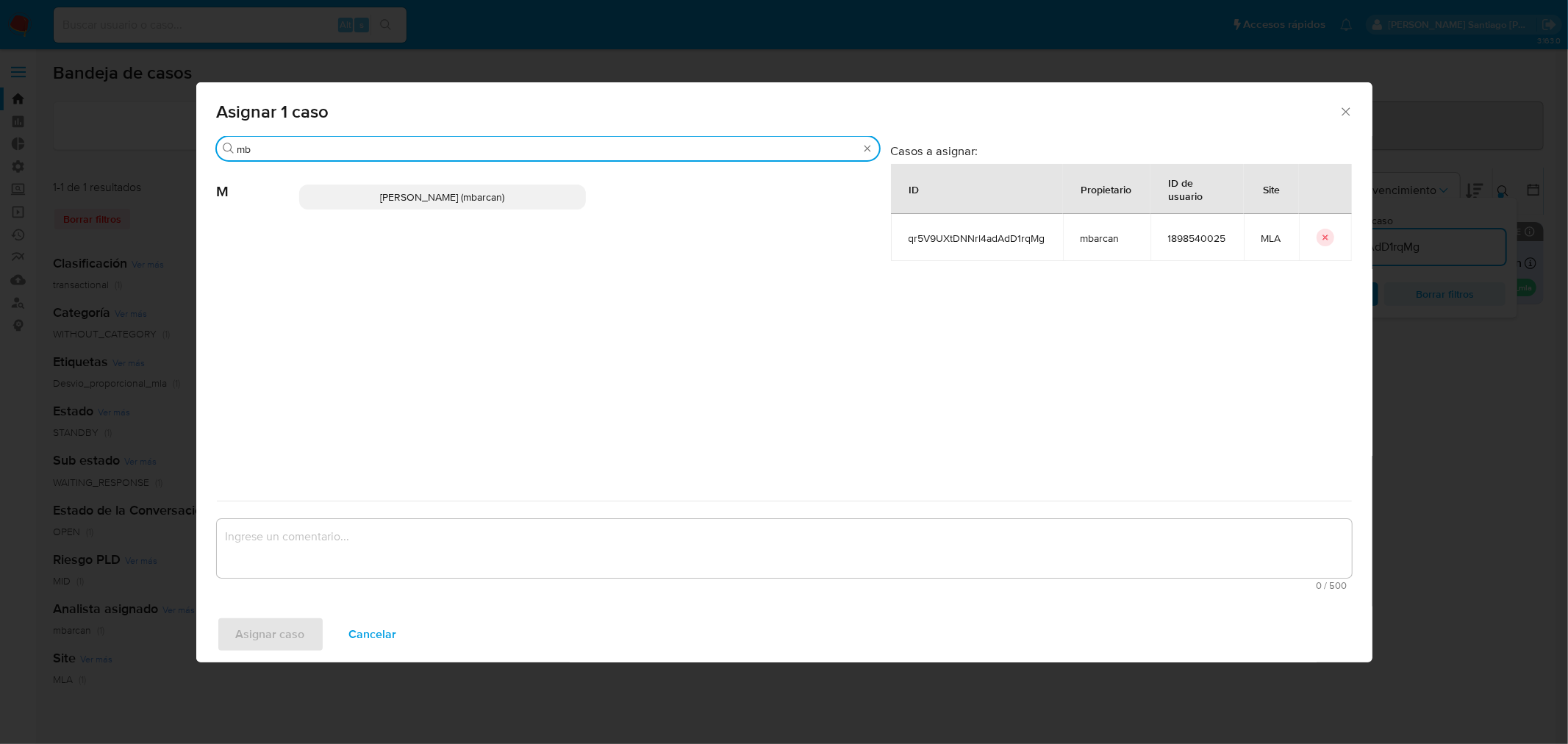
type input "mb"
click at [399, 195] on span "[PERSON_NAME] (mbarcan)" at bounding box center [442, 197] width 124 height 15
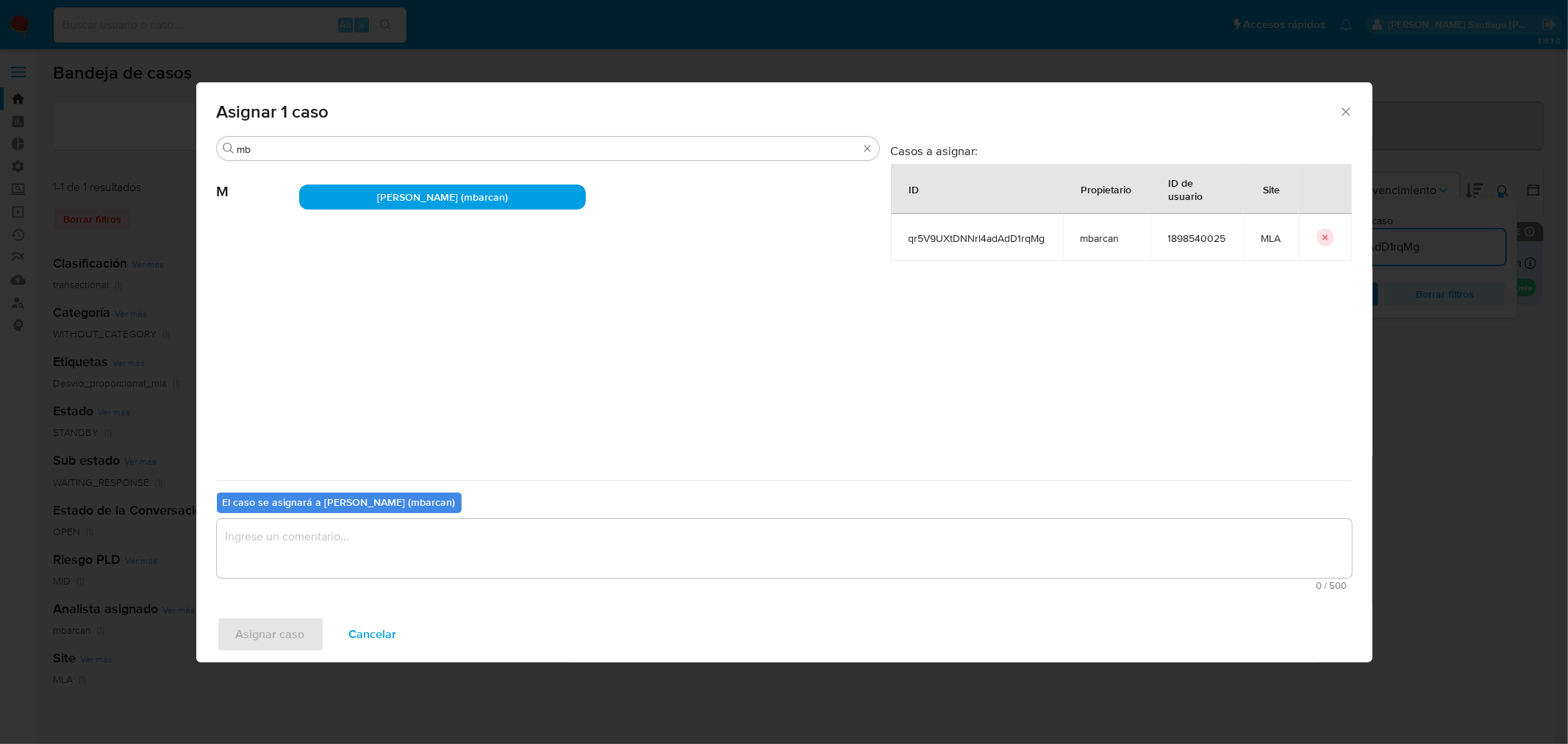
click at [407, 569] on textarea "assign-modal" at bounding box center [784, 548] width 1135 height 58
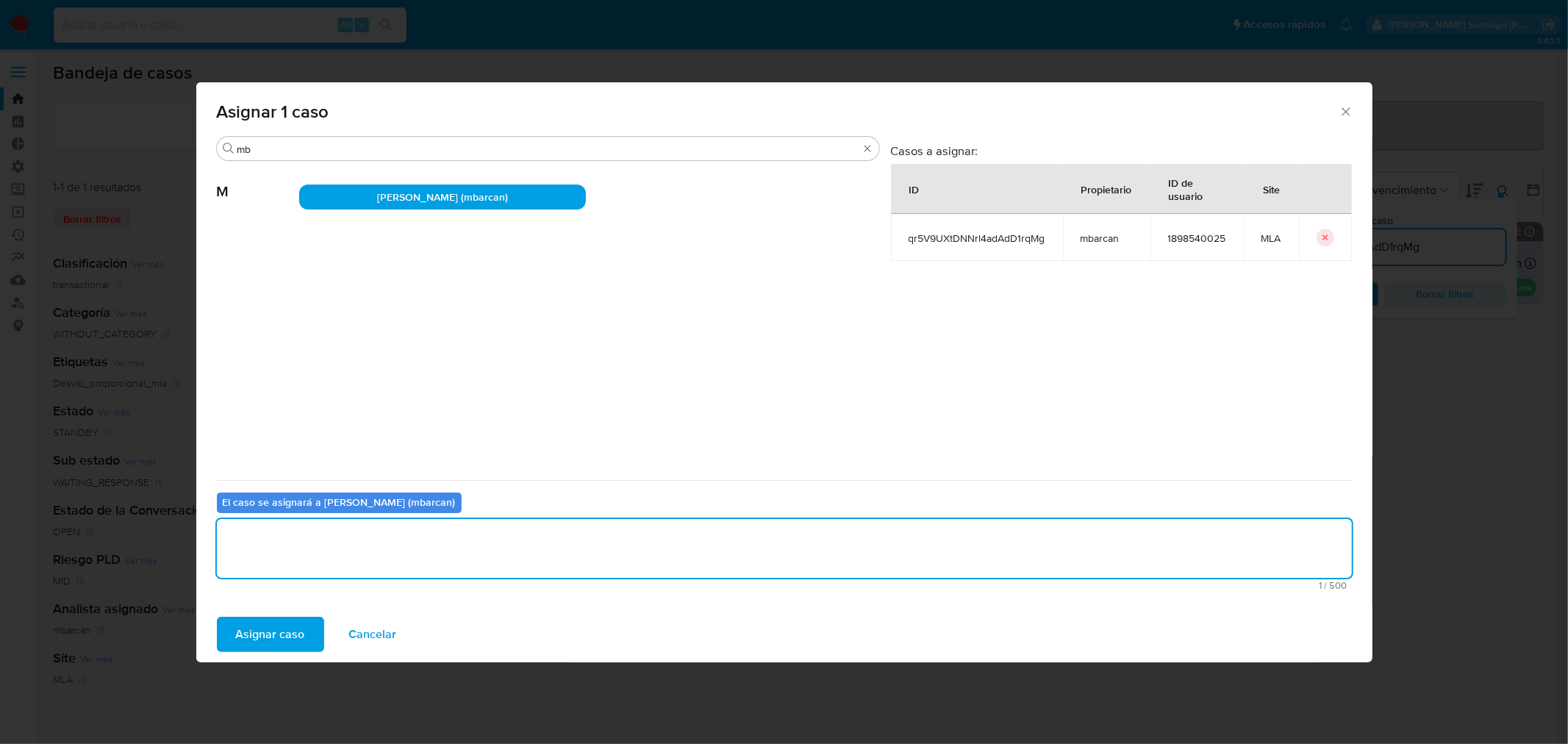
click at [255, 629] on span "Asignar caso" at bounding box center [271, 634] width 69 height 32
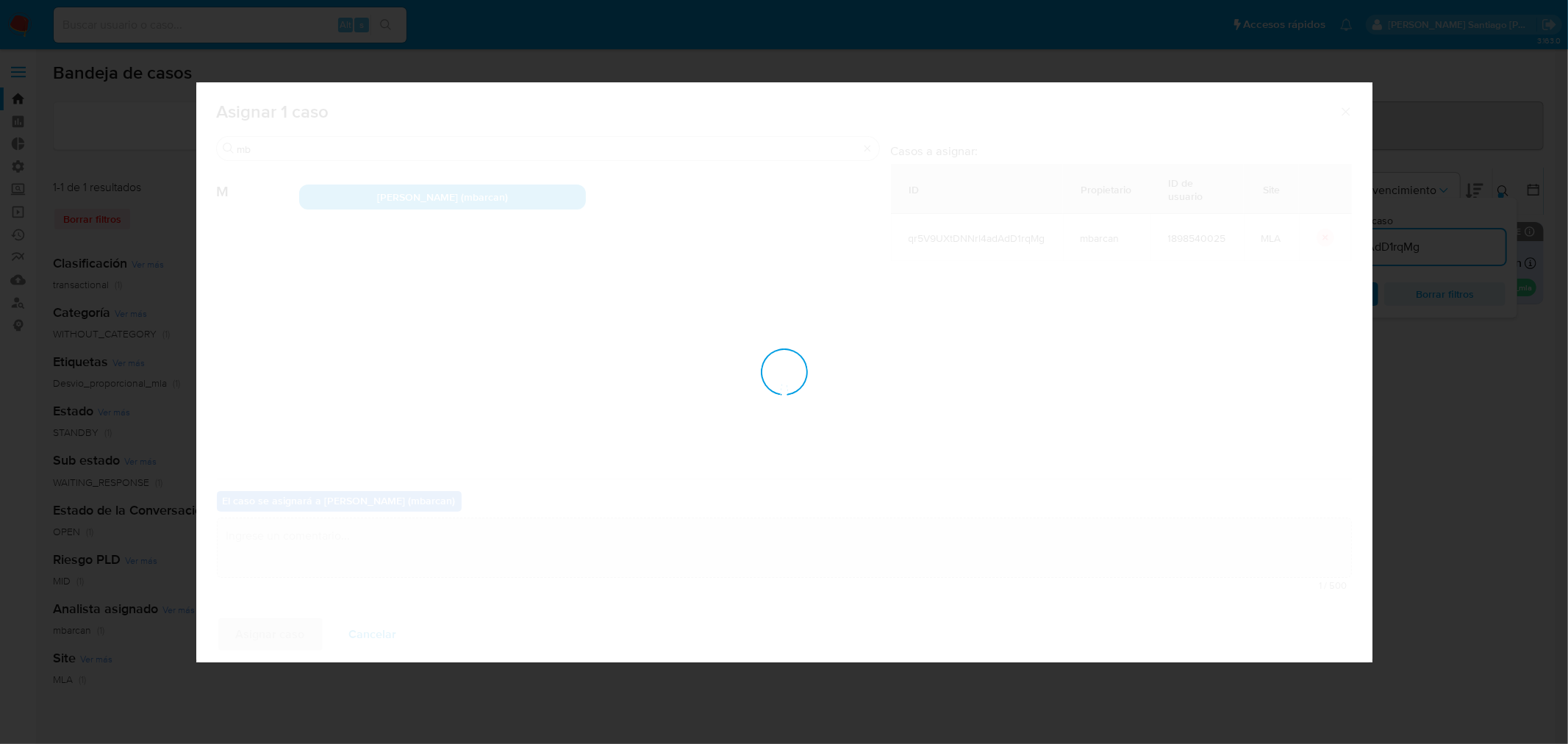
checkbox input "false"
